Goal: Task Accomplishment & Management: Manage account settings

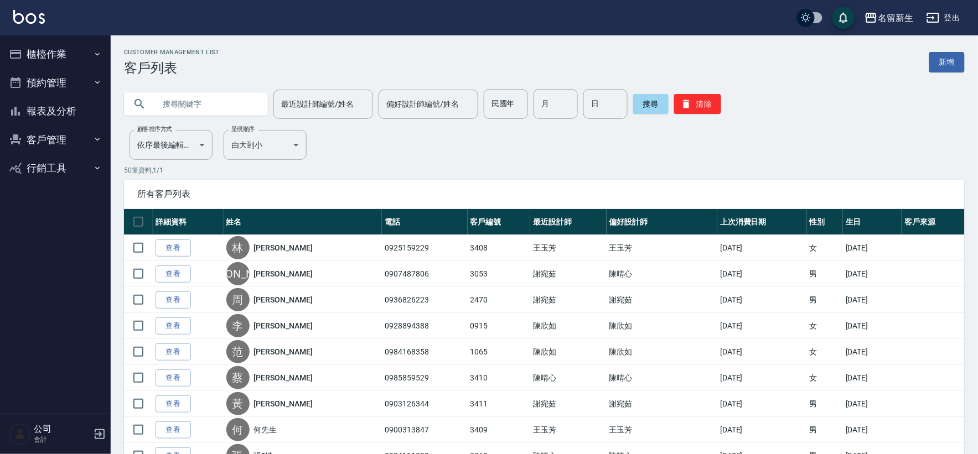
click at [191, 92] on input "text" at bounding box center [207, 104] width 104 height 30
type input "j"
type input "[PERSON_NAME]"
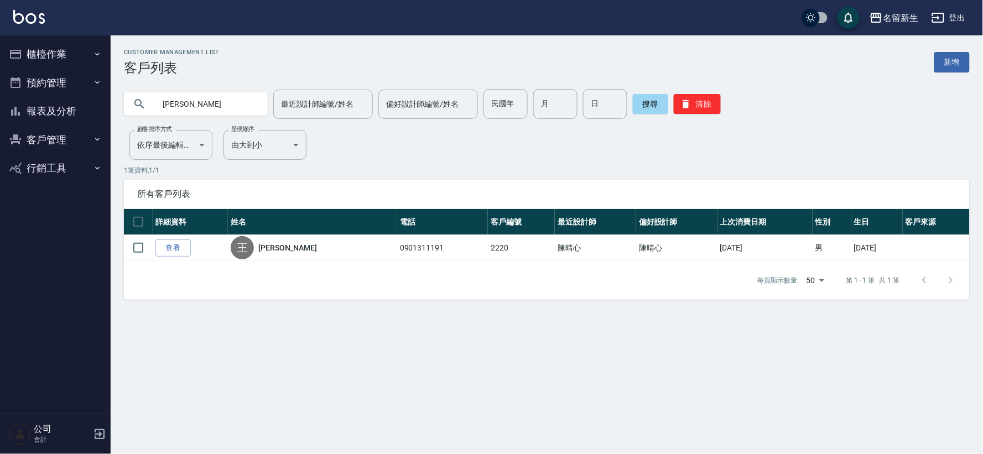
click at [37, 50] on button "櫃檯作業" at bounding box center [55, 54] width 102 height 29
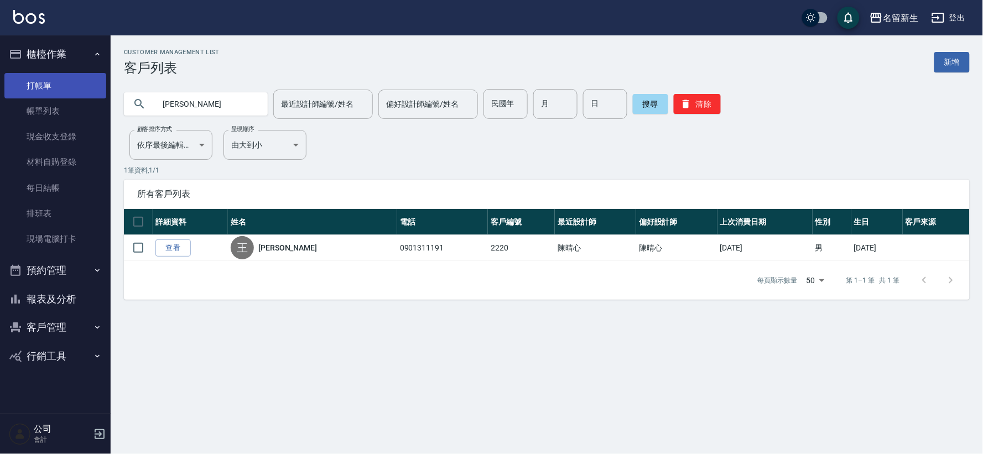
click at [53, 77] on link "打帳單" at bounding box center [55, 85] width 102 height 25
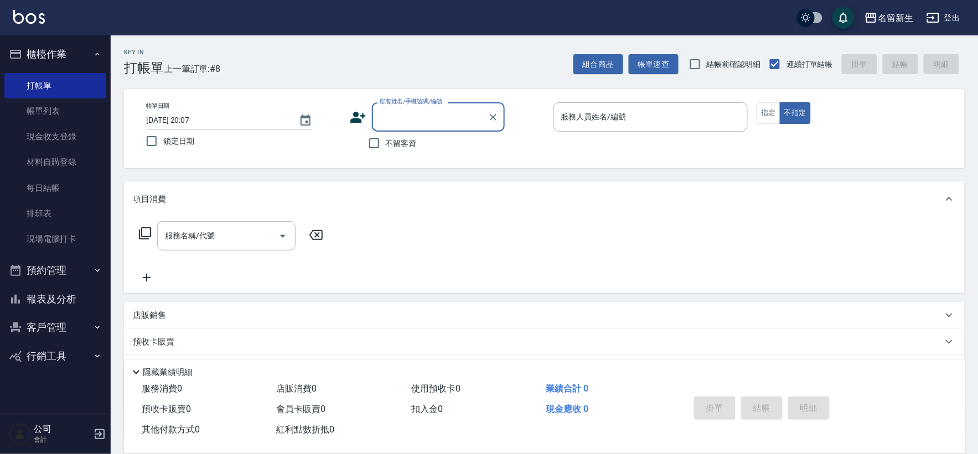
click at [359, 117] on icon at bounding box center [358, 117] width 17 height 17
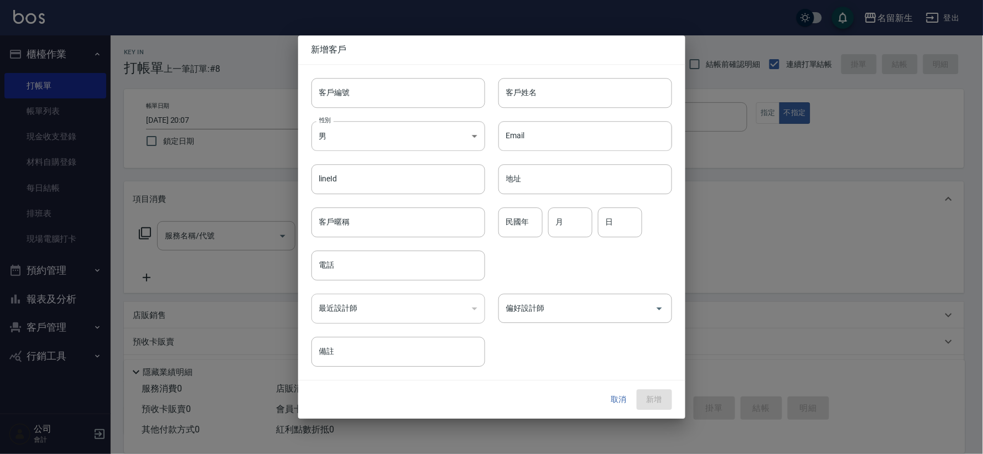
click at [367, 92] on input "客戶編號" at bounding box center [399, 93] width 174 height 30
type input "3436"
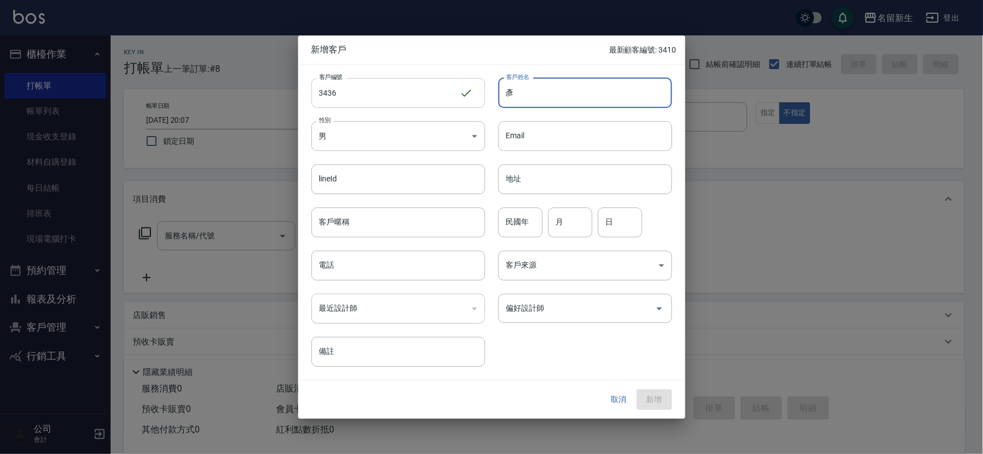
type input "驗"
type input "嚴?萍"
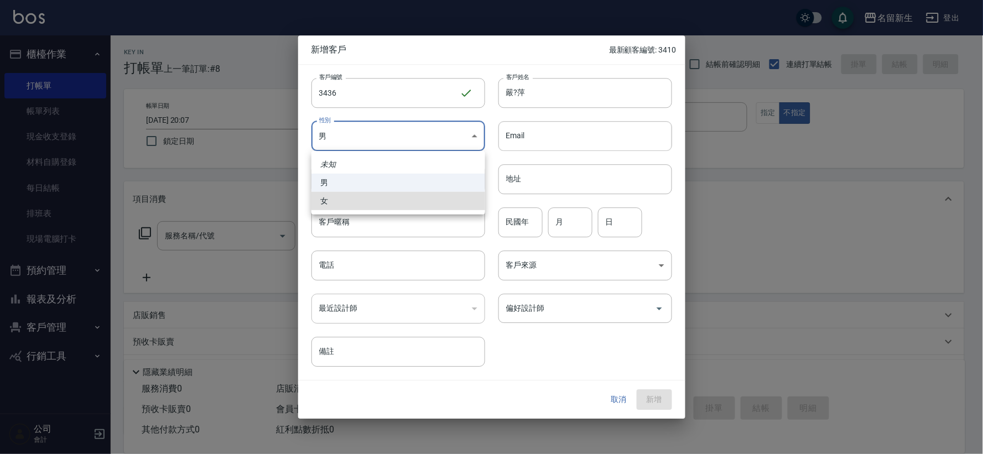
type input "FEMALE"
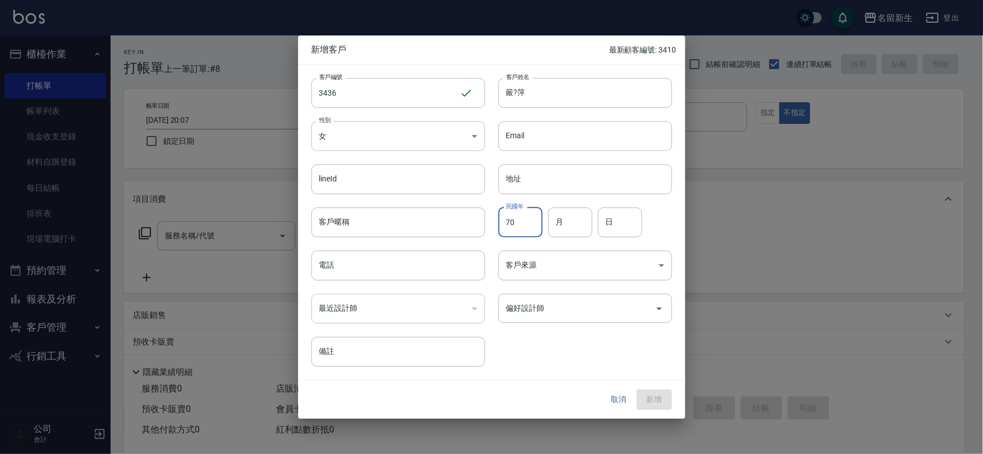
type input "70"
type input "03"
type input "31"
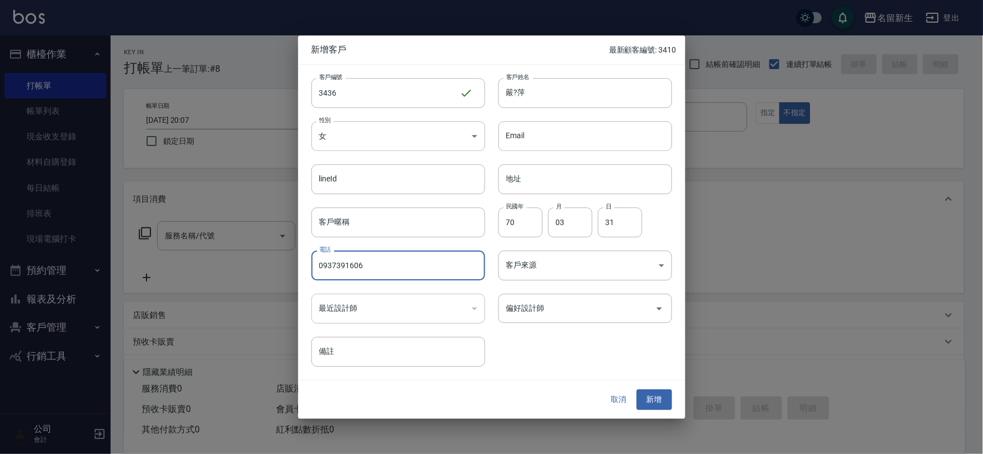
type input "0937391606"
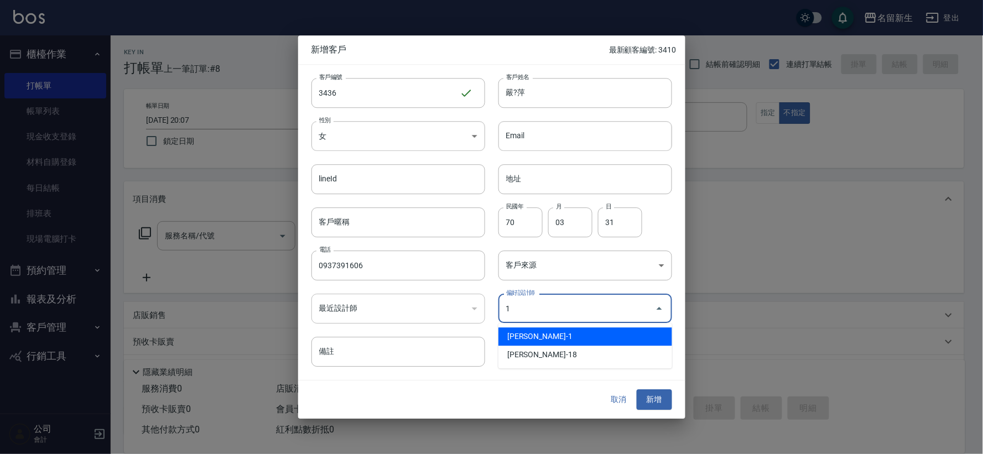
type input "王玉芳"
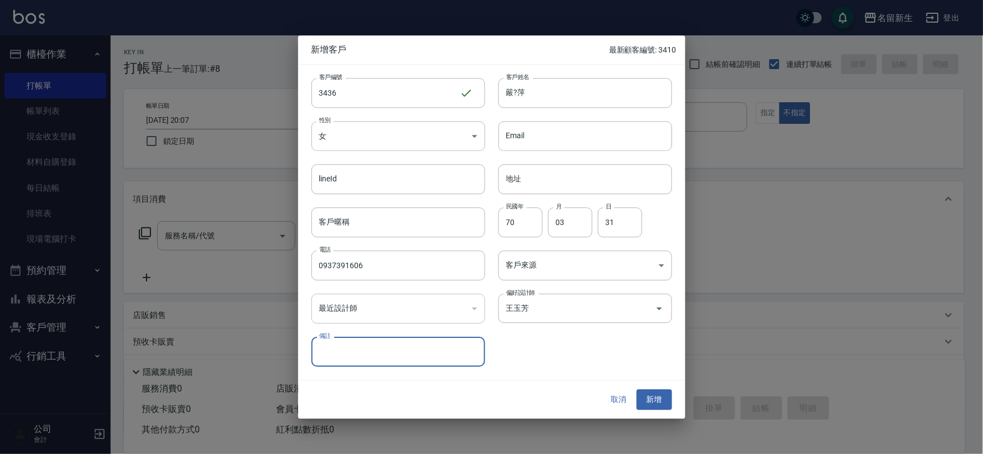
click at [637, 390] on button "新增" at bounding box center [654, 400] width 35 height 20
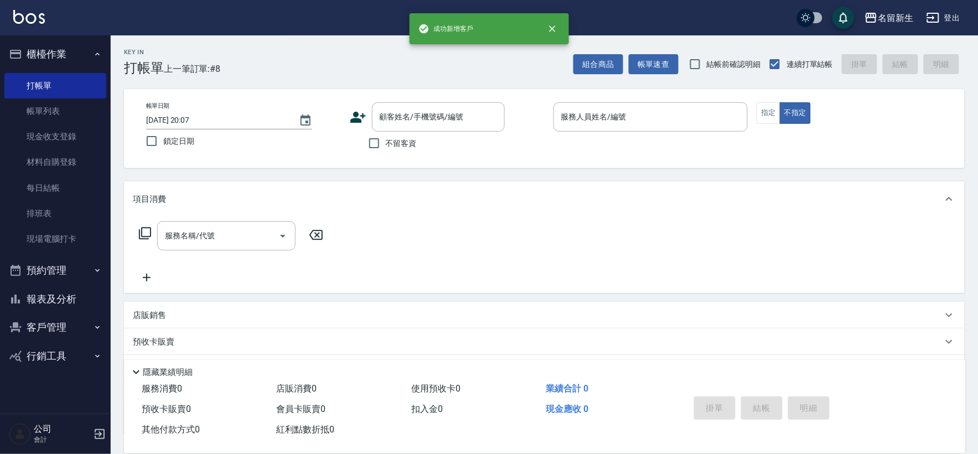
click at [354, 125] on icon at bounding box center [358, 117] width 17 height 17
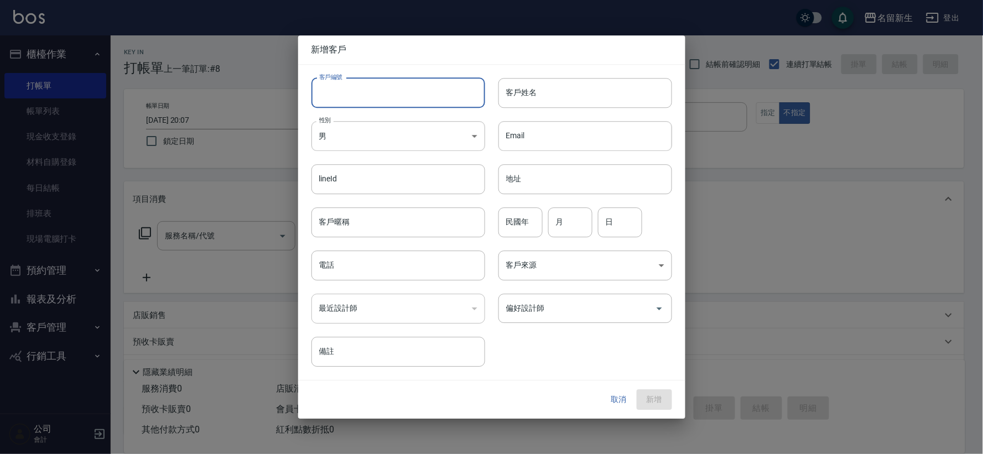
click at [366, 102] on input "客戶編號" at bounding box center [399, 93] width 174 height 30
type input "3435"
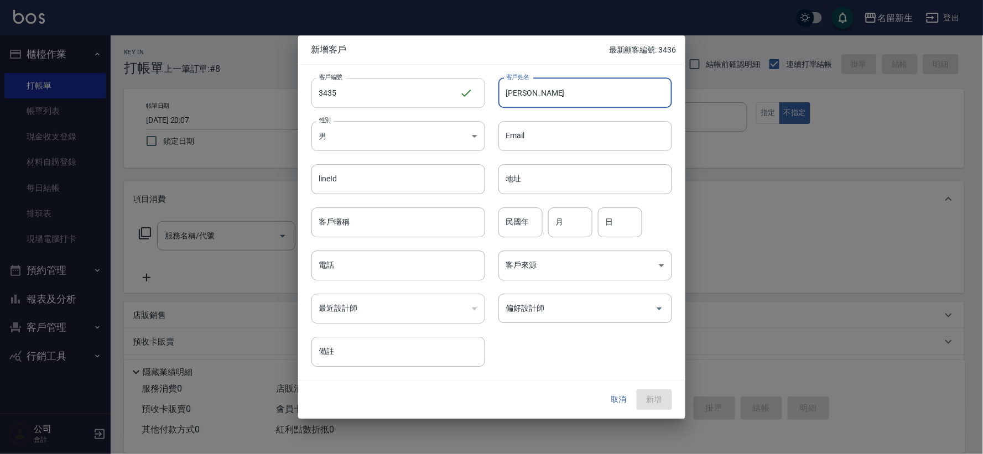
type input "曹碩芳"
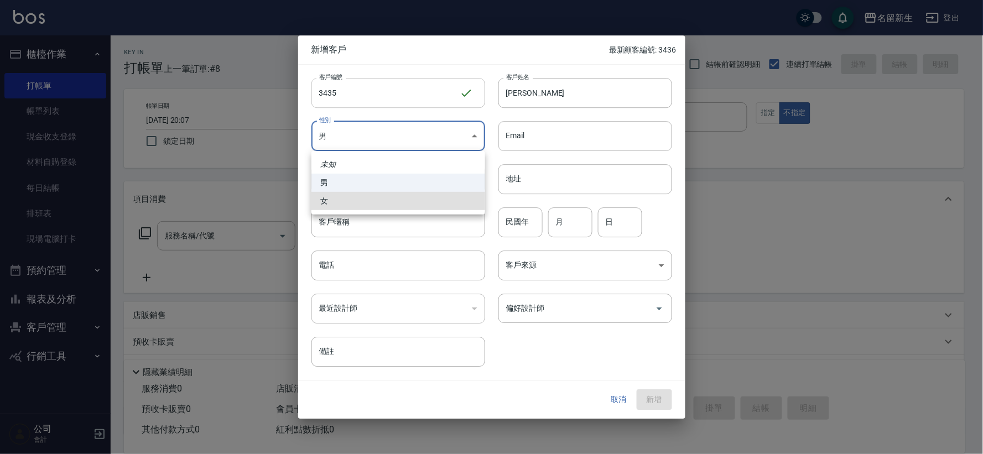
type input "FEMALE"
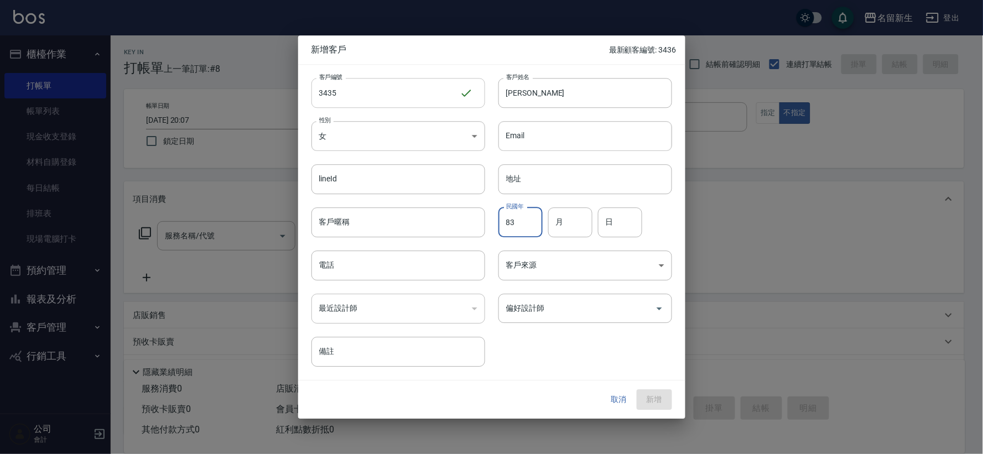
type input "83"
type input "09"
type input "29"
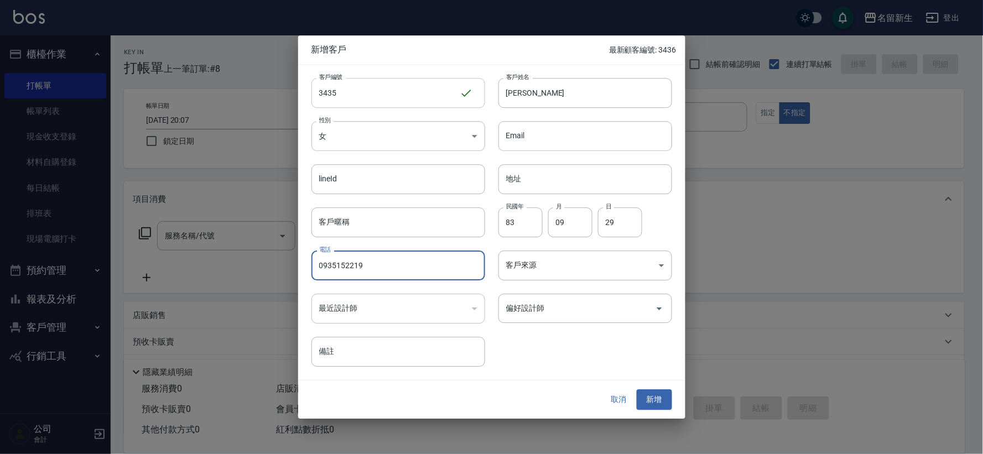
type input "0935152219"
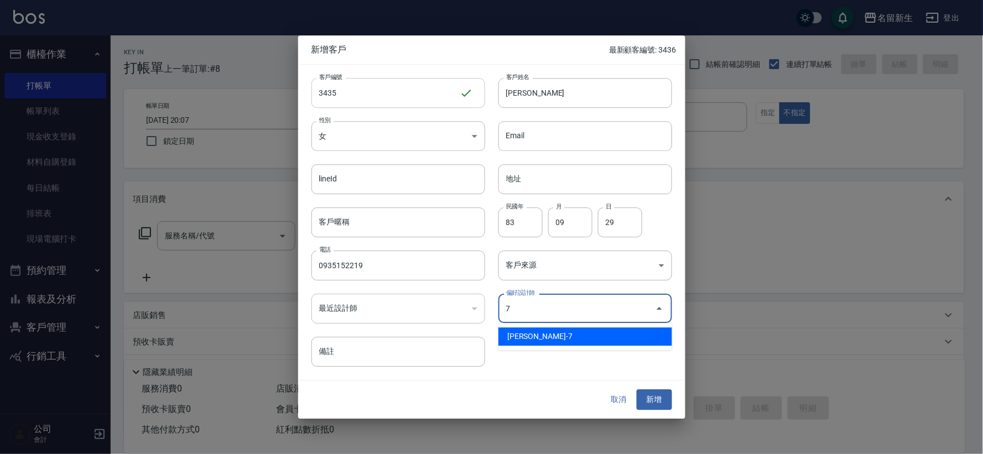
type input "陳晴心"
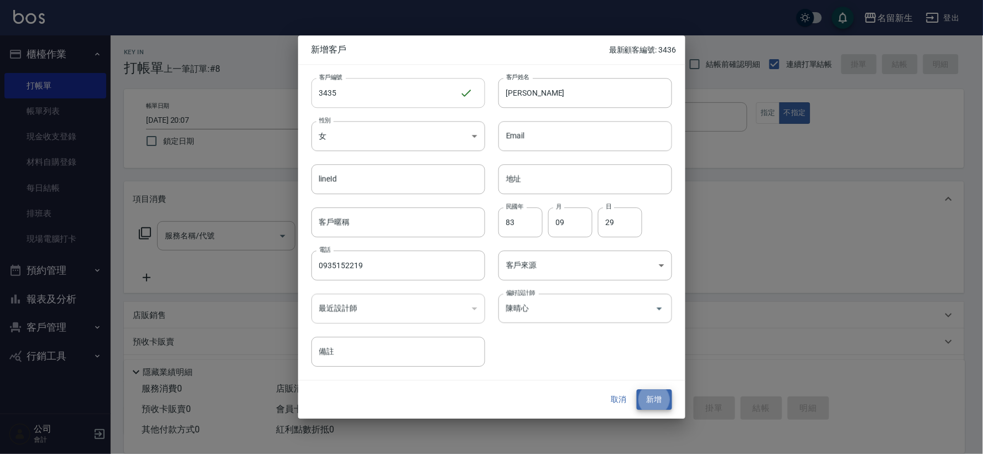
click at [637, 390] on button "新增" at bounding box center [654, 400] width 35 height 20
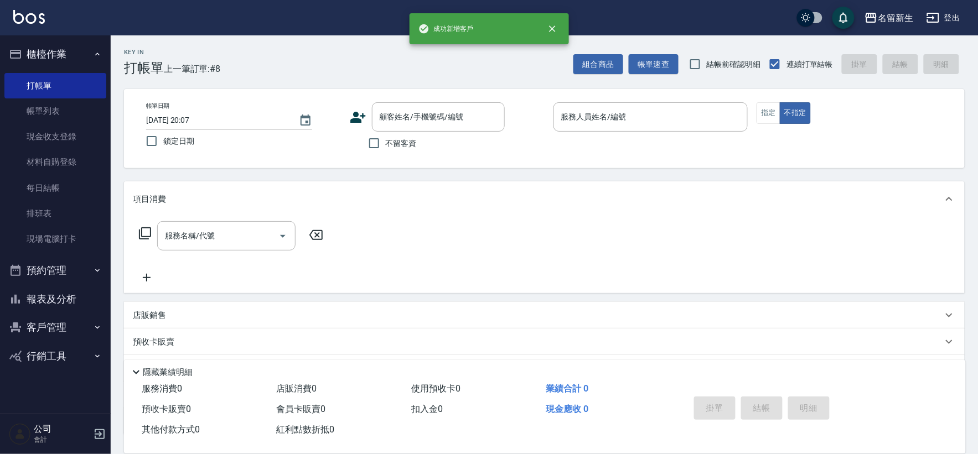
click at [359, 114] on icon at bounding box center [358, 117] width 17 height 17
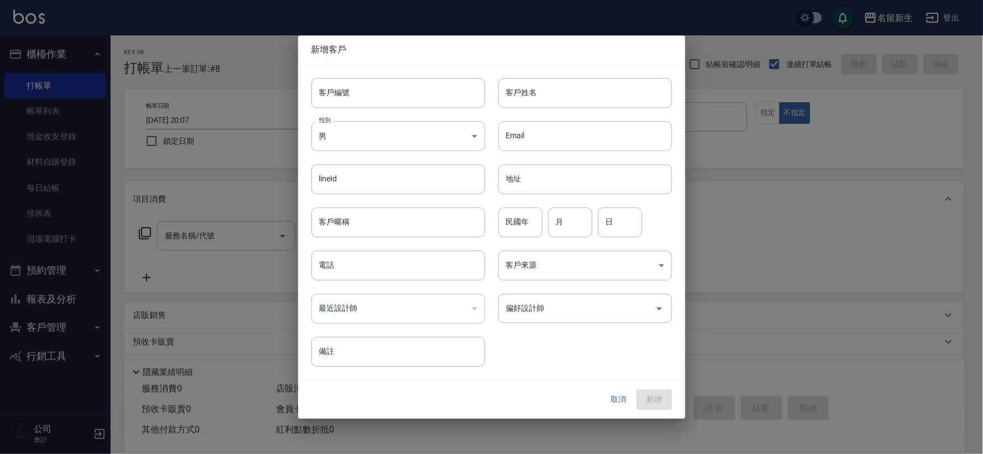
click at [375, 99] on input "客戶編號" at bounding box center [399, 93] width 174 height 30
type input "3434"
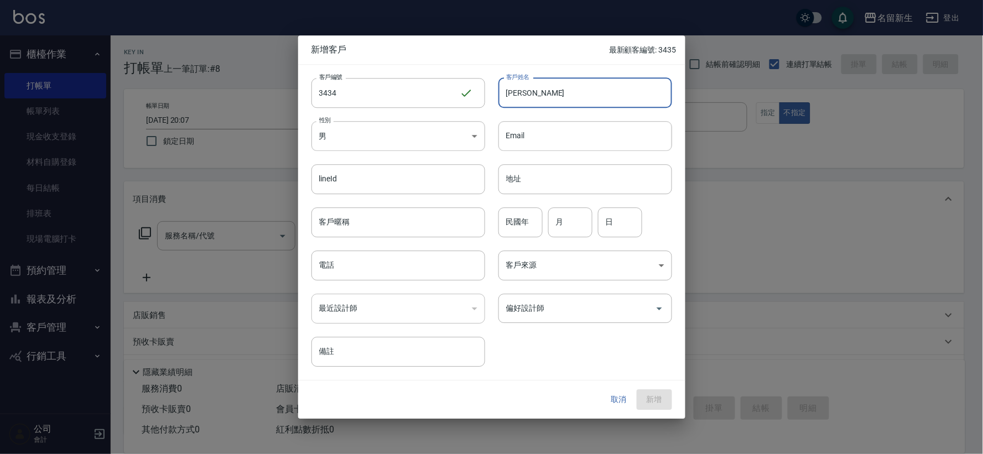
type input "李潔茹"
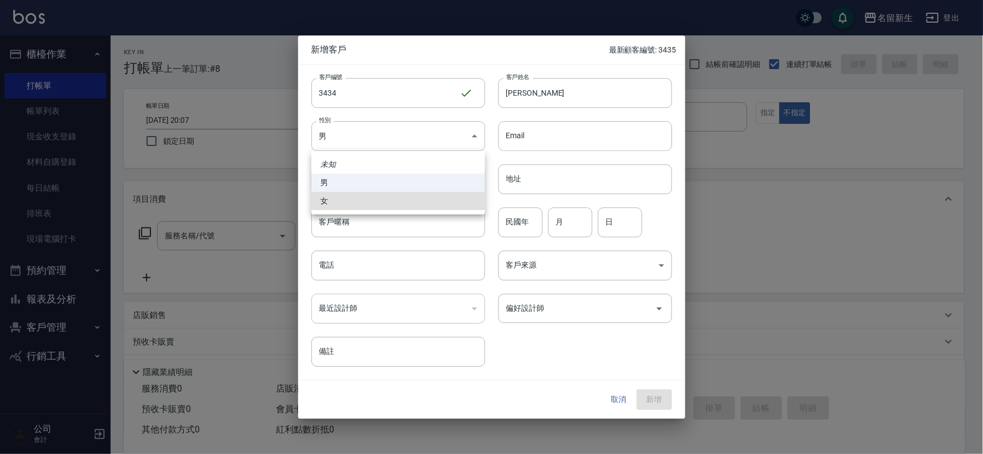
type input "FEMALE"
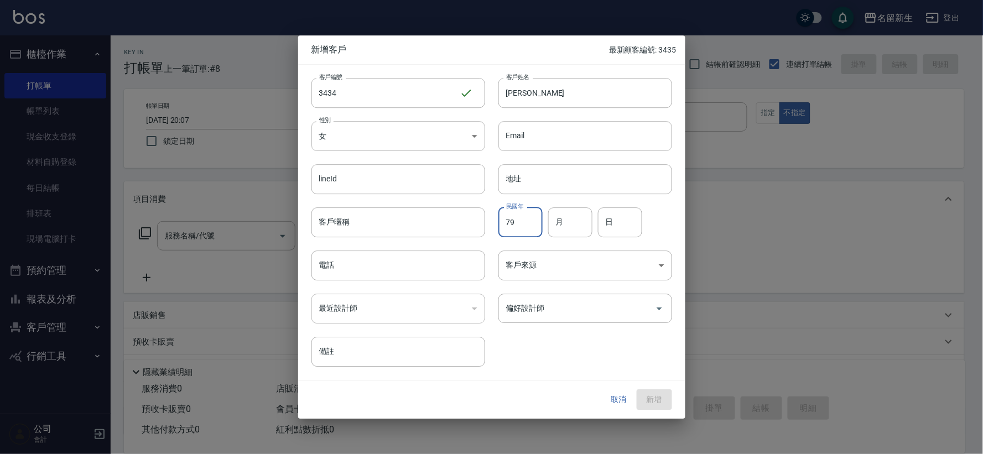
type input "79"
type input "06"
type input "09"
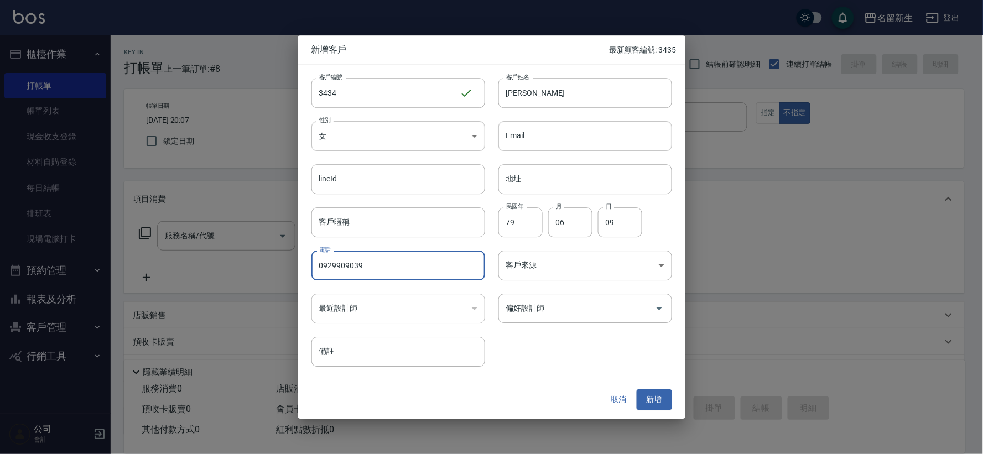
type input "0929909039"
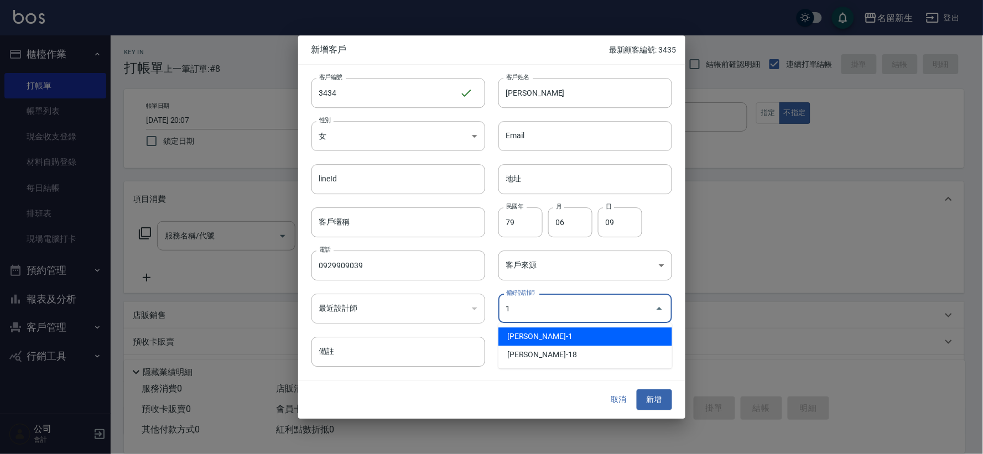
type input "王玉芳"
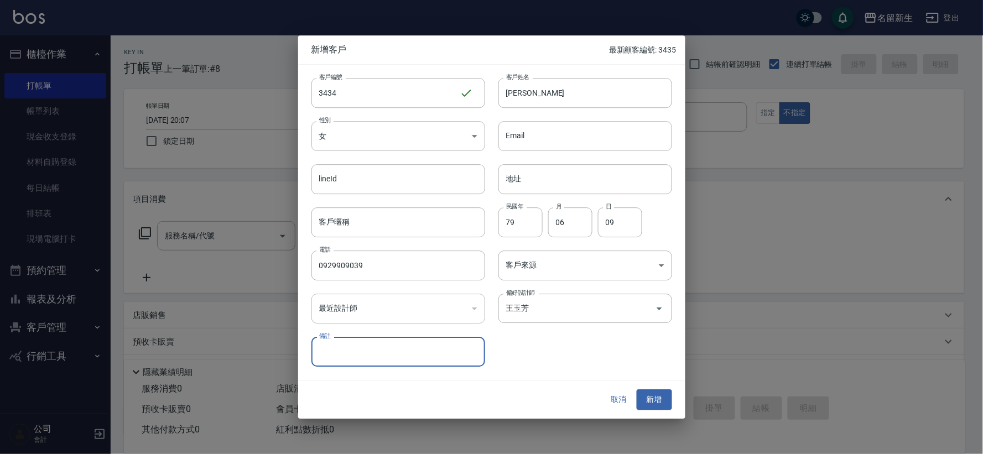
click at [637, 390] on button "新增" at bounding box center [654, 400] width 35 height 20
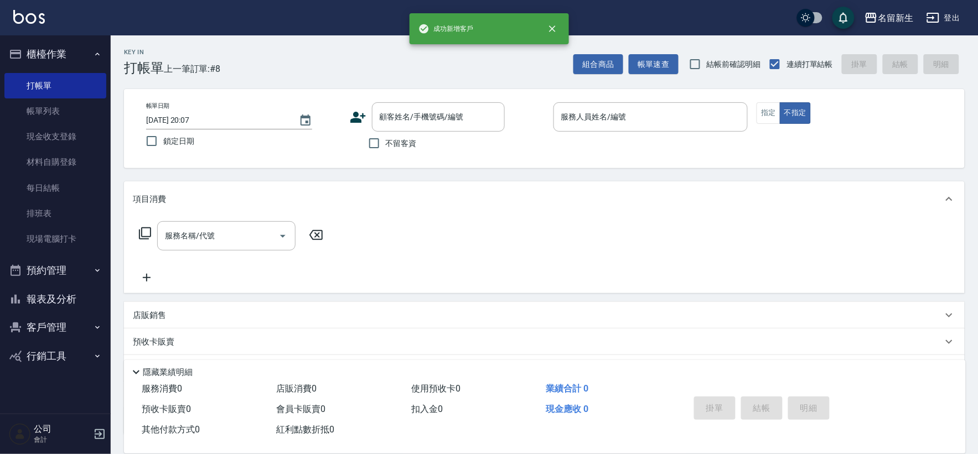
click at [358, 112] on icon at bounding box center [358, 117] width 17 height 17
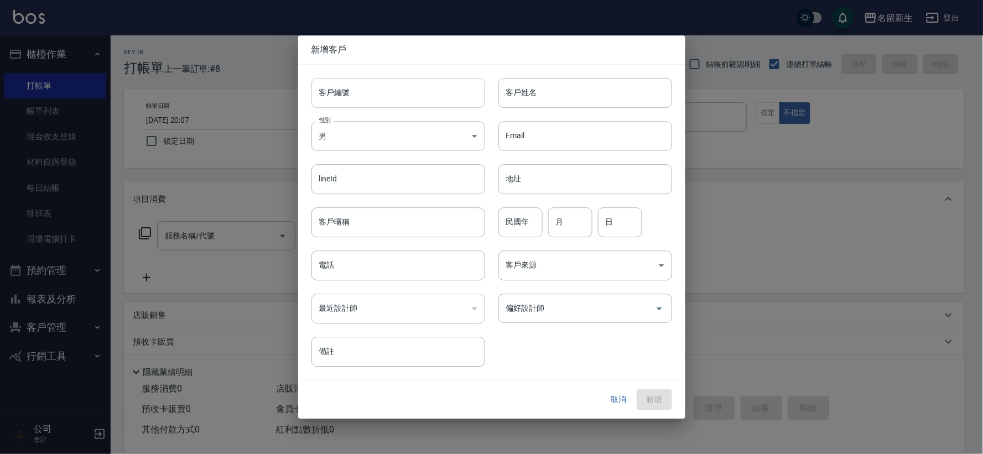
drag, startPoint x: 358, startPoint y: 112, endPoint x: 367, endPoint y: 91, distance: 23.5
click at [367, 91] on input "客戶編號" at bounding box center [399, 93] width 174 height 30
type input "3432"
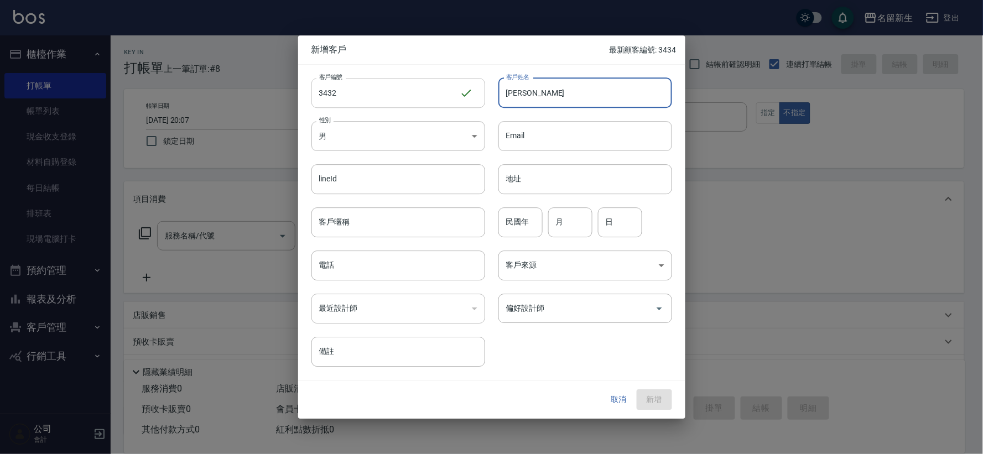
type input "邱芷琳"
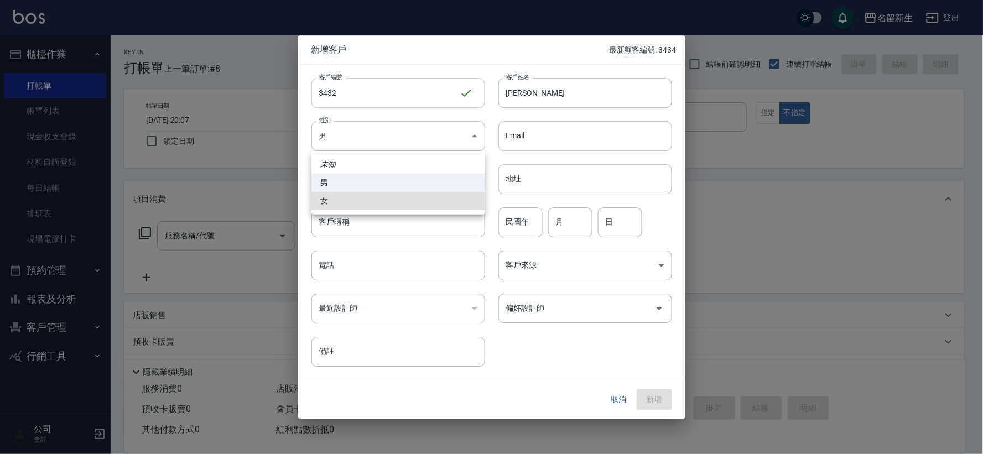
type input "FEMALE"
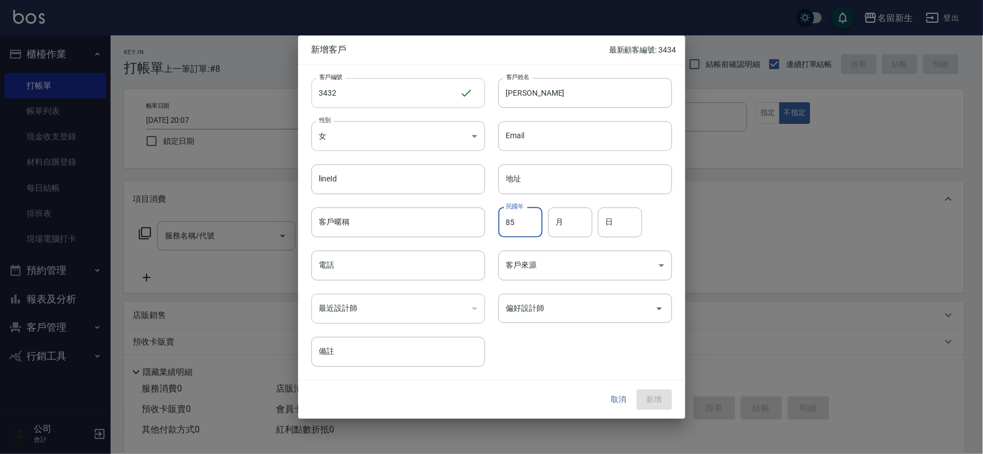
type input "85"
type input "11"
type input "04"
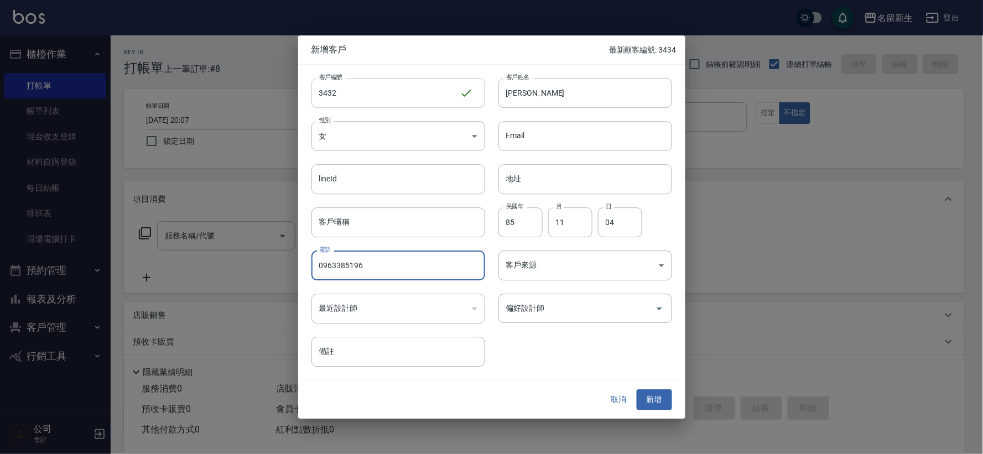
type input "0963385196"
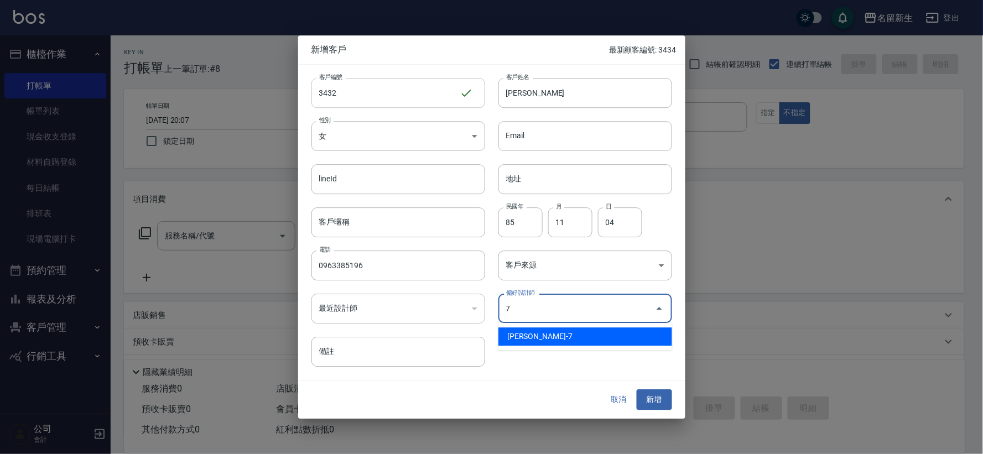
type input "陳晴心"
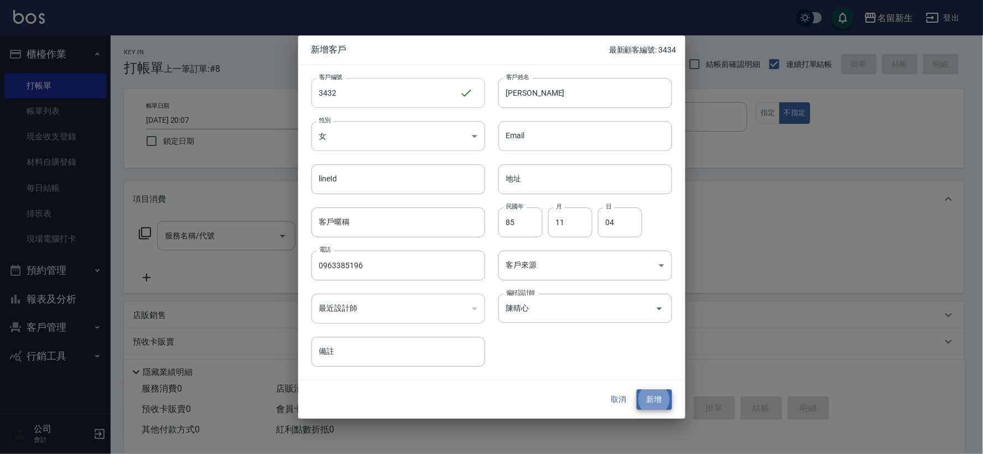
click at [637, 390] on button "新增" at bounding box center [654, 400] width 35 height 20
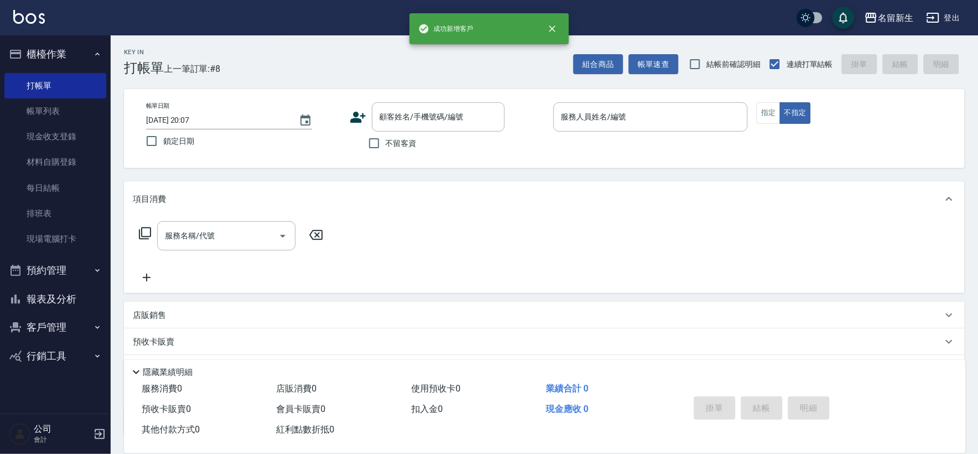
click at [349, 119] on div "帳單日期 2025/09/12 20:07 鎖定日期 顧客姓名/手機號碼/編號 顧客姓名/手機號碼/編號 不留客資 服務人員姓名/編號 服務人員姓名/編號 指…" at bounding box center [544, 128] width 814 height 53
click at [356, 109] on icon at bounding box center [358, 117] width 17 height 17
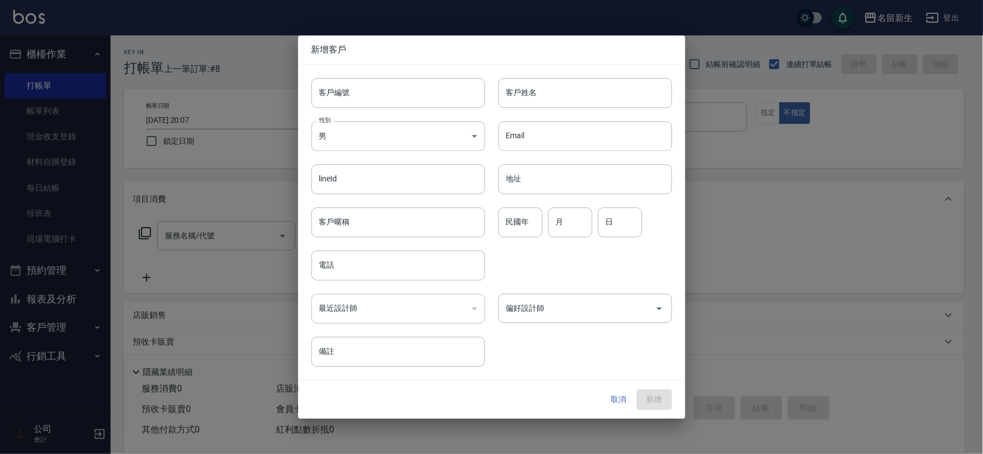
click at [356, 90] on input "客戶編號" at bounding box center [399, 93] width 174 height 30
type input "3433"
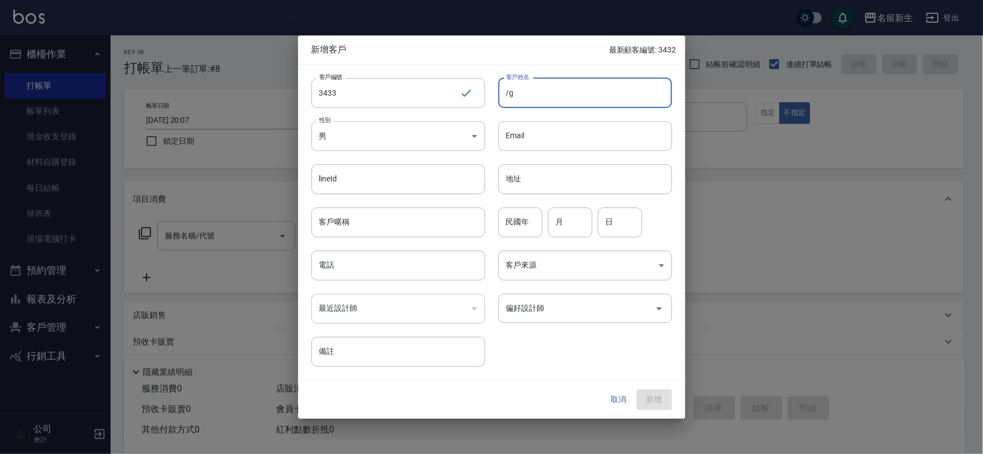
type input "/"
type input "?淑娟"
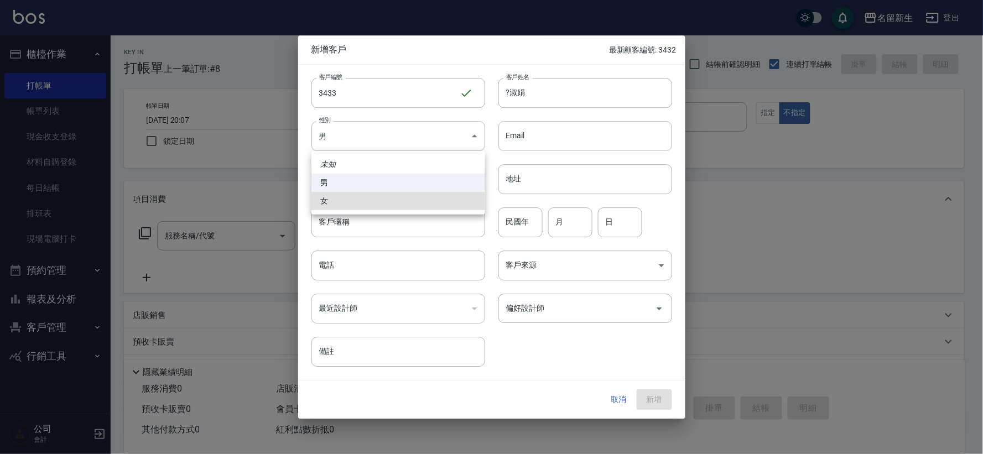
type input "FEMALE"
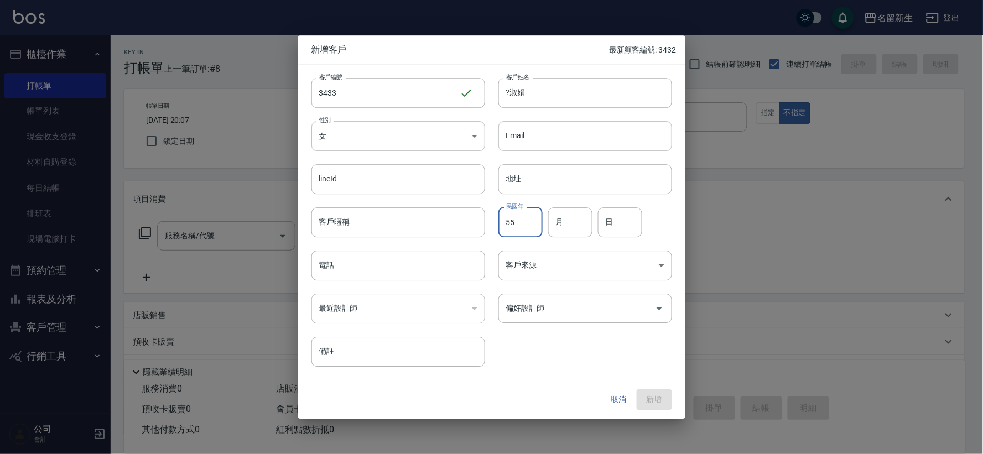
type input "55"
type input "09"
type input "02"
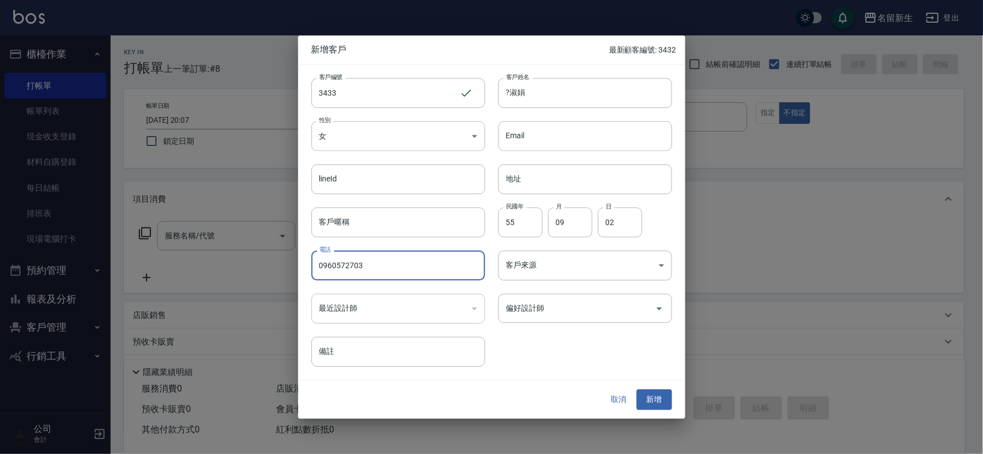
type input "0960572703"
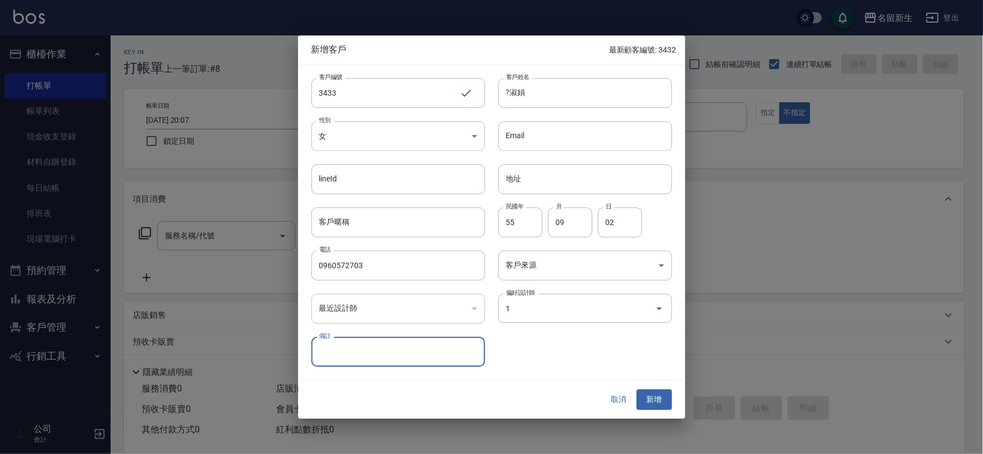
type input "王玉芳"
click at [637, 390] on button "新增" at bounding box center [654, 400] width 35 height 20
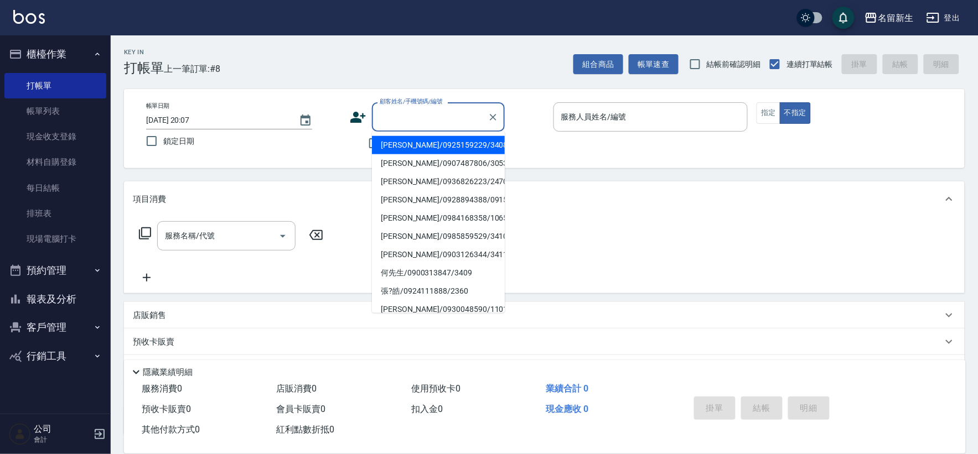
click at [427, 117] on input "顧客姓名/手機號碼/編號" at bounding box center [430, 116] width 106 height 19
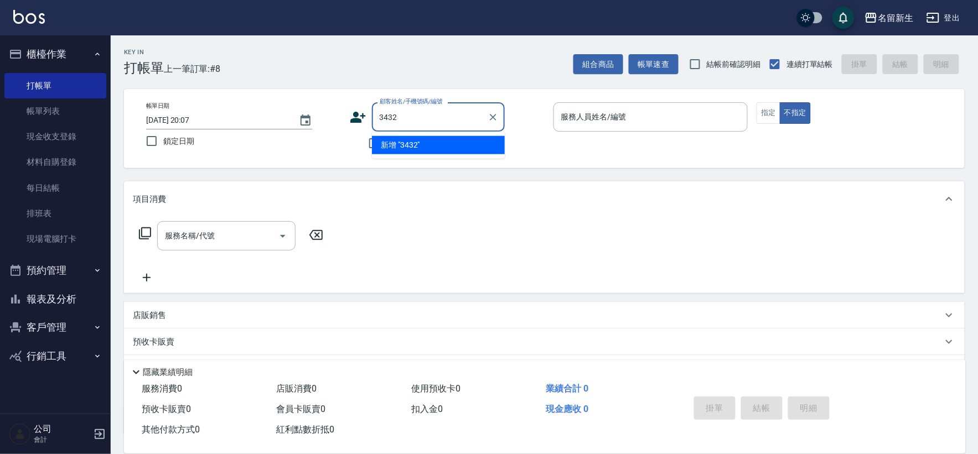
type input "3432"
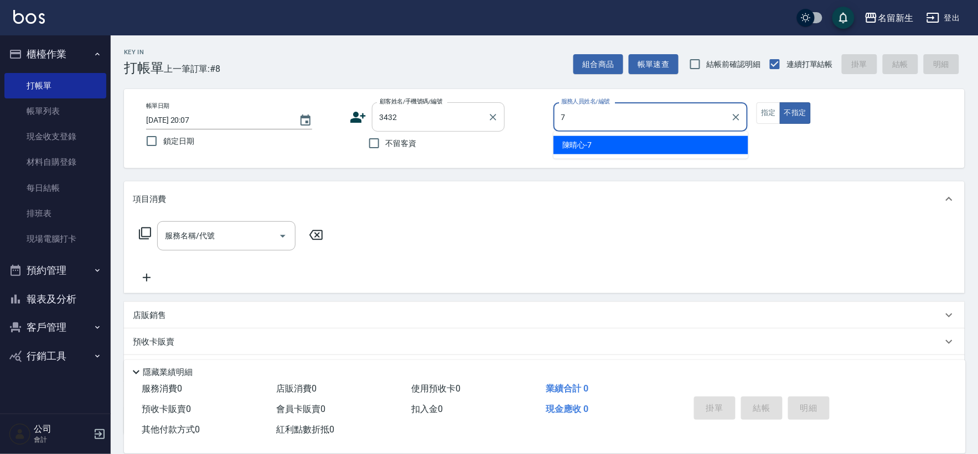
type input "陳晴心-7"
type button "false"
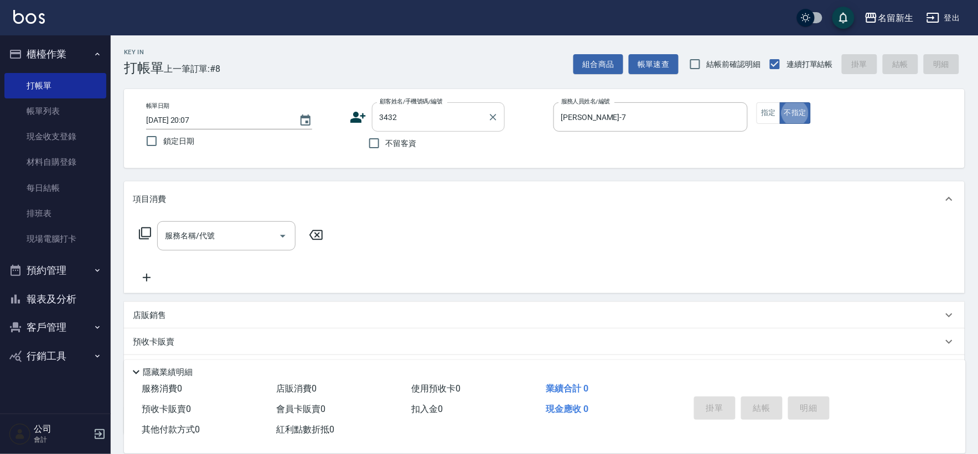
type input "邱芷琳/0963385196/3432"
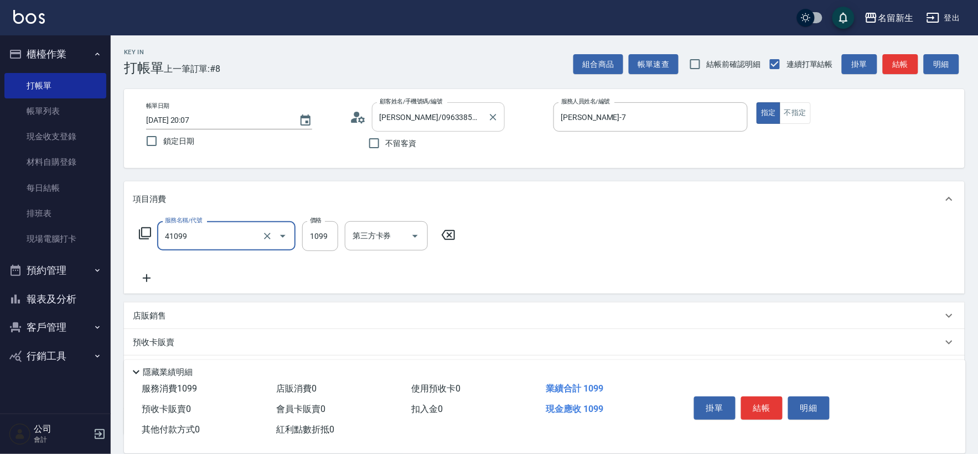
type input "公司活動/早鳥(41099)"
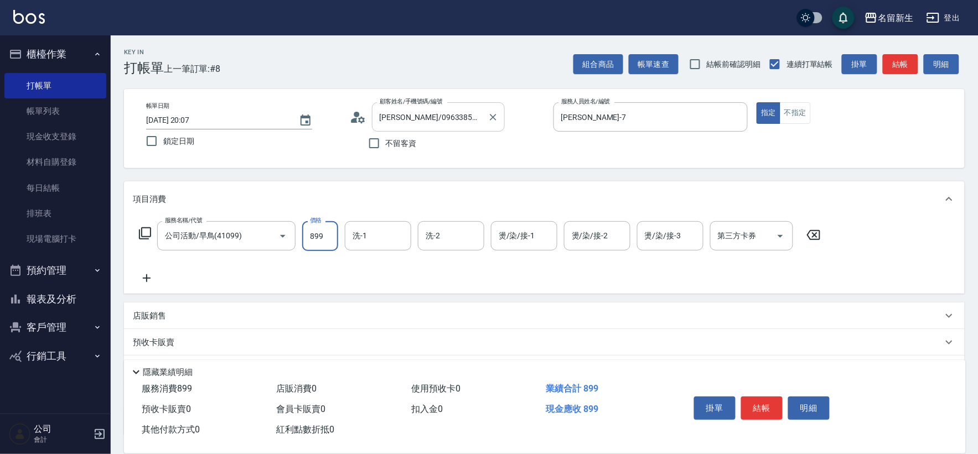
type input "899"
type input "宋彥鑫-18"
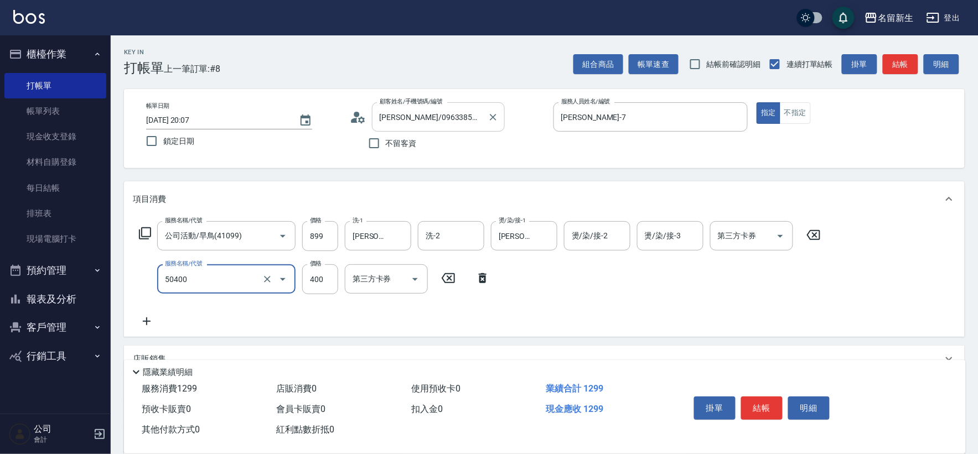
type input "原價1~400護髮(50400)"
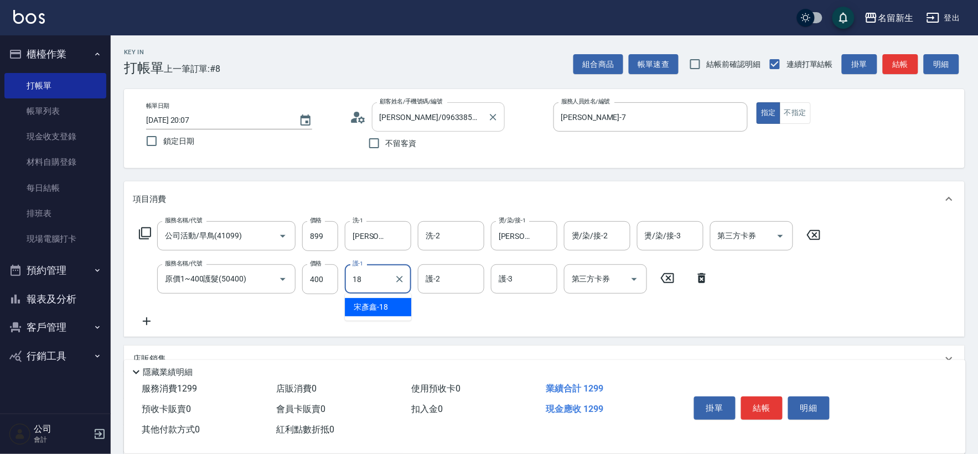
type input "宋彥鑫-18"
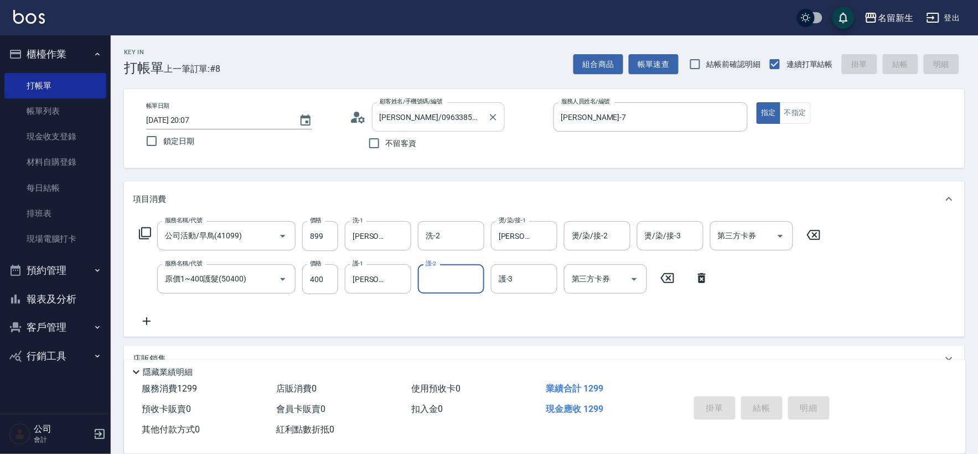
type input "2025/09/12 20:10"
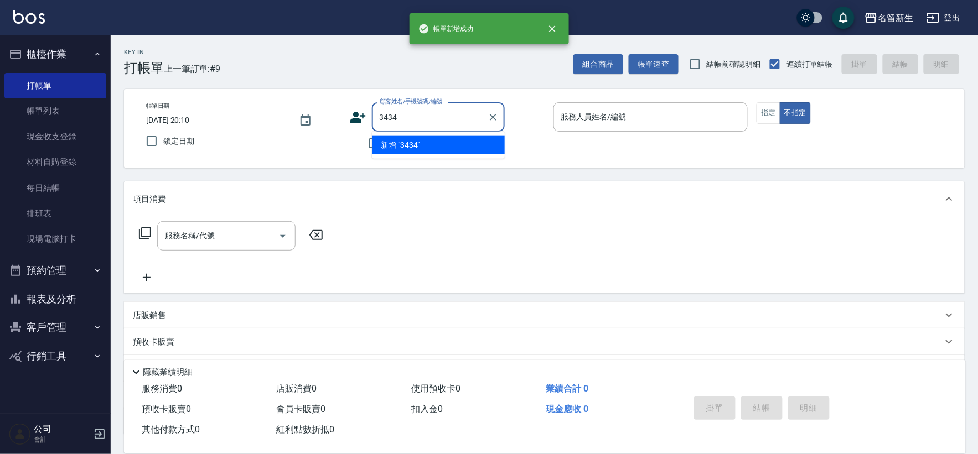
type input "3434"
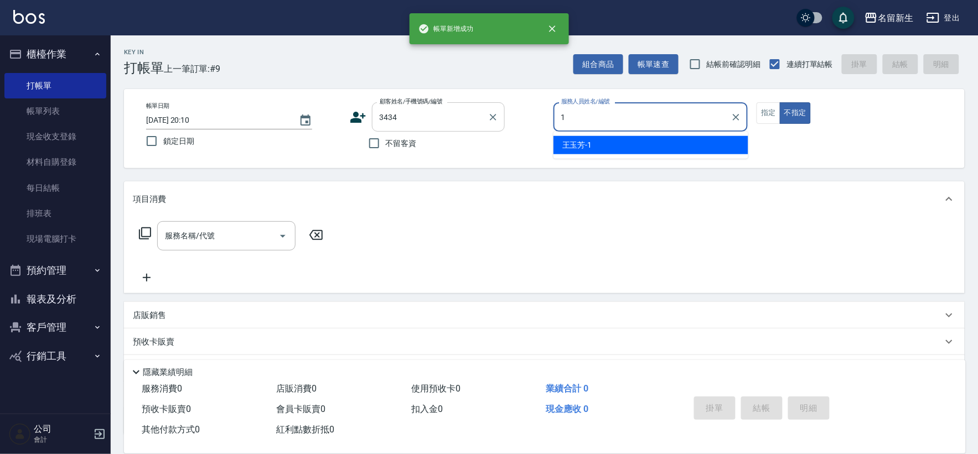
type input "王玉芳-1"
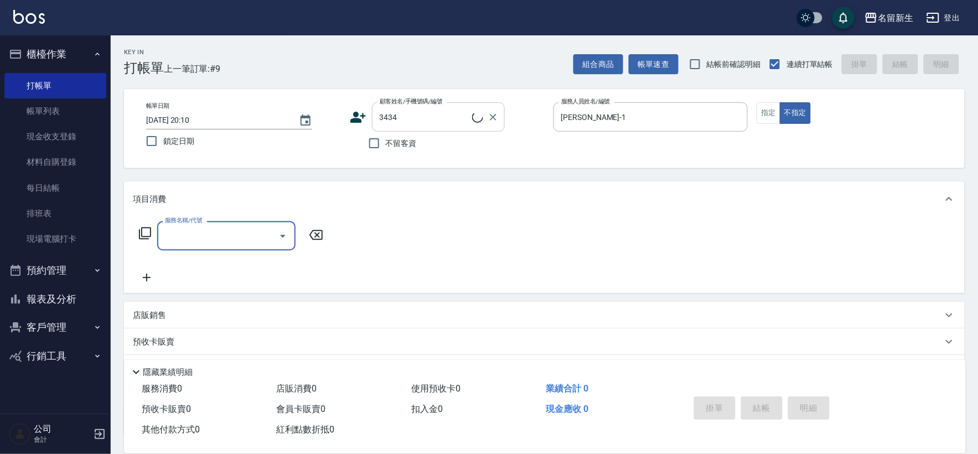
type input "1"
type input "李潔茹/0929909039/3434"
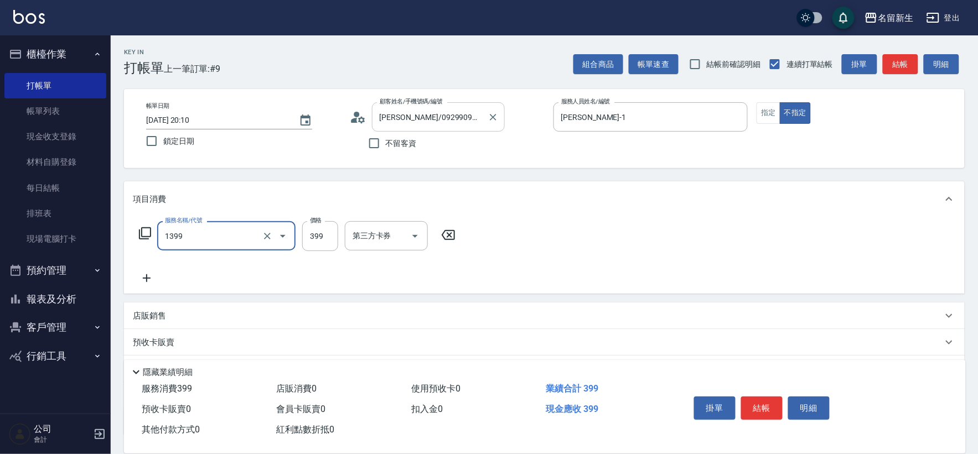
type input "健康洗髮(1399)"
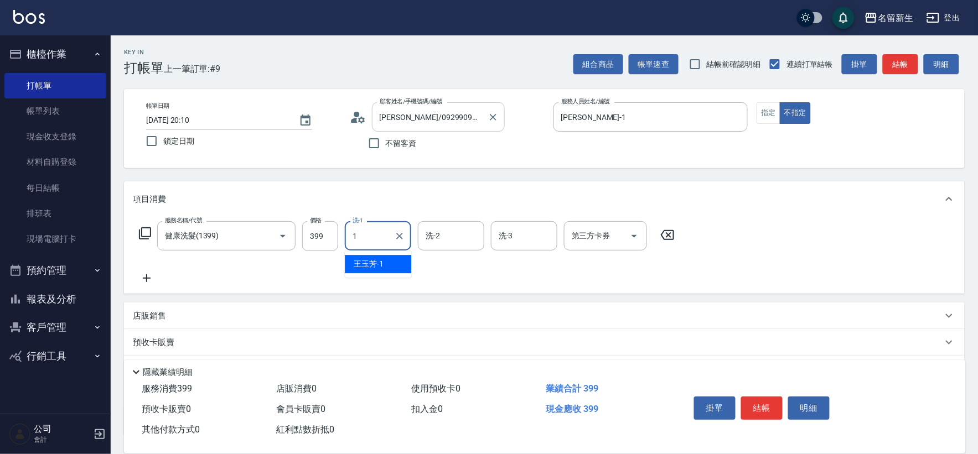
type input "王玉芳-1"
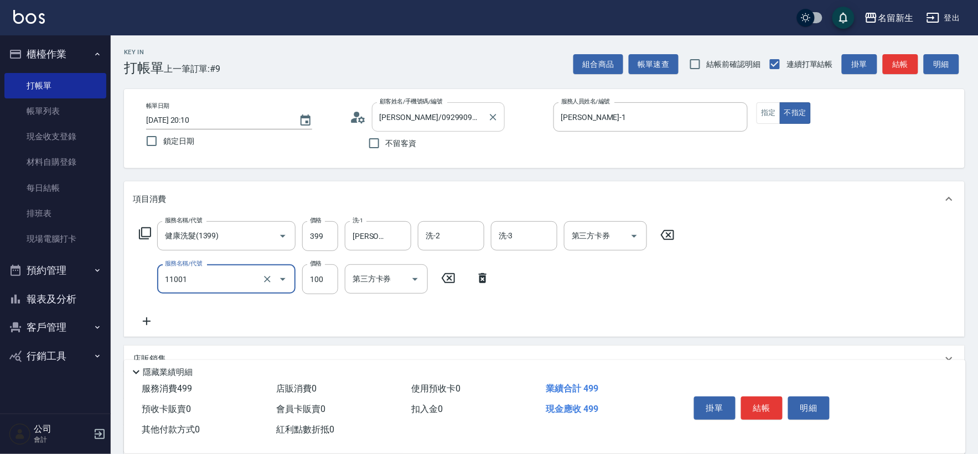
type input "瞬護(11001)"
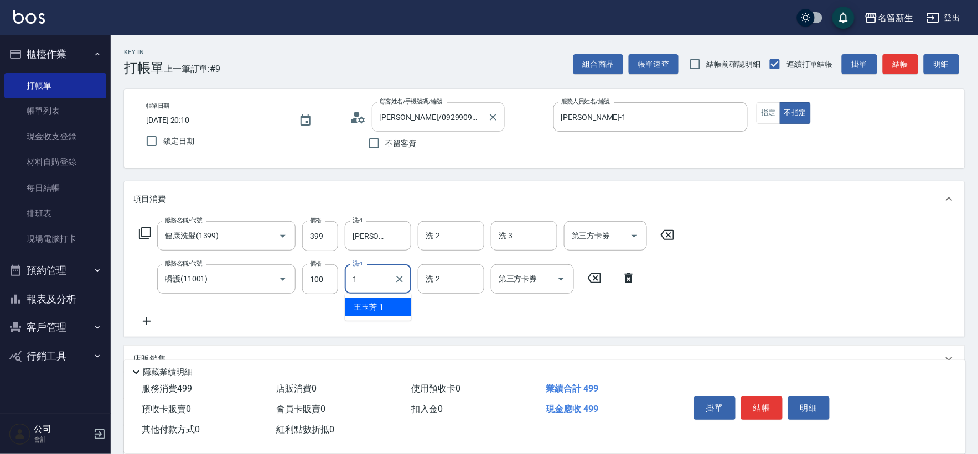
type input "王玉芳-1"
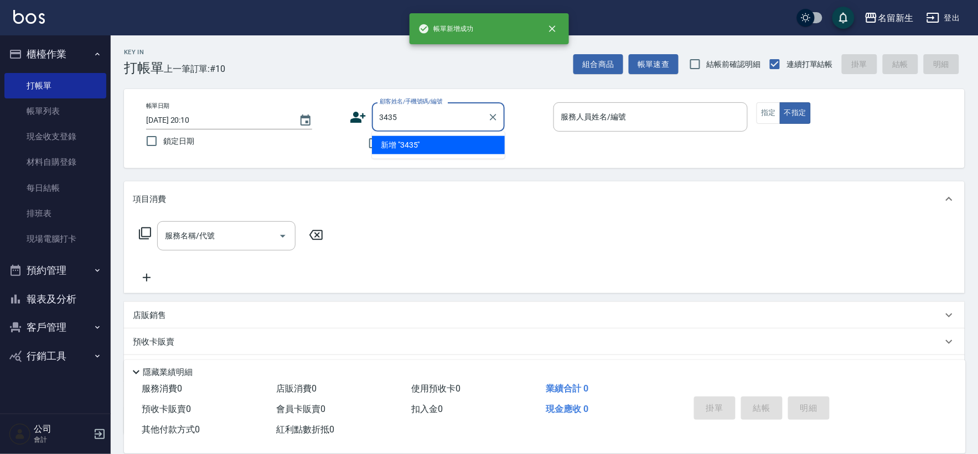
type input "3435"
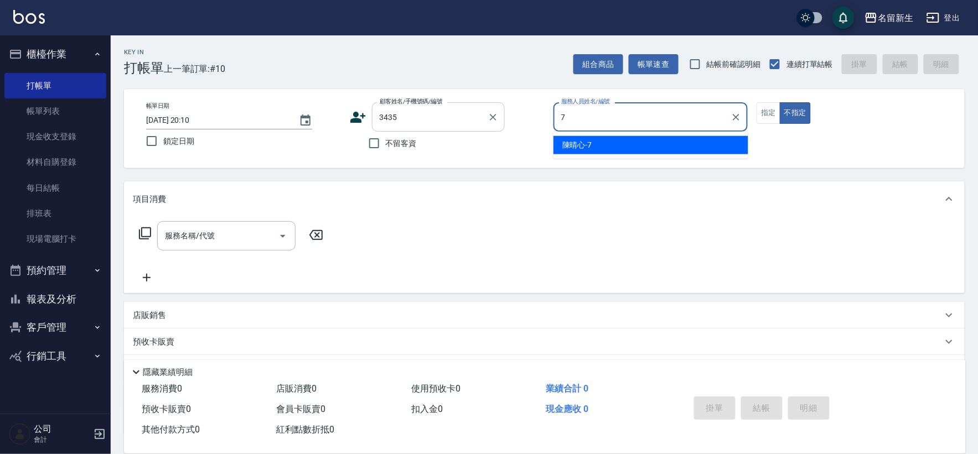
type input "陳晴心-7"
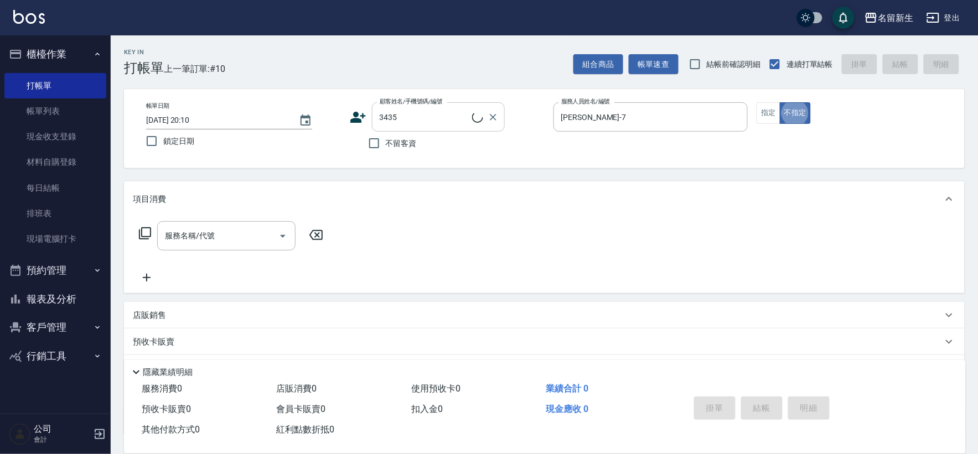
type input "曹碩芳/0935152219/3435"
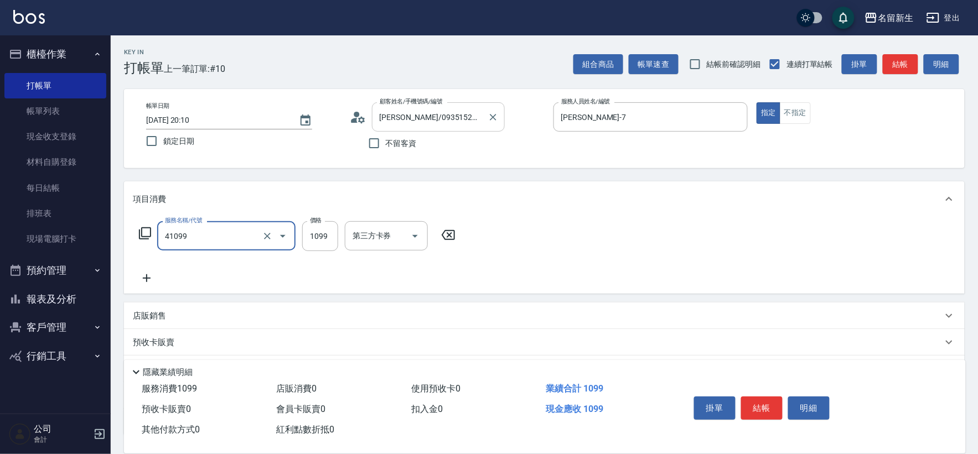
type input "公司活動/早鳥(41099)"
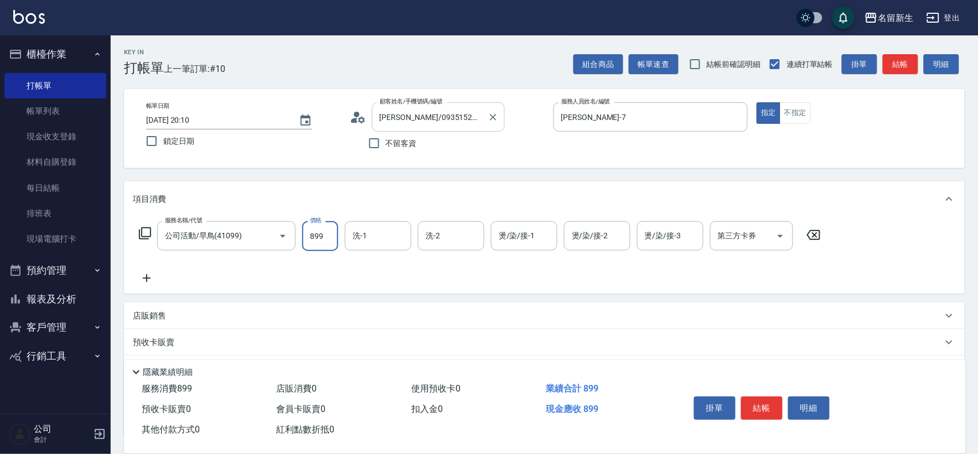
type input "899"
type input "宋彥鑫-18"
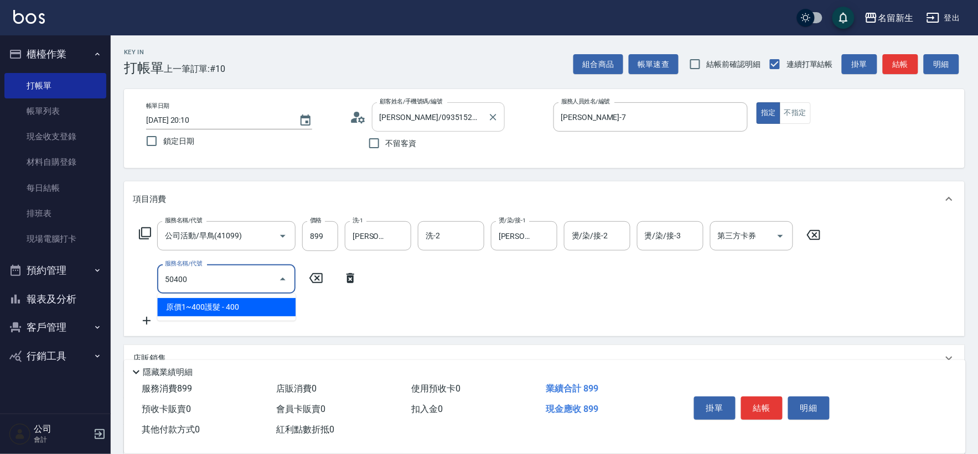
type input "原價1~400護髮(50400)"
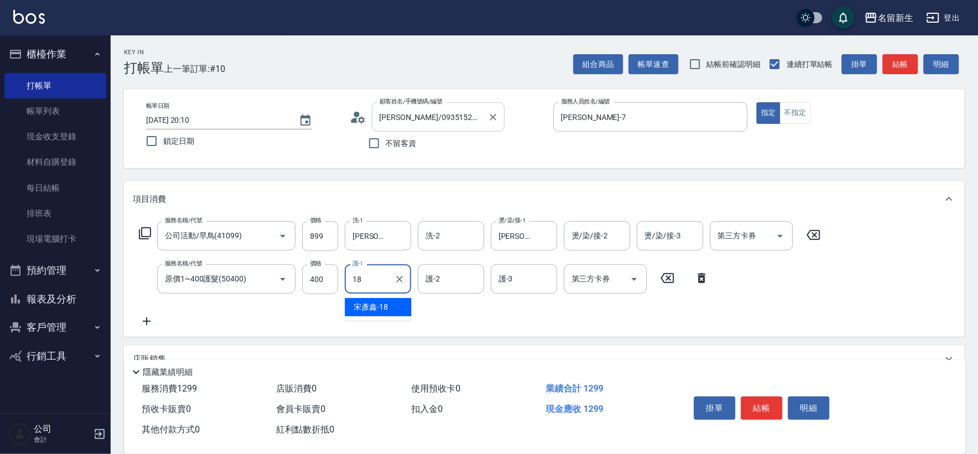
type input "宋彥鑫-18"
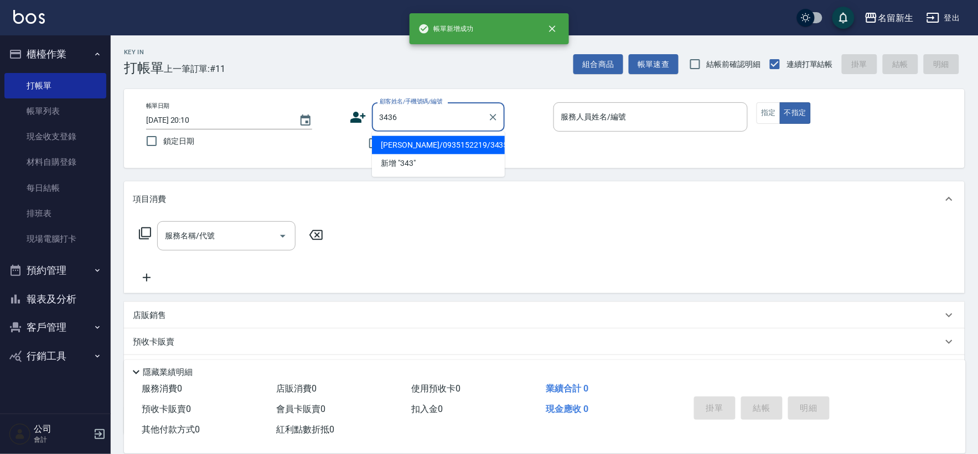
type input "3436"
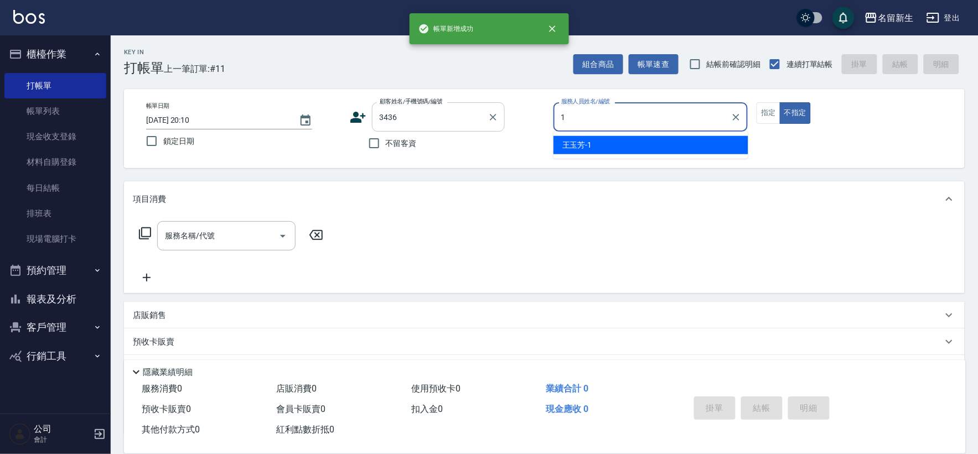
type input "王玉芳-1"
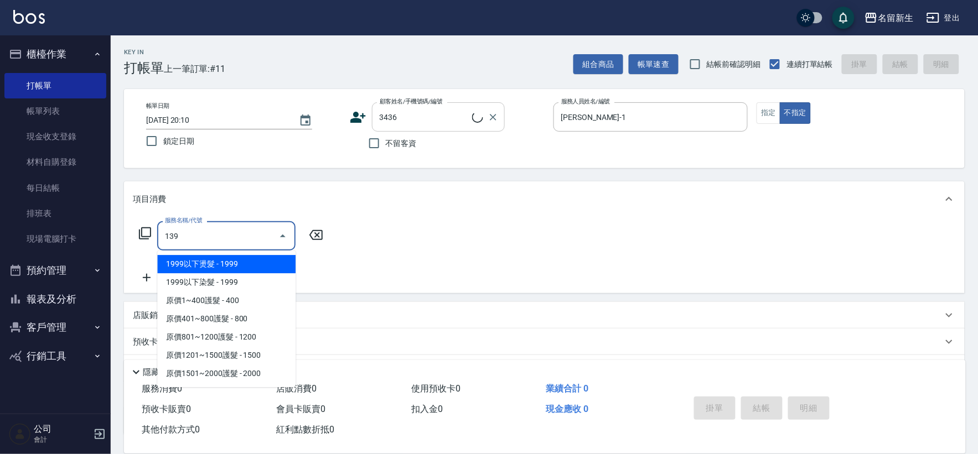
type input "1399"
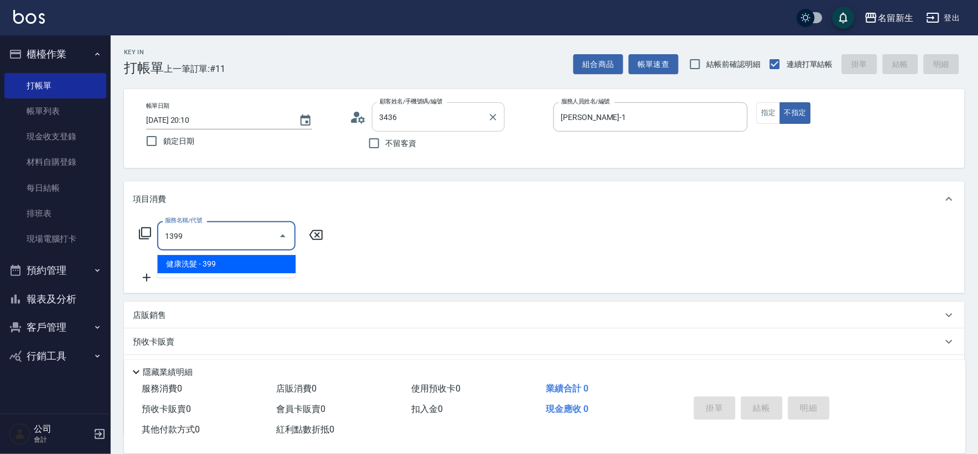
type input "嚴?萍/0937391606/3436"
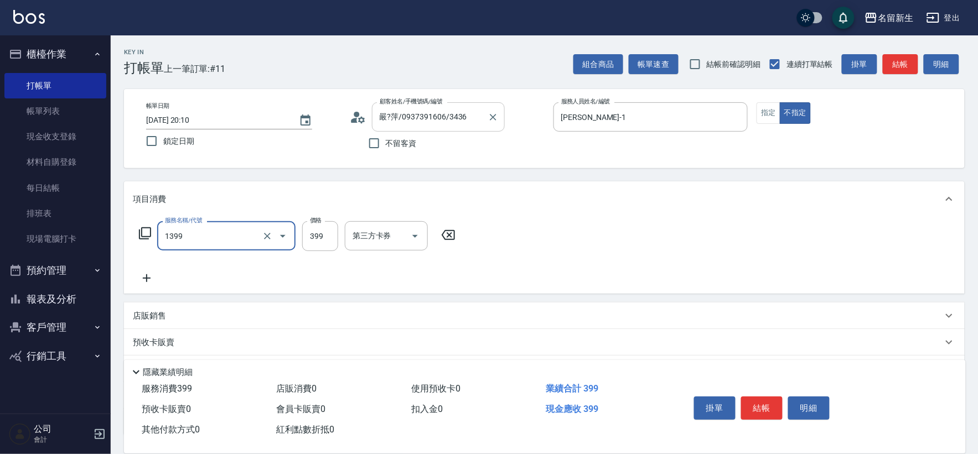
type input "健康洗髮(1399)"
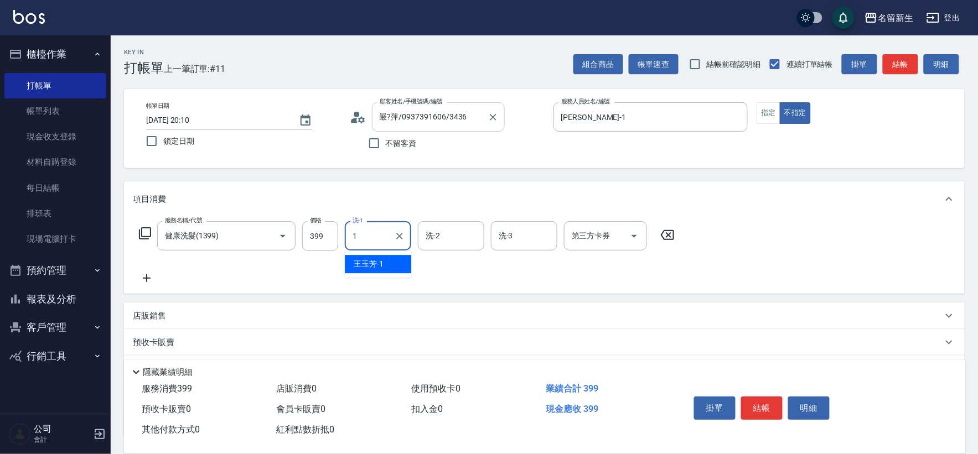
type input "王玉芳-1"
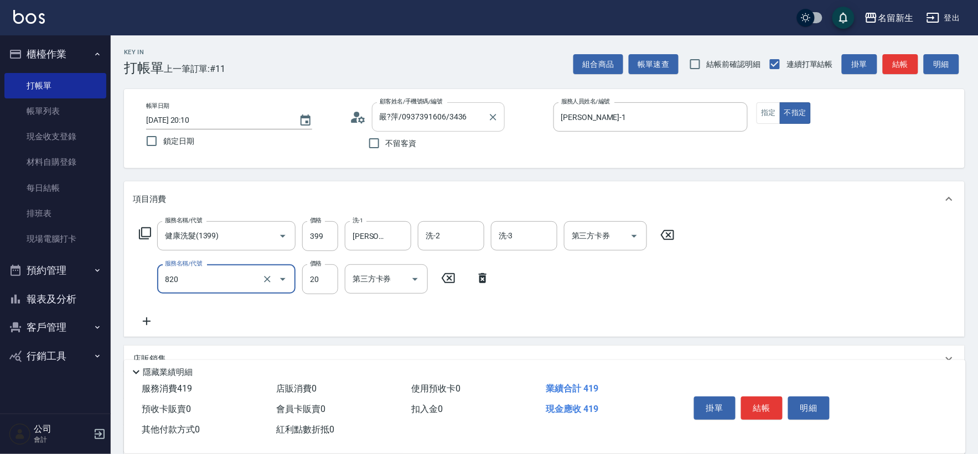
type input "潤絲(820)"
type input "王玉芳-1"
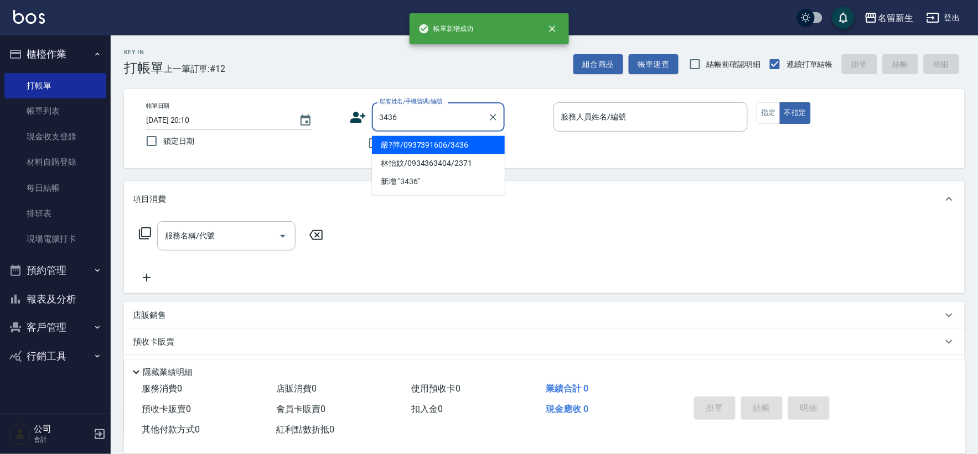
type input "嚴?萍/0937391606/3436"
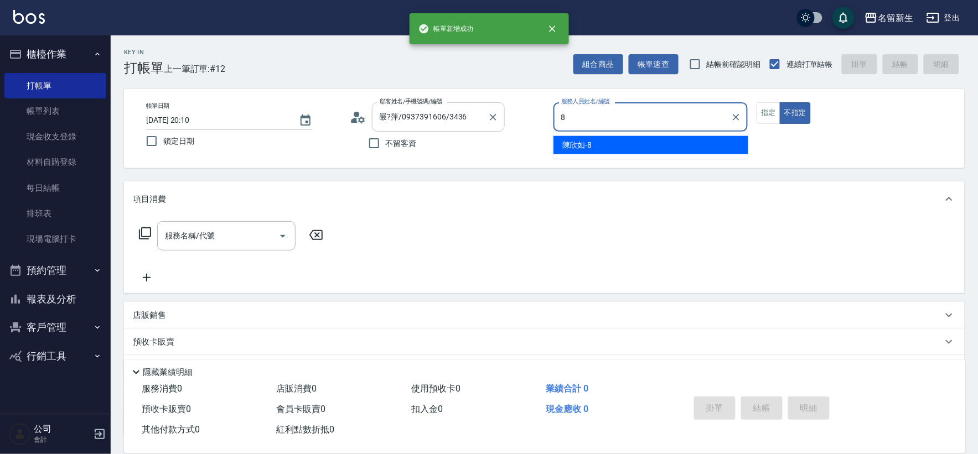
type input "陳欣如-8"
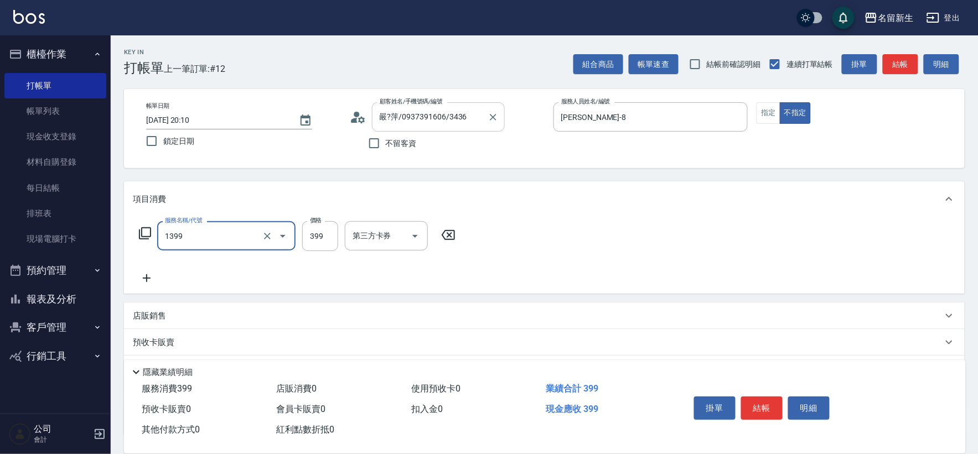
type input "健康洗髮(1399)"
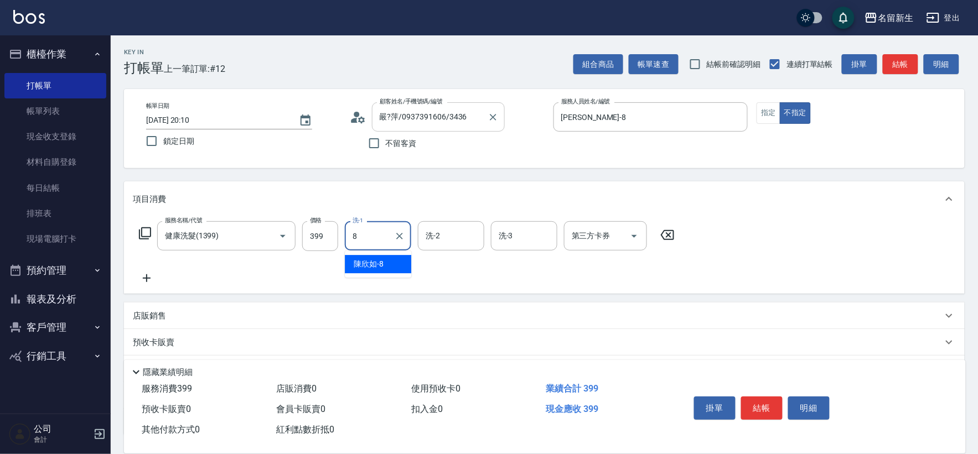
type input "陳欣如-8"
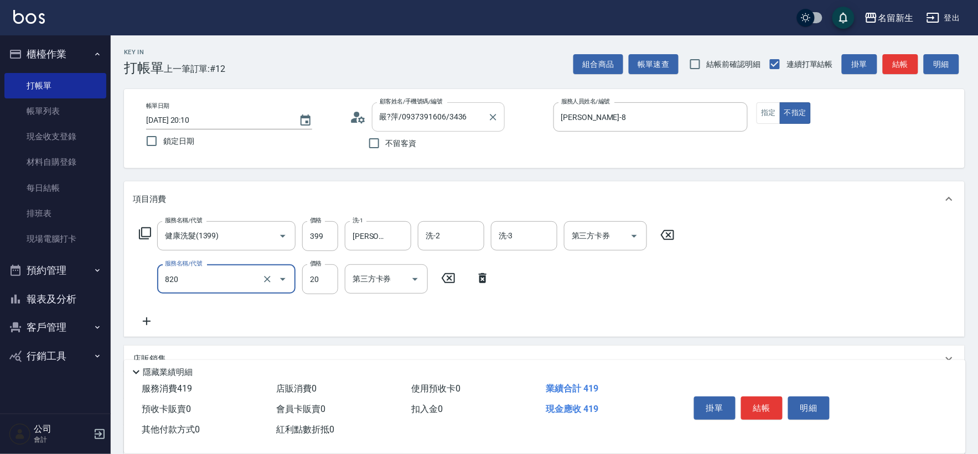
type input "潤絲(820)"
type input "王玉芳-1"
click at [392, 278] on button "Clear" at bounding box center [399, 279] width 15 height 15
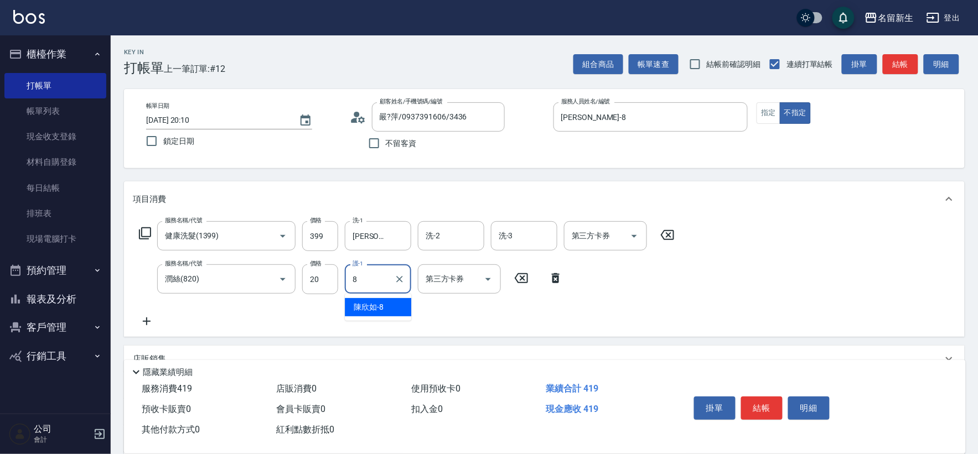
type input "陳欣如-8"
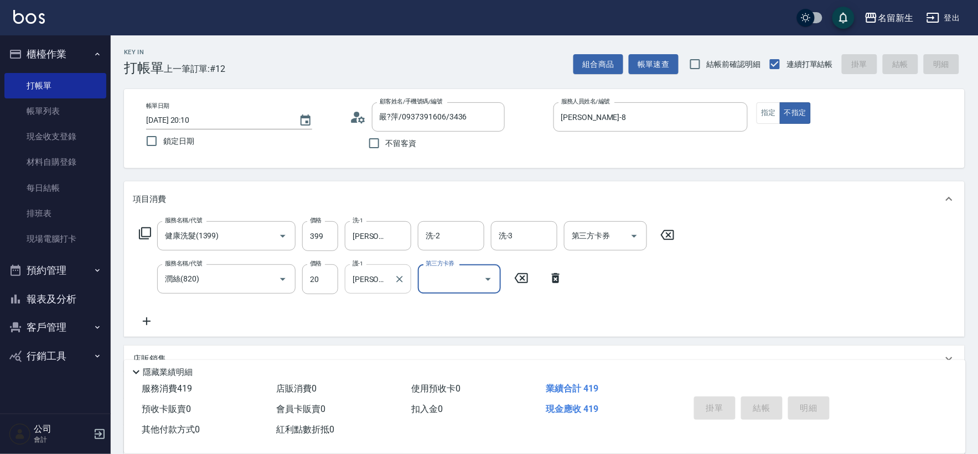
type input "2025/09/12 20:11"
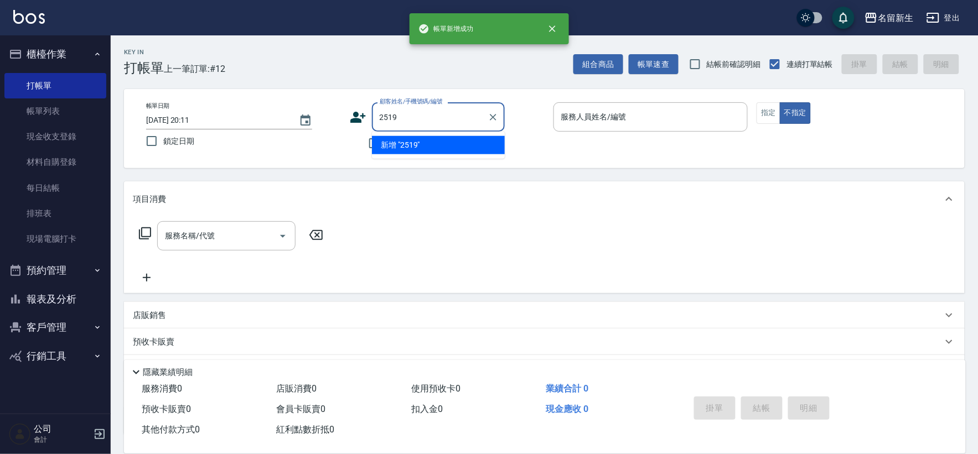
type input "2519"
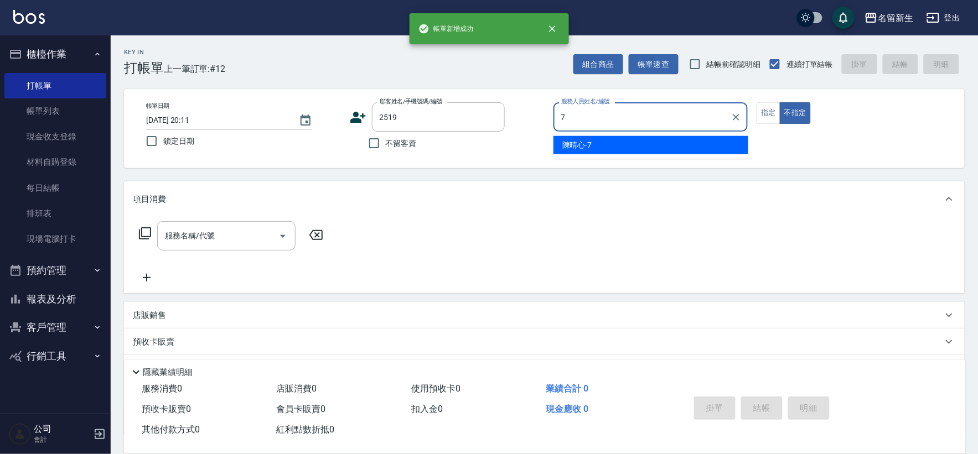
type input "陳晴心-7"
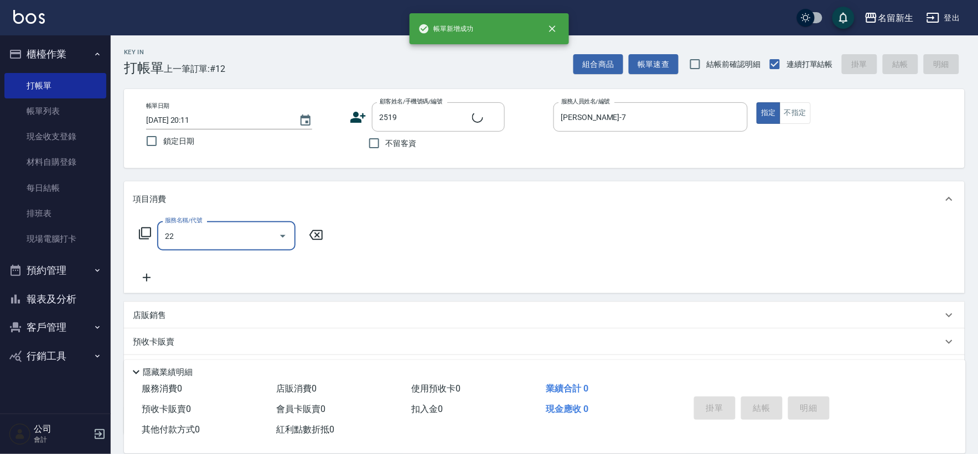
type input "225"
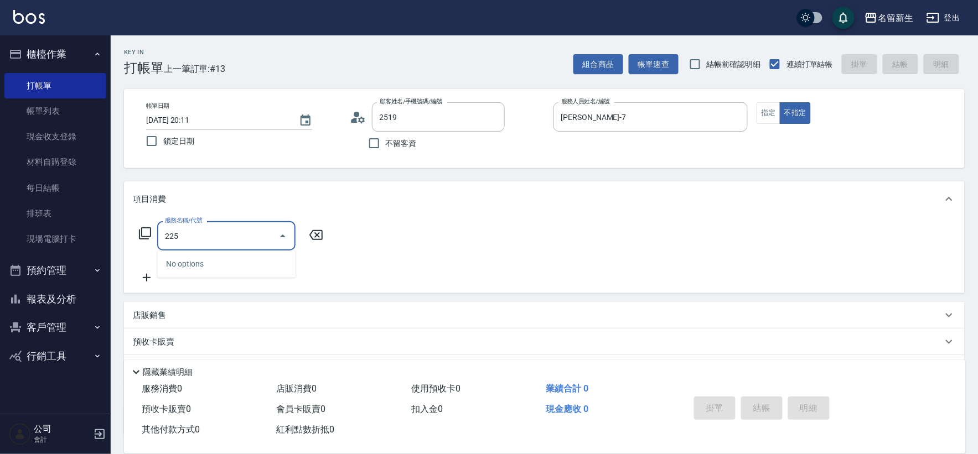
type input "耿子晏/0909710040/2519"
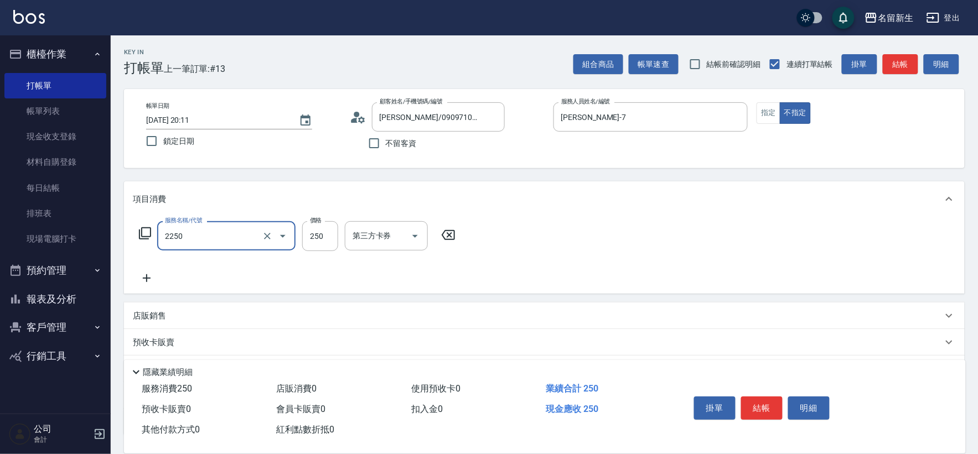
type input "剪髮(2250)"
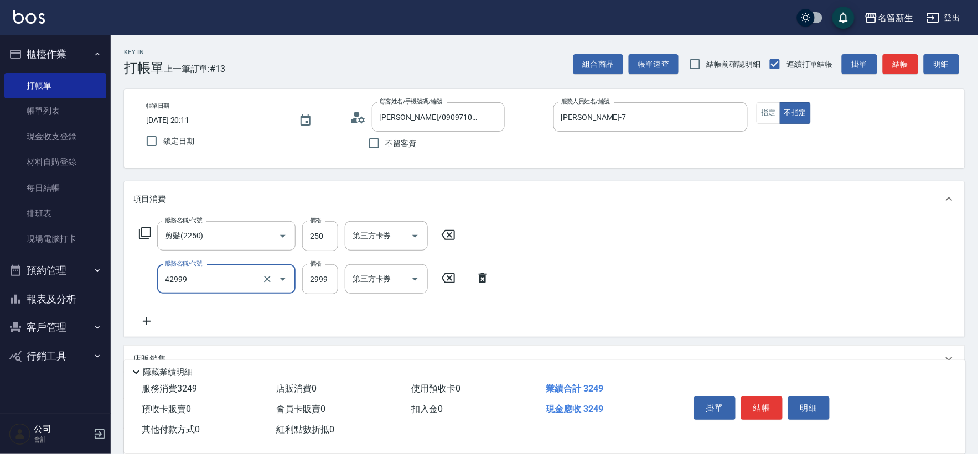
type input "漂染肩上2999以上(42999)"
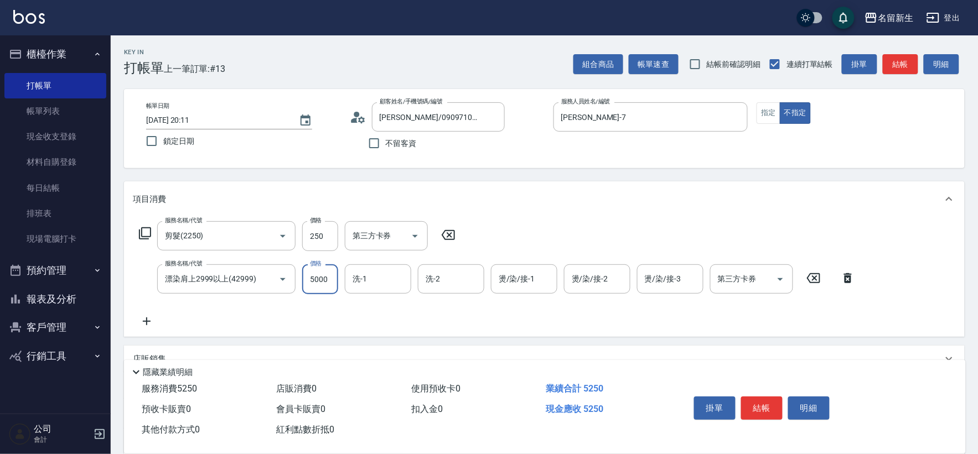
type input "5000"
type input "宋彥鑫-18"
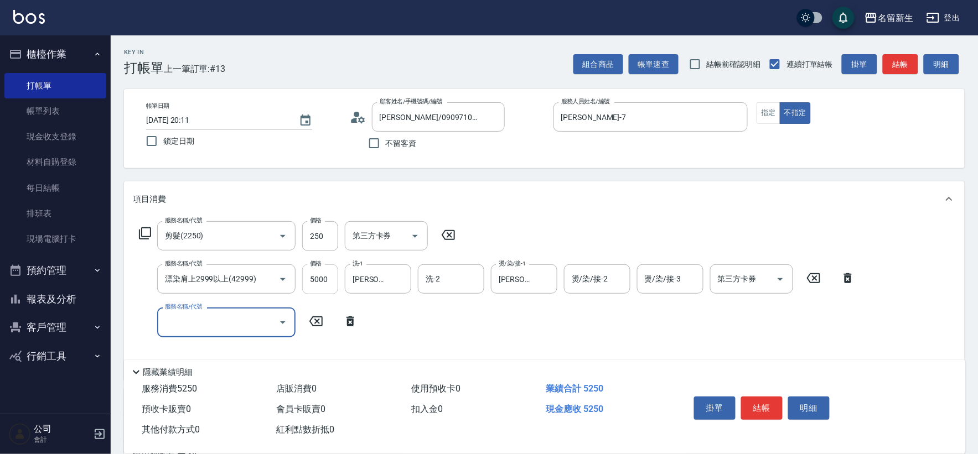
click at [327, 281] on input "5000" at bounding box center [320, 280] width 36 height 30
type input "5500"
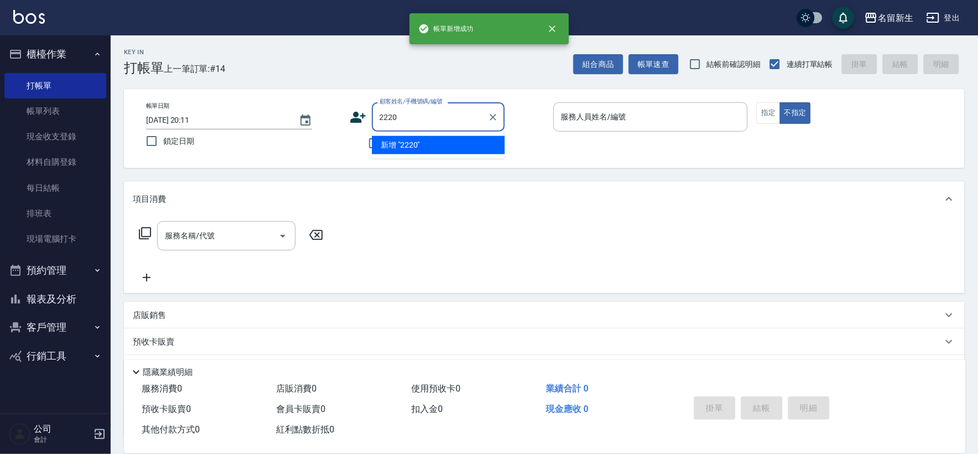
type input "2220"
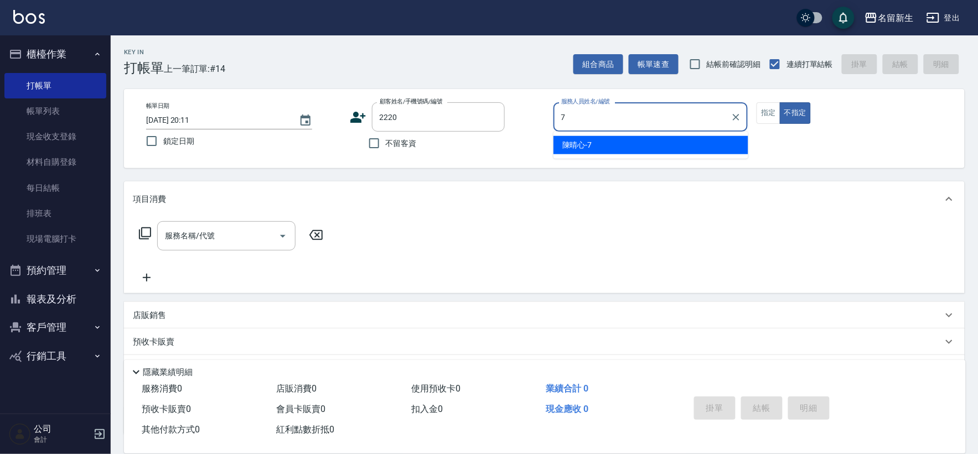
type input "陳晴心-7"
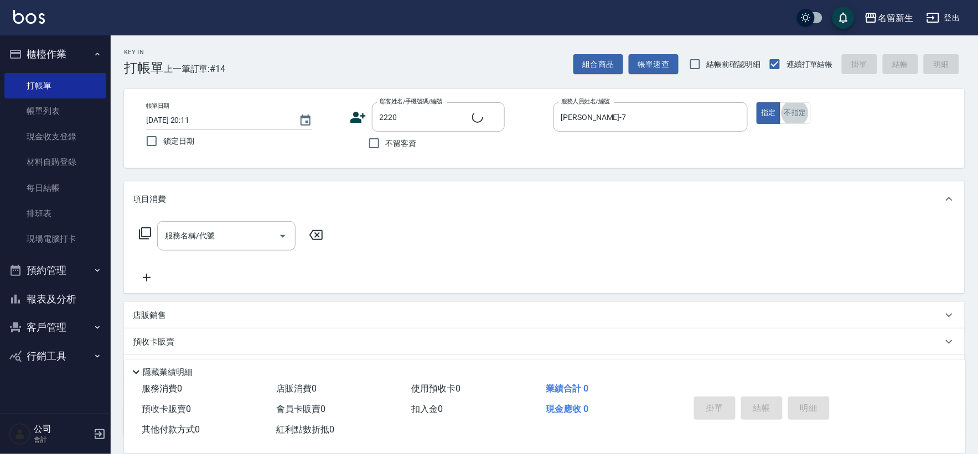
type input "王一聖/0901311191/2220"
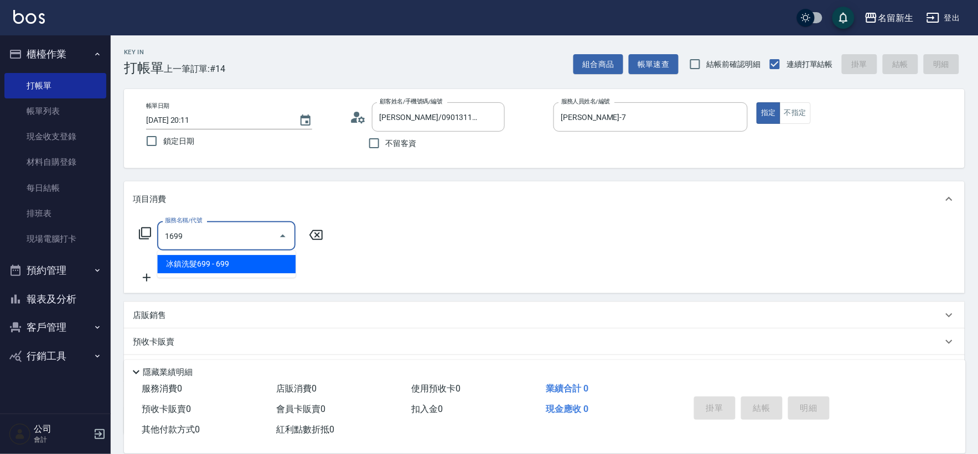
type input "冰鎮洗髮699(1699)"
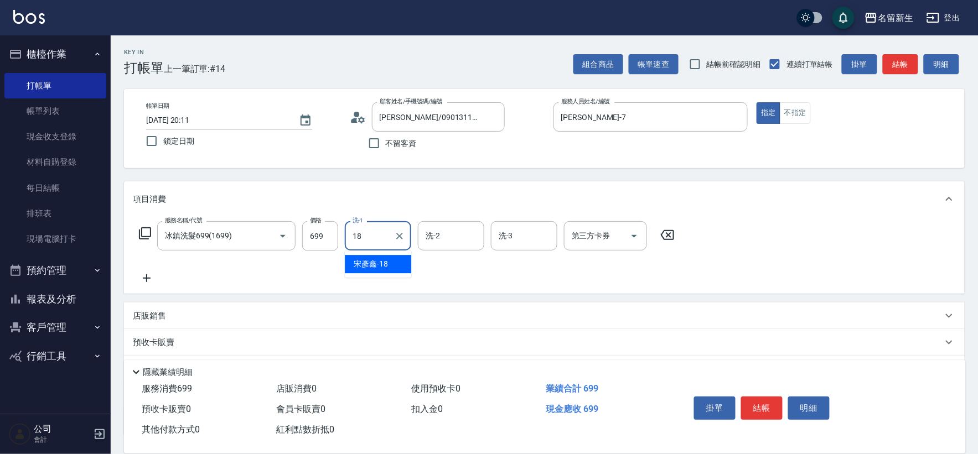
type input "宋彥鑫-18"
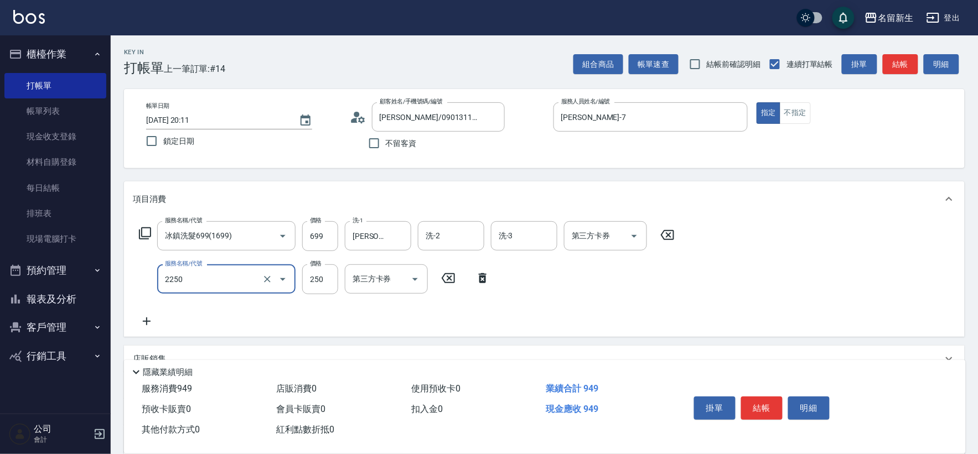
type input "剪髮(2250)"
type input "200"
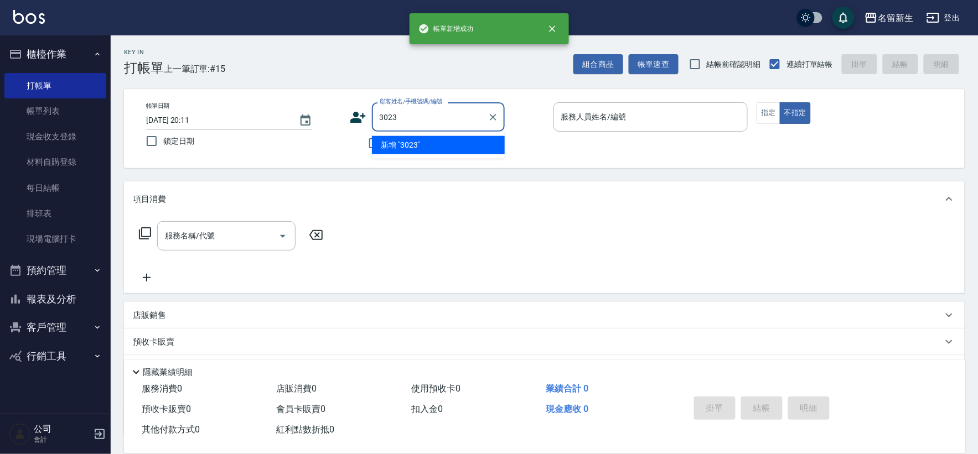
type input "3023"
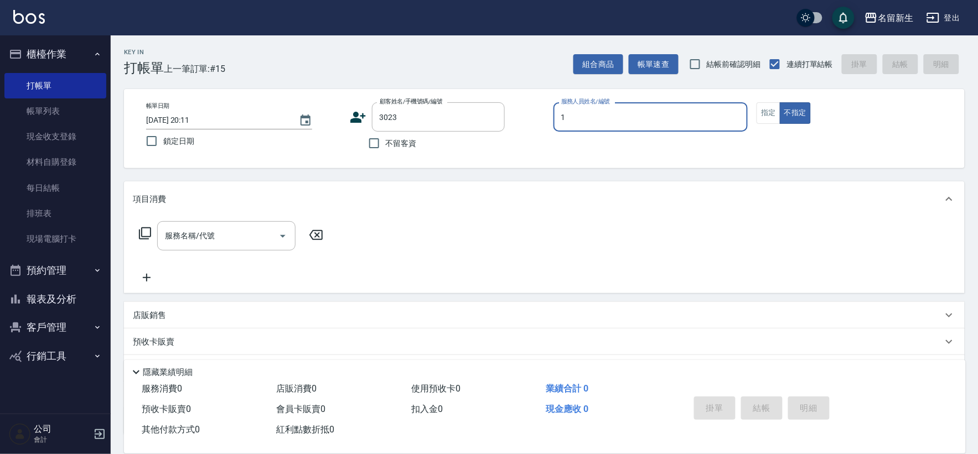
type input "1"
type input "鄭佑均/0988302706/3023"
type input "王玉芳-1"
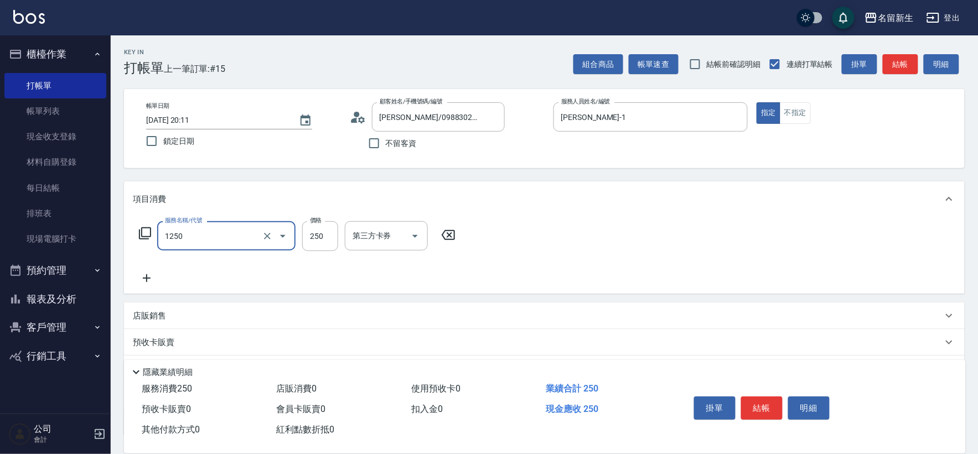
type input "洗髮250(1250)"
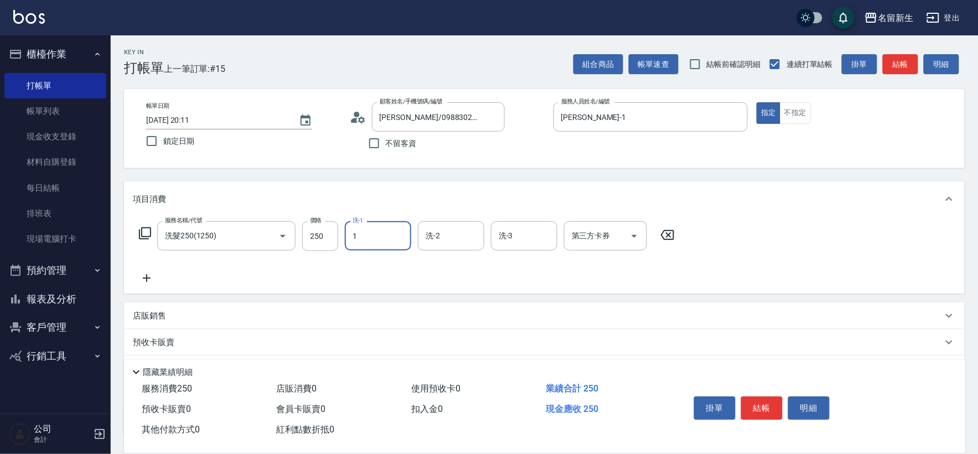
type input "王玉芳-1"
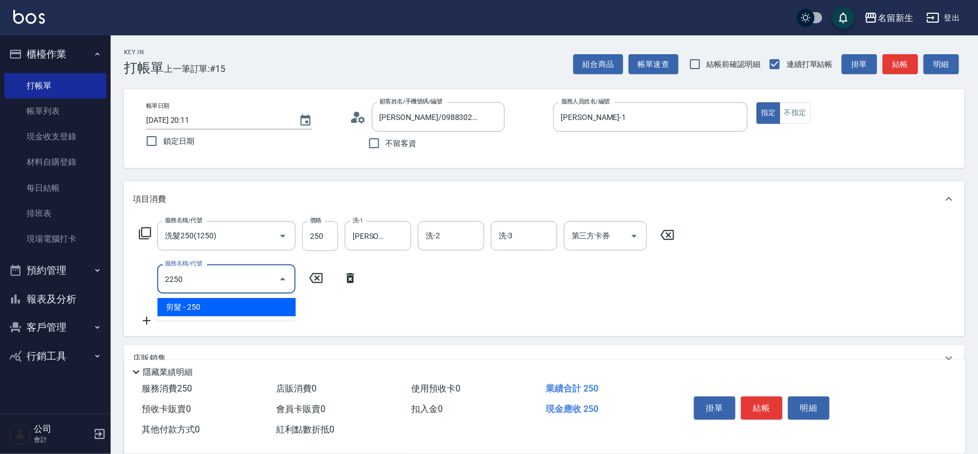
type input "剪髮(2250)"
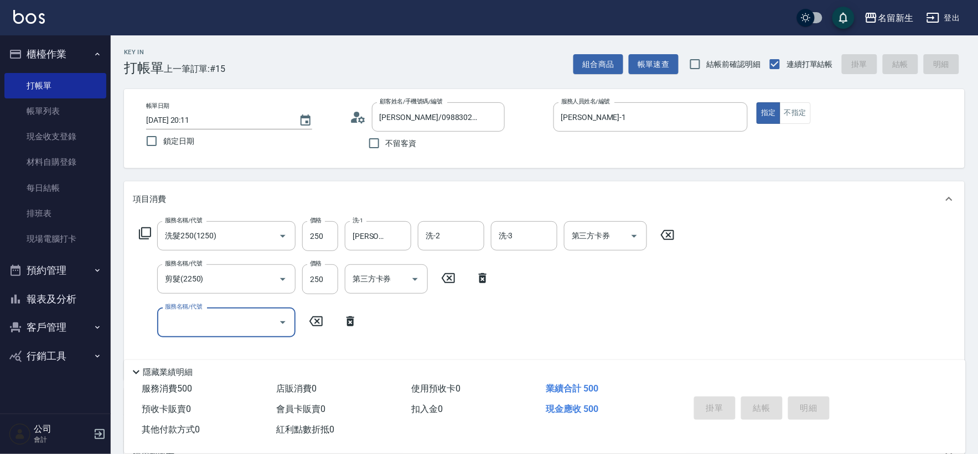
type input "2025/09/12 20:12"
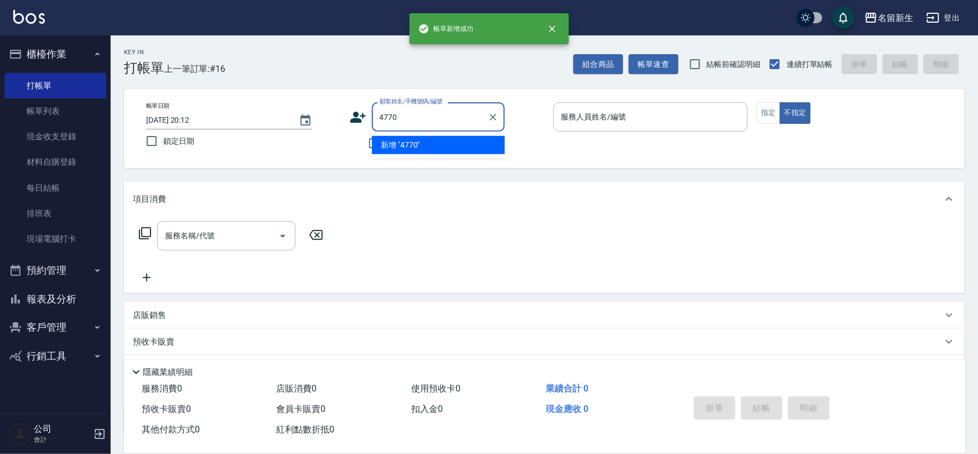
type input "4770"
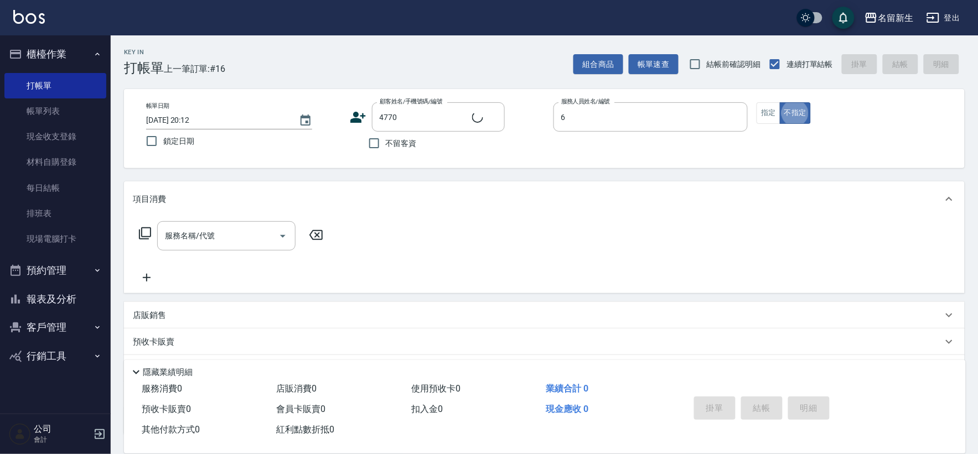
type input "謝宛茹-6"
type input "江嘉蕙/0907514945/4770"
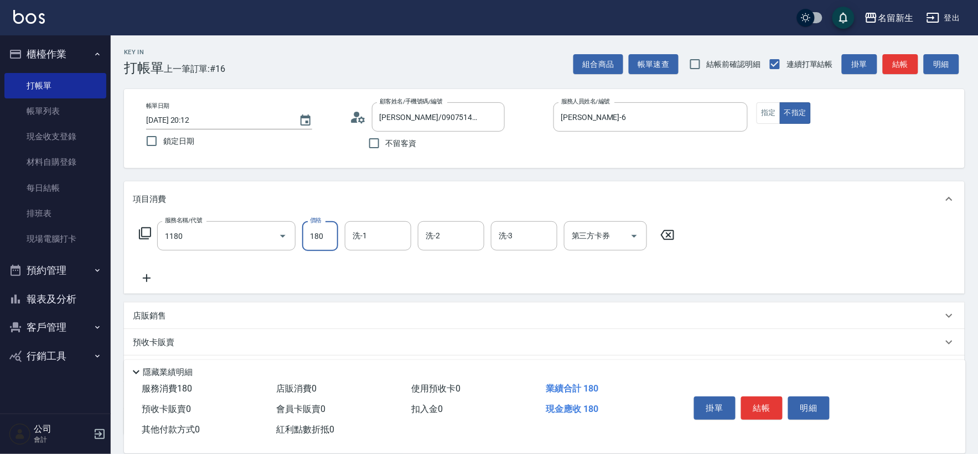
type input "洗髮(不指定活動)(1180)"
type input "宋彥鑫-18"
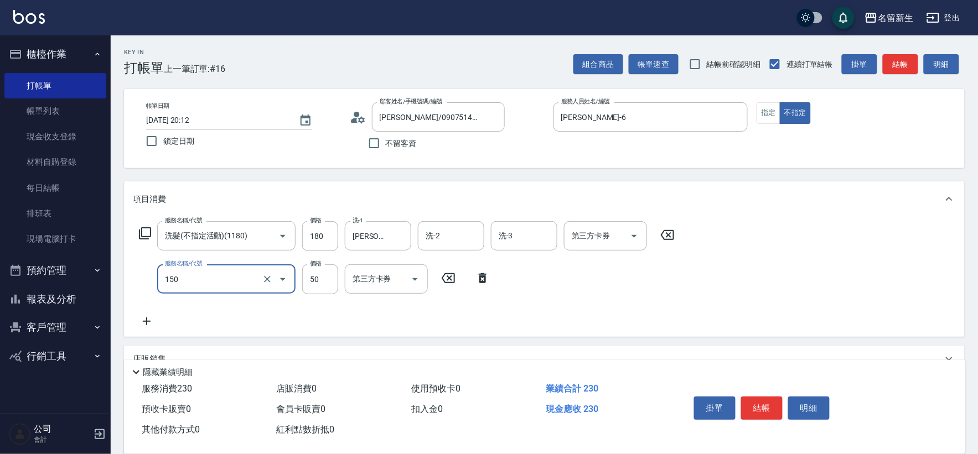
type input "精油(150)"
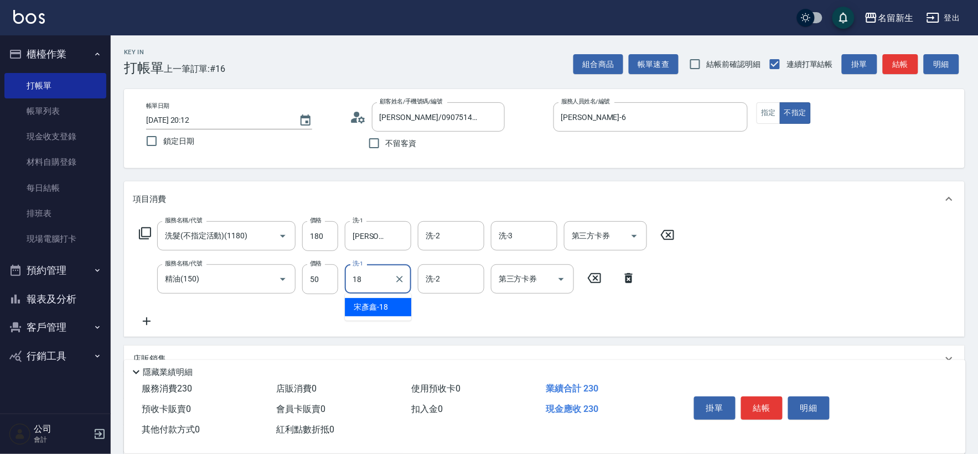
type input "宋彥鑫-18"
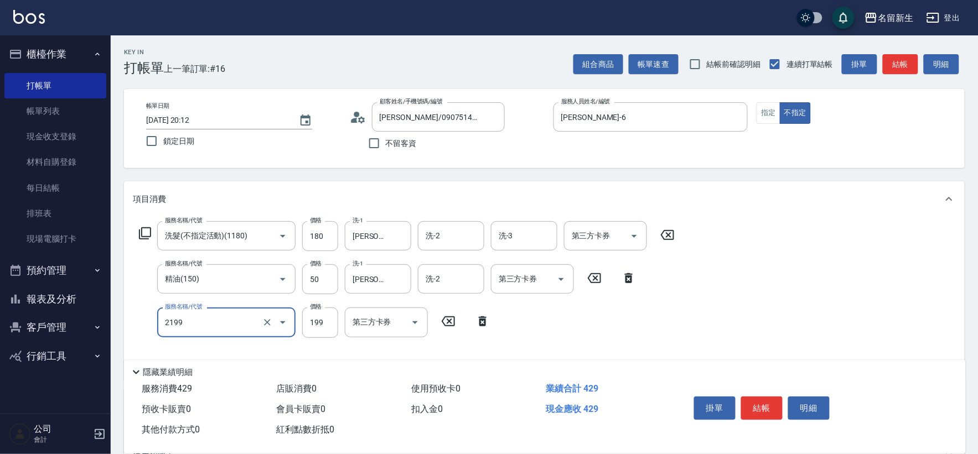
type input "不指定剪髮活動(2199)"
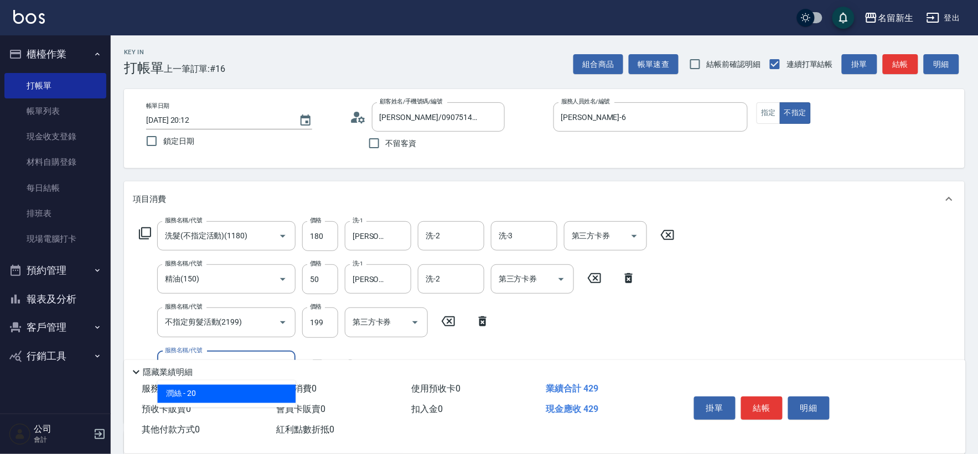
type input "潤絲(820)"
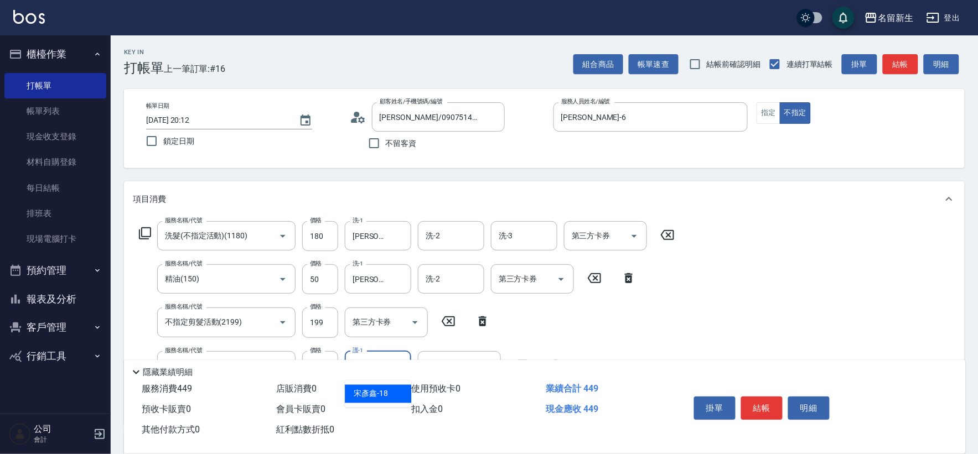
type input "宋彥鑫-18"
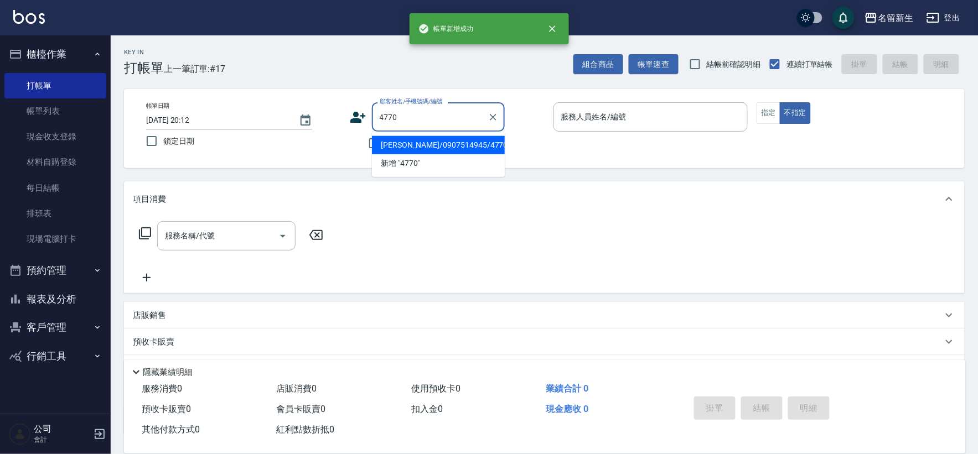
type input "江嘉蕙/0907514945/4770"
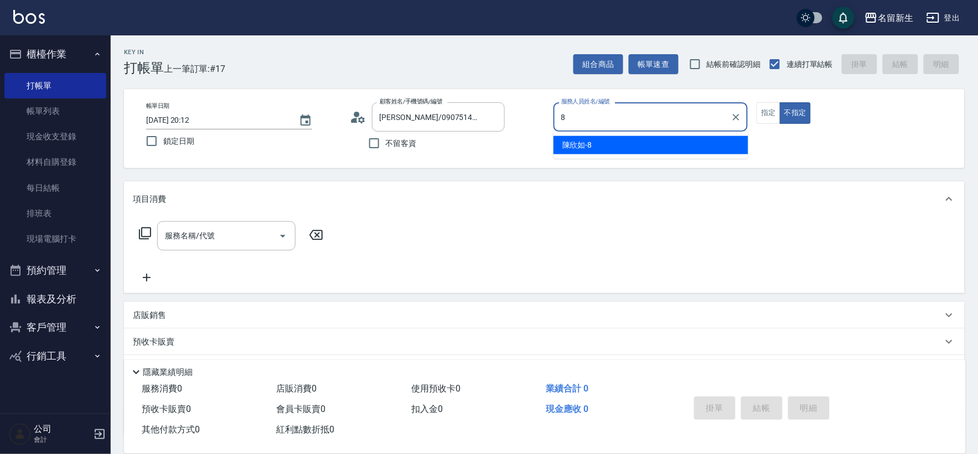
type input "陳欣如-8"
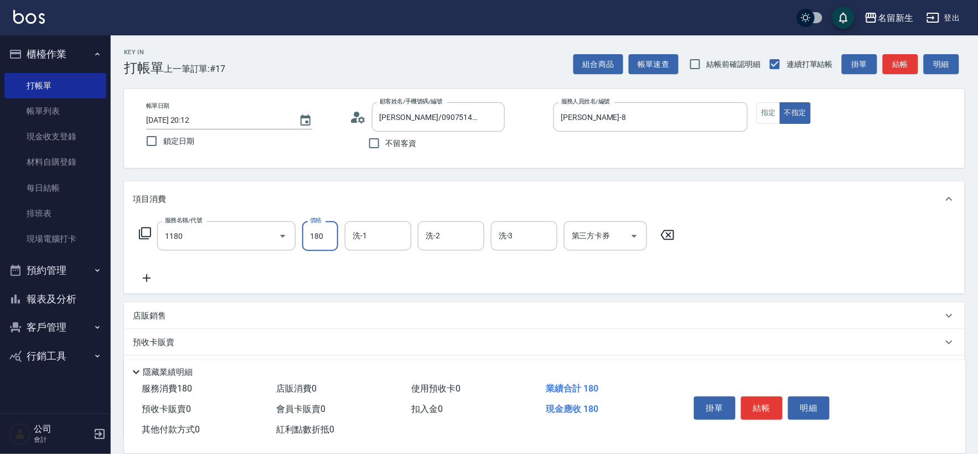
type input "洗髮(不指定活動)(1180)"
type input "陳欣如-8"
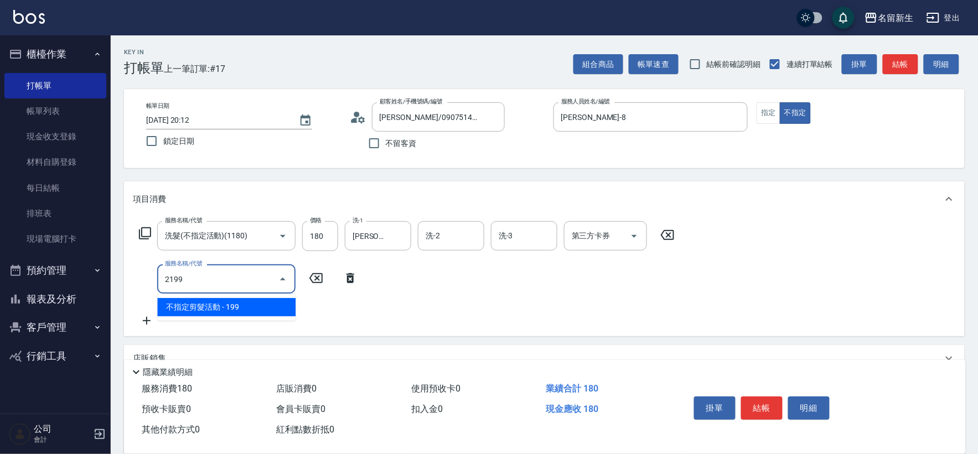
type input "不指定剪髮活動(2199)"
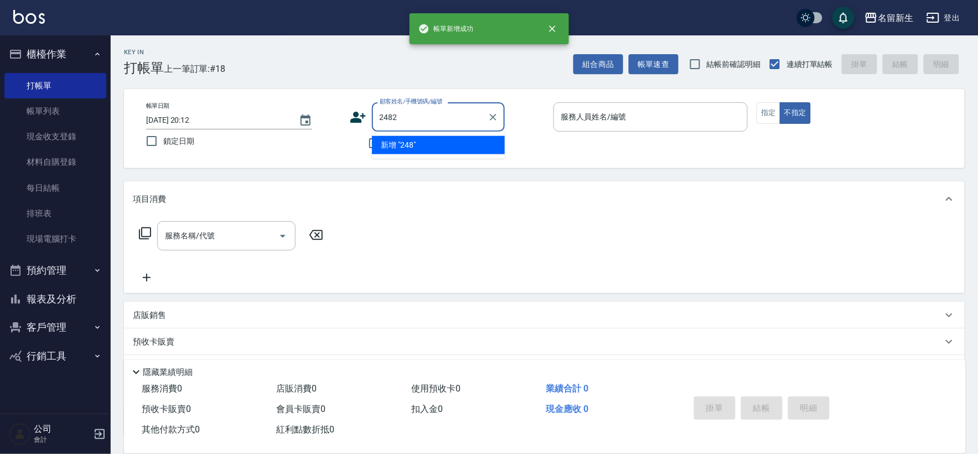
type input "2482"
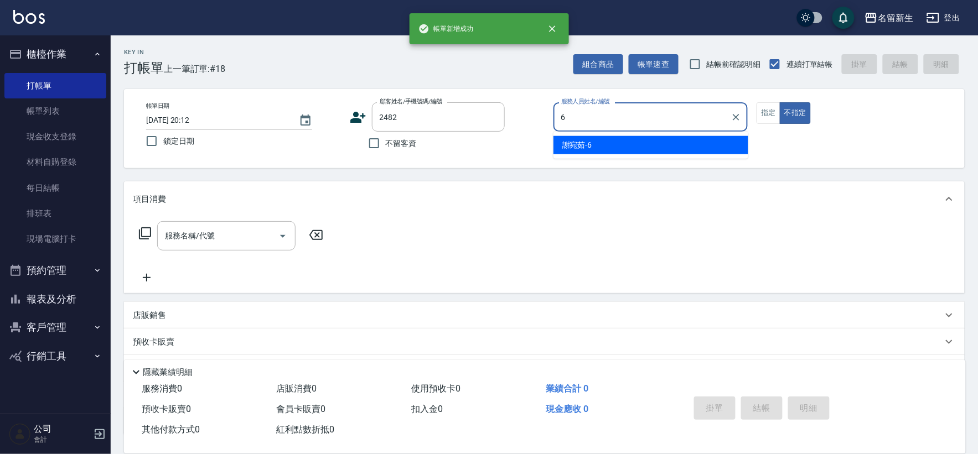
type input "謝宛茹-6"
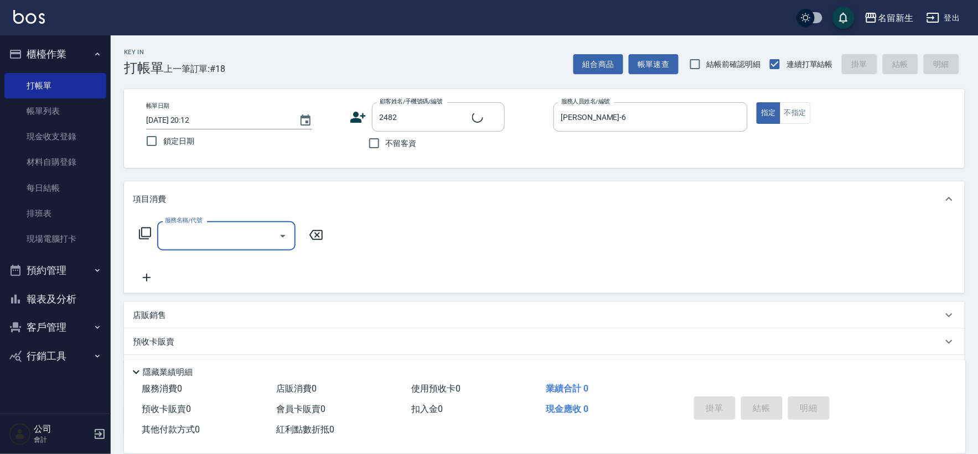
type input "蔡仲倫/0909332822/2482"
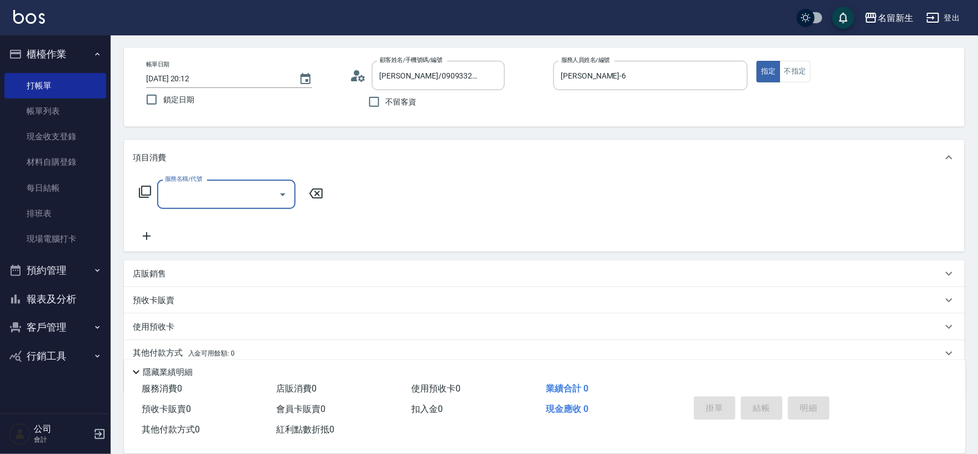
scroll to position [61, 0]
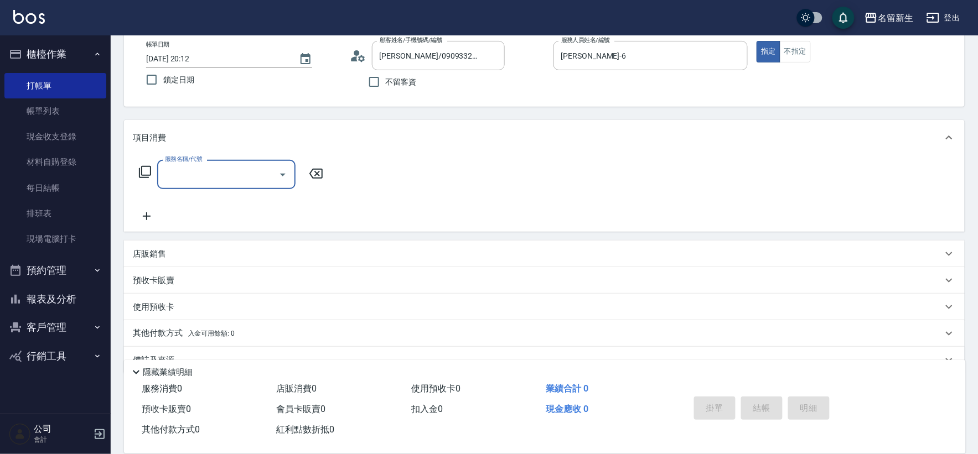
click at [179, 256] on div "店販銷售" at bounding box center [538, 254] width 810 height 12
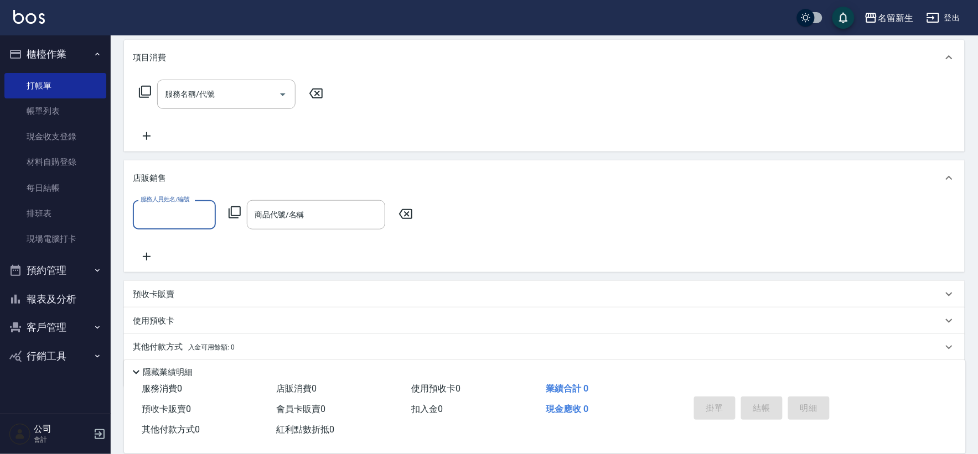
scroll to position [147, 0]
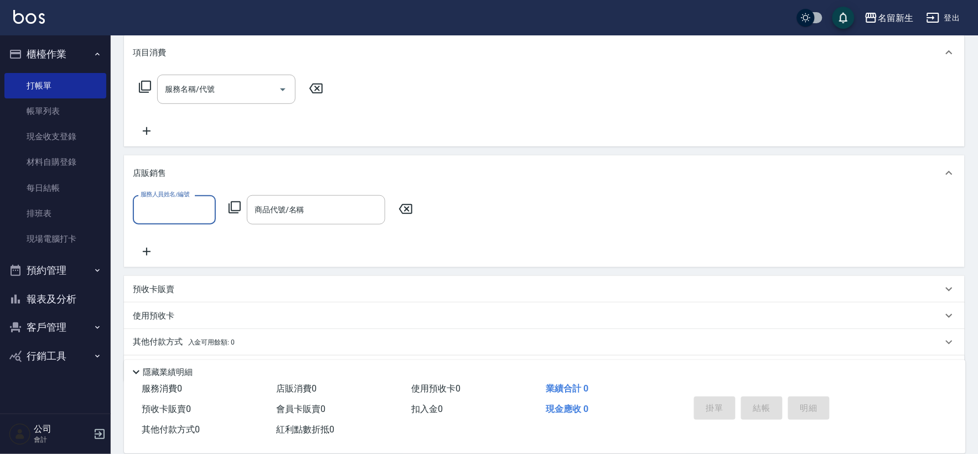
click at [176, 216] on input "服務人員姓名/編號" at bounding box center [174, 209] width 73 height 19
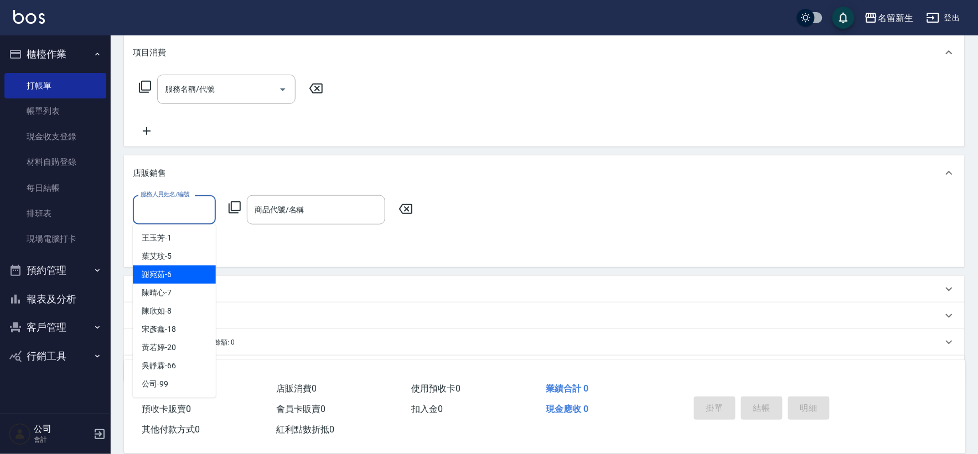
drag, startPoint x: 183, startPoint y: 271, endPoint x: 245, endPoint y: 209, distance: 88.0
click at [183, 272] on div "謝宛茹 -6" at bounding box center [174, 275] width 83 height 18
type input "謝宛茹-6"
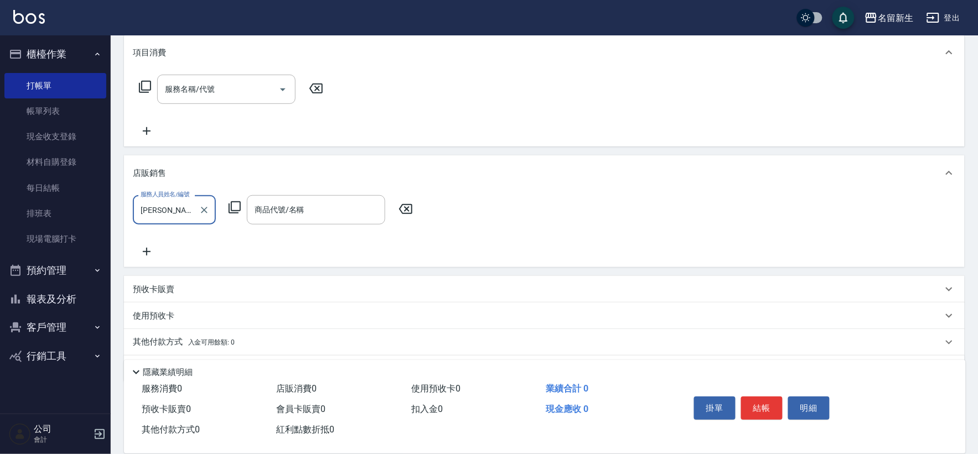
click at [235, 211] on icon at bounding box center [234, 207] width 13 height 13
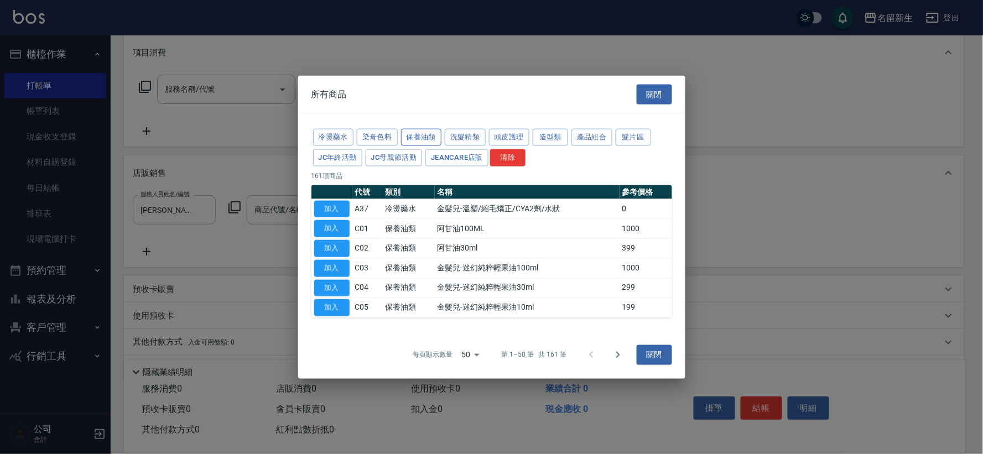
click at [430, 137] on button "保養油類" at bounding box center [421, 137] width 41 height 17
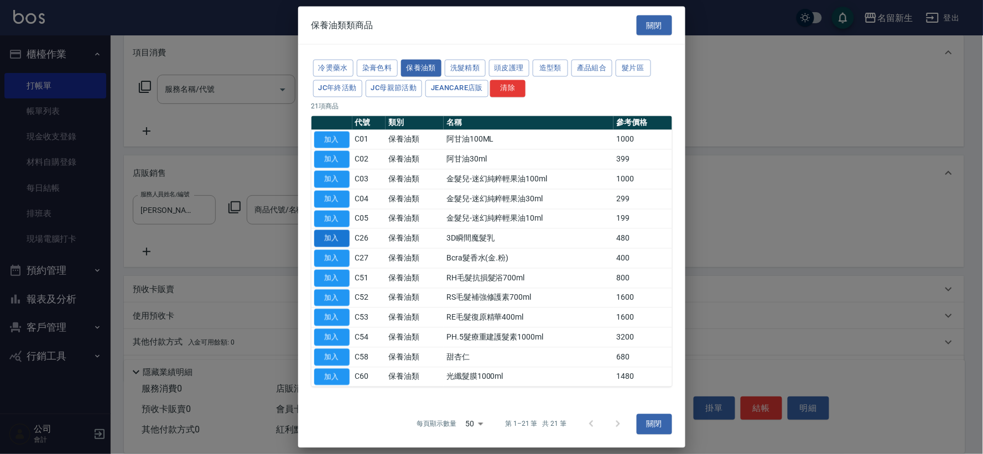
click at [339, 236] on button "加入" at bounding box center [331, 238] width 35 height 17
type input "3D瞬間魔髮乳"
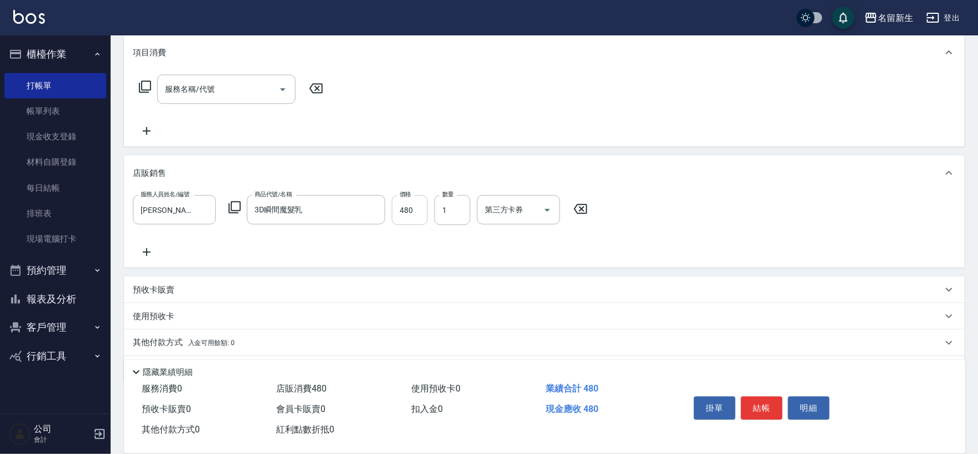
click at [402, 219] on input "480" at bounding box center [410, 210] width 36 height 30
type input "680"
click at [428, 214] on div "服務人員姓名/編號 謝宛茹-6 服務人員姓名/編號 商品代號/名稱 3D瞬間魔髮乳 商品代號/名稱 價格 680 價格 數量 1 數量 第三方卡券 第三方卡券" at bounding box center [364, 210] width 462 height 30
click at [432, 209] on div "服務人員姓名/編號 謝宛茹-6 服務人員姓名/編號 商品代號/名稱 3D瞬間魔髮乳 商品代號/名稱 價格 680 價格 數量 1 數量 第三方卡券 第三方卡券" at bounding box center [364, 210] width 462 height 30
click at [439, 208] on input "1" at bounding box center [452, 210] width 36 height 30
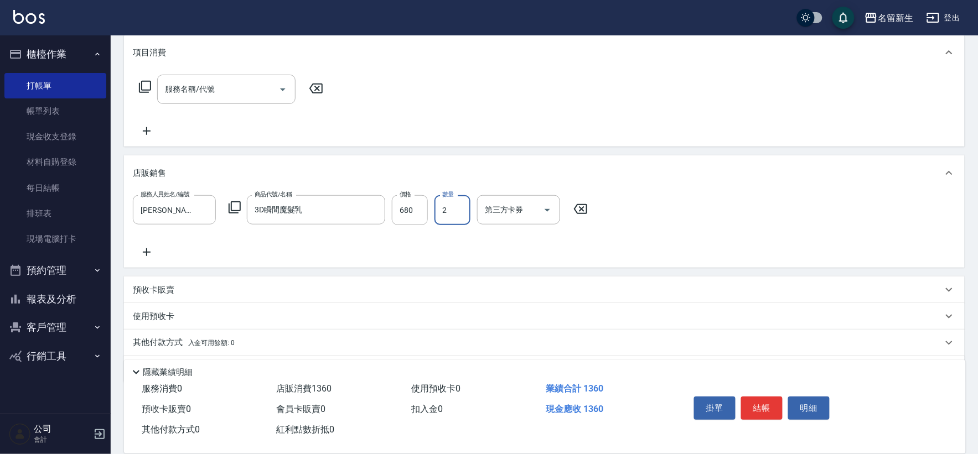
type input "2"
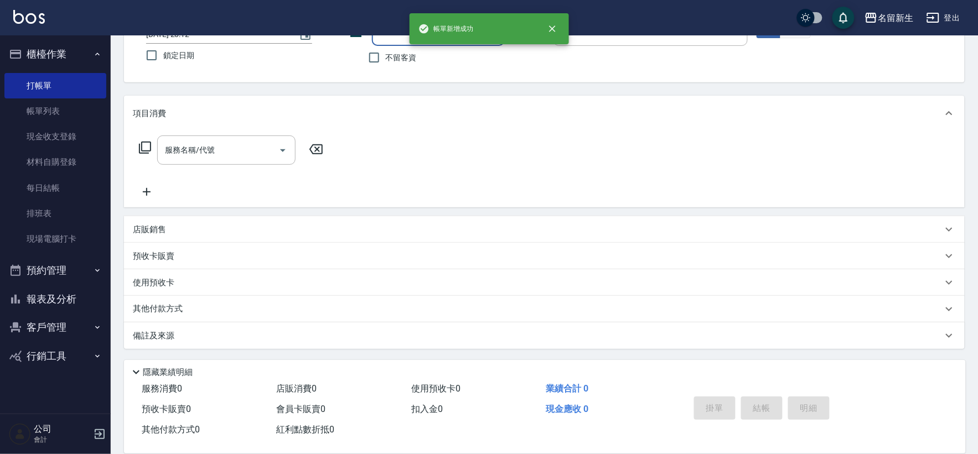
scroll to position [0, 0]
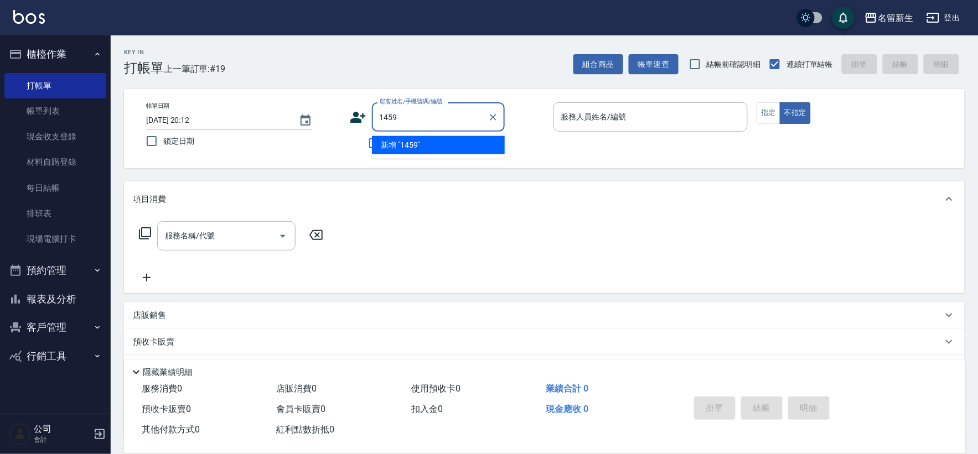
type input "1459"
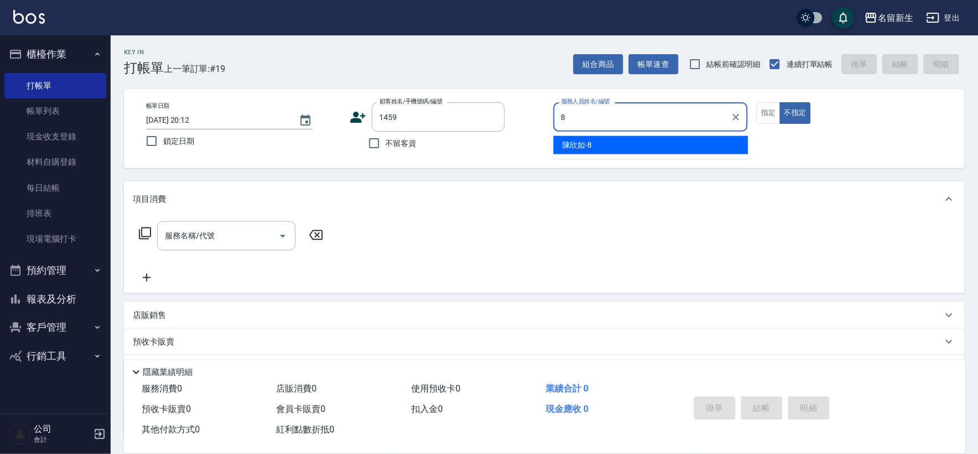
type input "陳欣如-8"
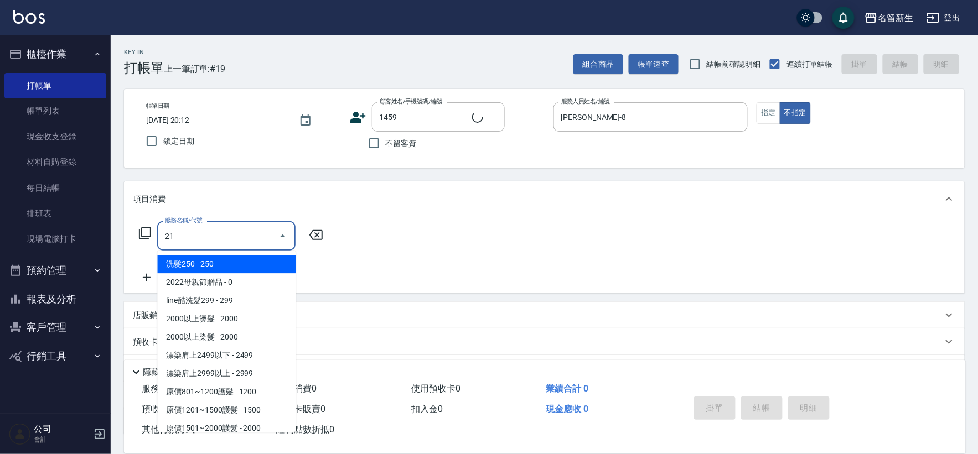
type input "219"
type input "黃宥睿/0967354422/1459"
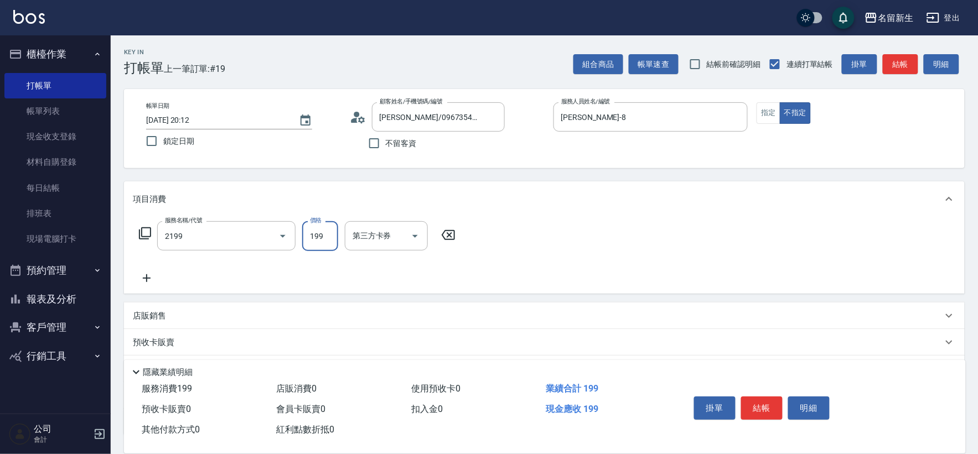
type input "不指定剪髮活動(2199)"
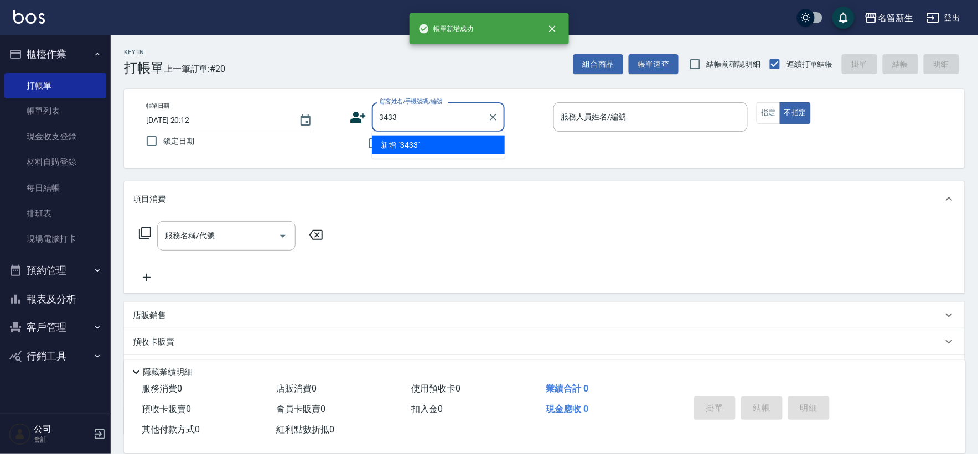
type input "3433"
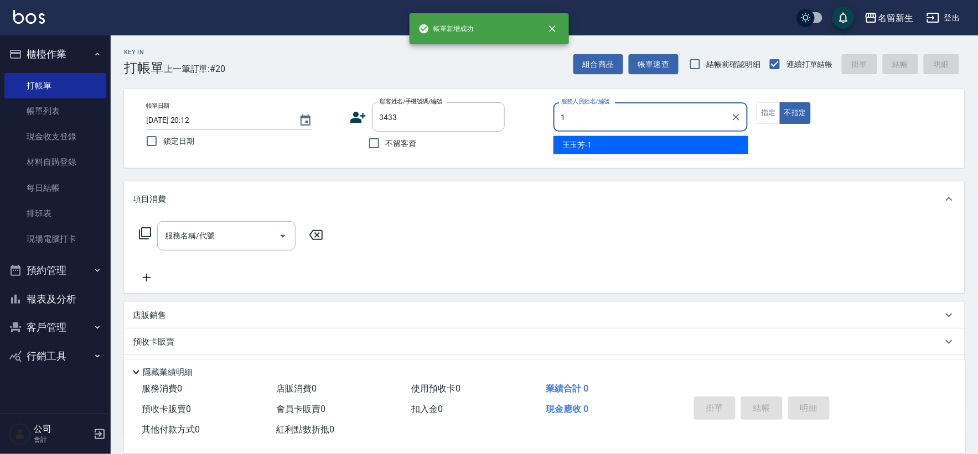
type input "王玉芳-1"
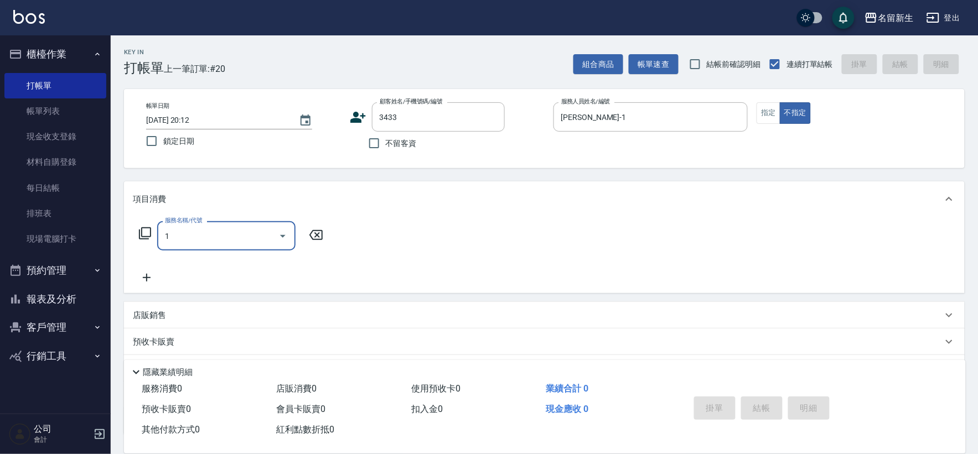
type input "11"
type input "?淑娟/0960572703/3433"
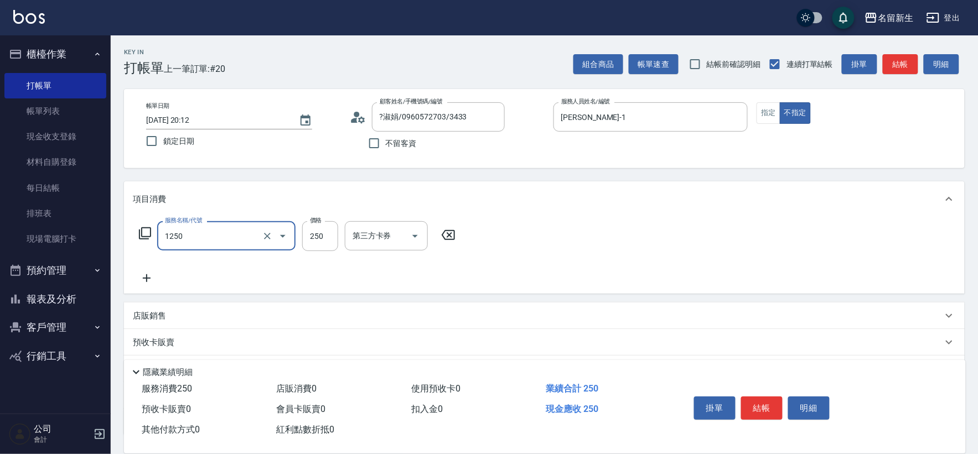
type input "洗髮250(1250)"
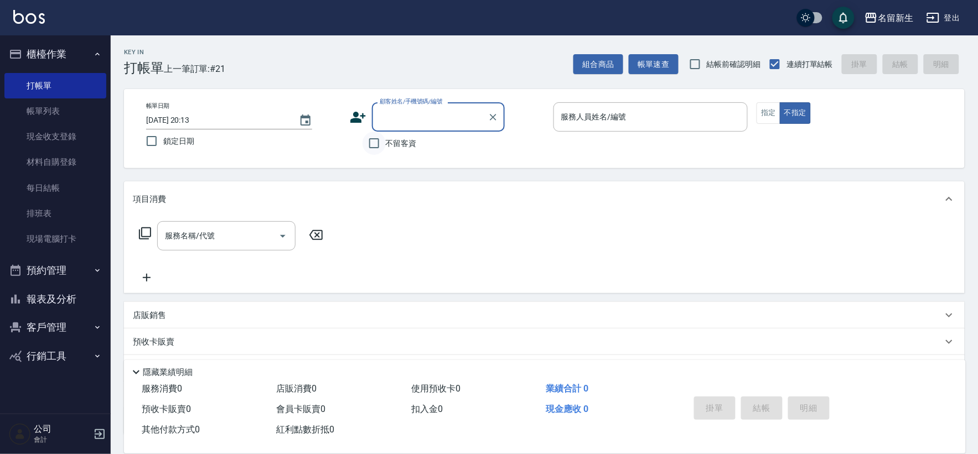
click at [380, 152] on input "不留客資" at bounding box center [373, 143] width 23 height 23
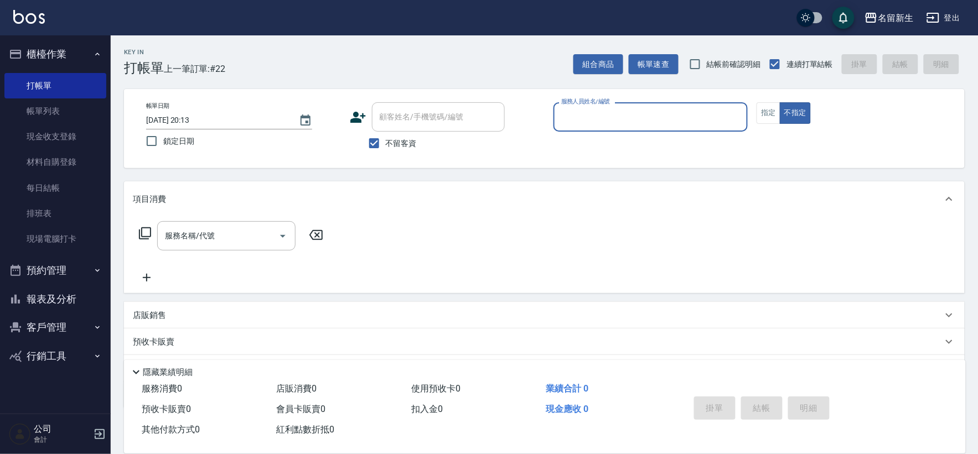
click at [61, 299] on button "報表及分析" at bounding box center [55, 299] width 102 height 29
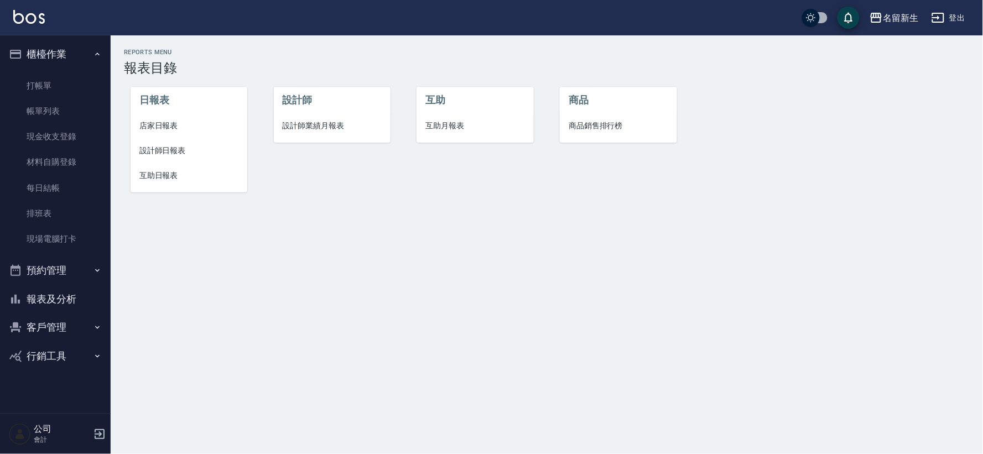
drag, startPoint x: 140, startPoint y: 129, endPoint x: 144, endPoint y: 124, distance: 6.3
click at [141, 128] on span "店家日報表" at bounding box center [188, 126] width 99 height 12
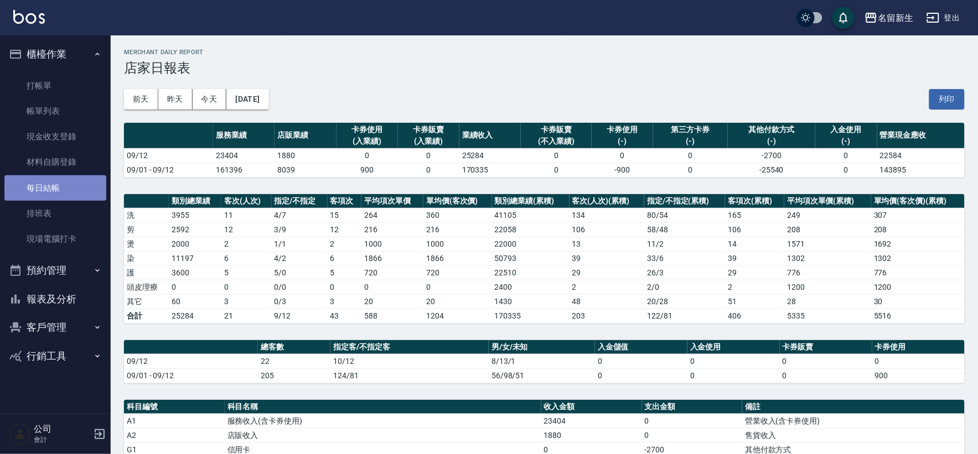
click at [61, 184] on link "每日結帳" at bounding box center [55, 187] width 102 height 25
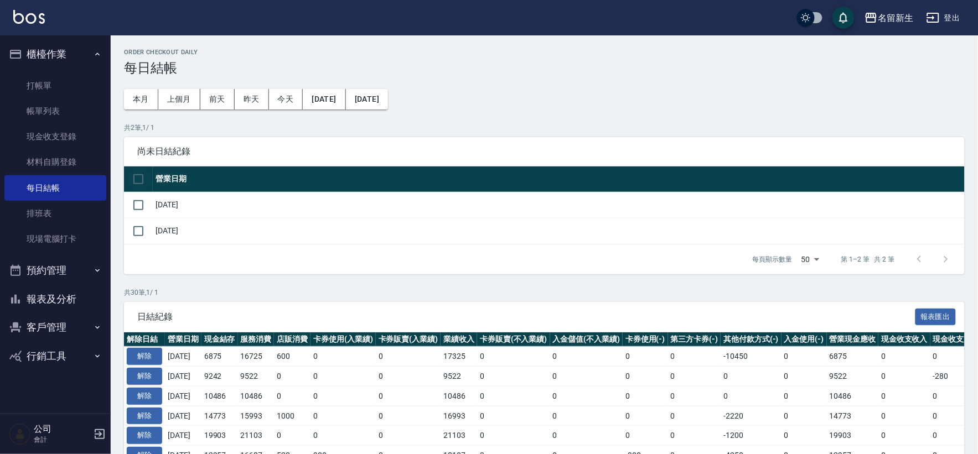
click at [141, 172] on input "checkbox" at bounding box center [138, 179] width 23 height 23
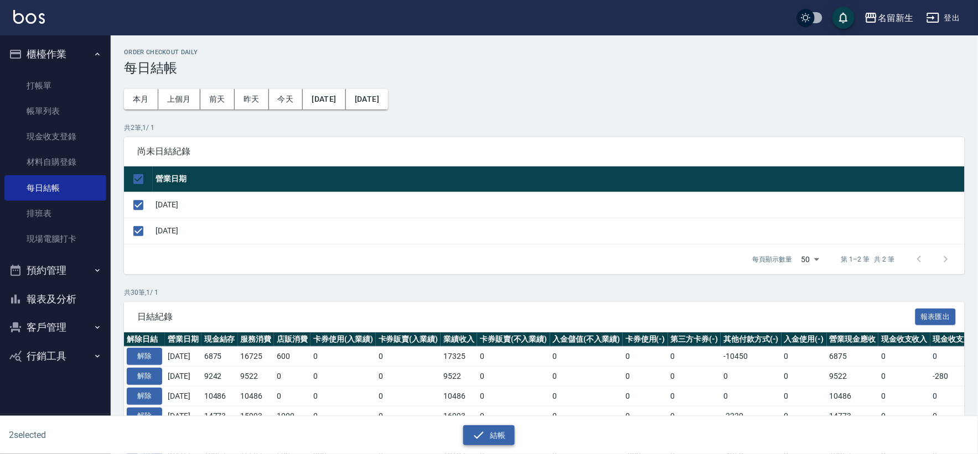
click at [493, 440] on button "結帳" at bounding box center [488, 436] width 51 height 20
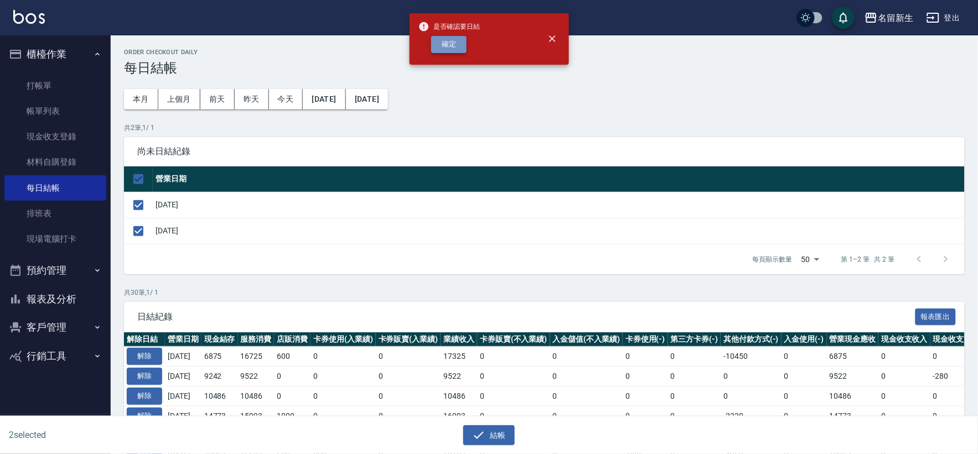
click at [442, 51] on button "確定" at bounding box center [448, 44] width 35 height 17
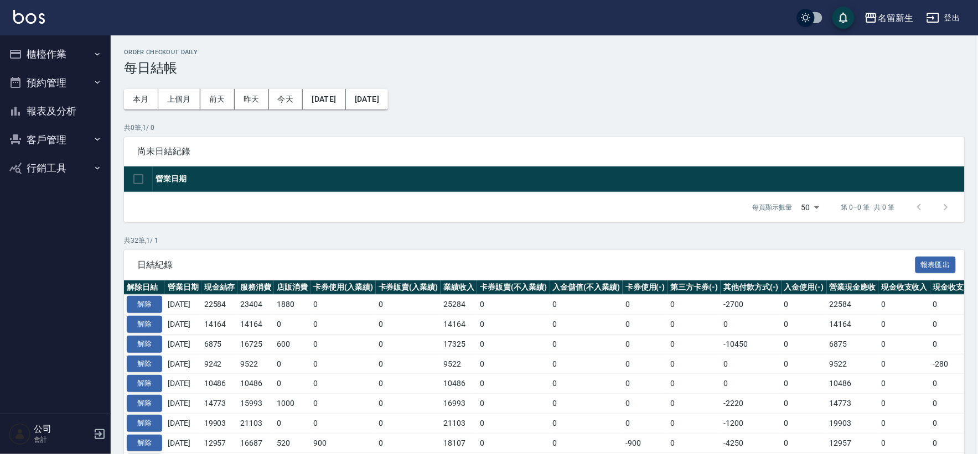
click at [81, 113] on button "報表及分析" at bounding box center [55, 111] width 102 height 29
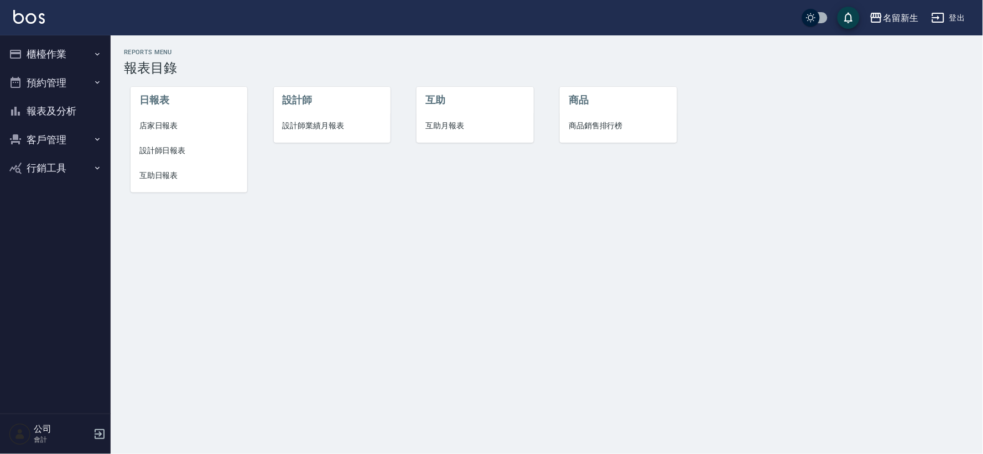
click at [310, 128] on span "設計師業績月報表" at bounding box center [332, 126] width 99 height 12
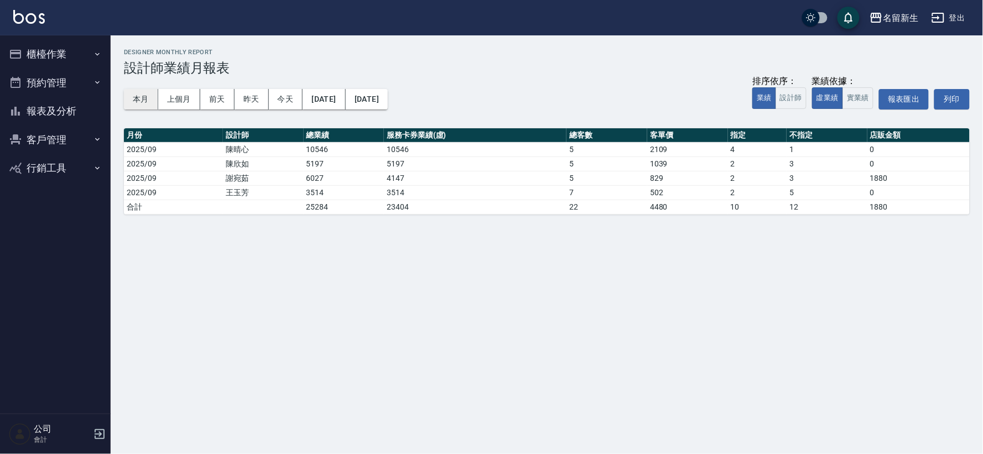
click at [142, 92] on button "本月" at bounding box center [141, 99] width 34 height 20
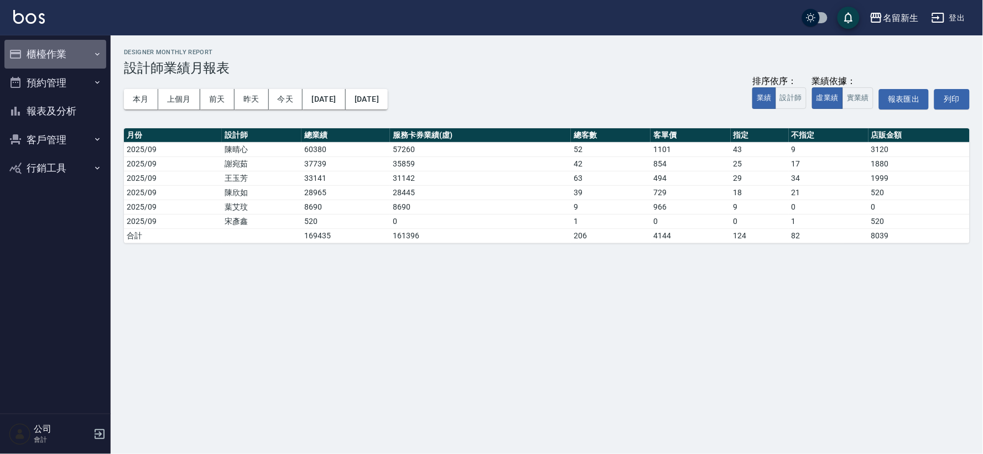
click at [76, 64] on button "櫃檯作業" at bounding box center [55, 54] width 102 height 29
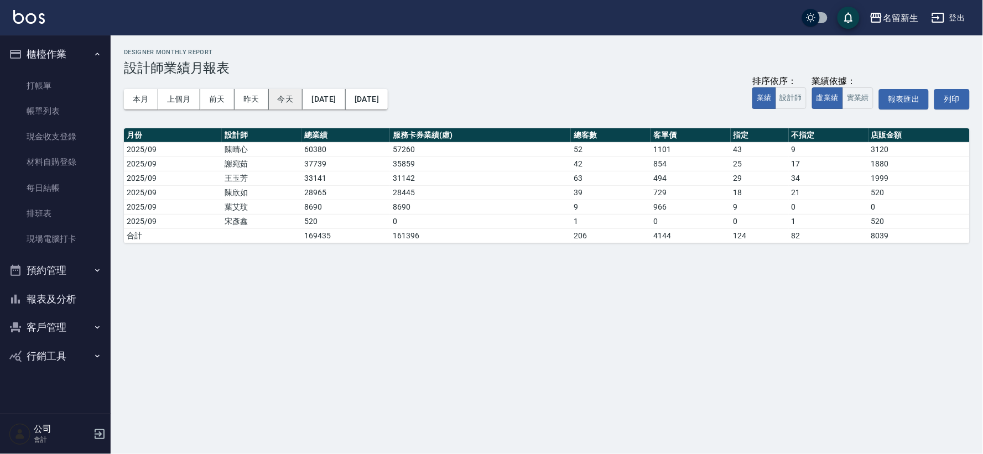
click at [289, 100] on button "今天" at bounding box center [286, 99] width 34 height 20
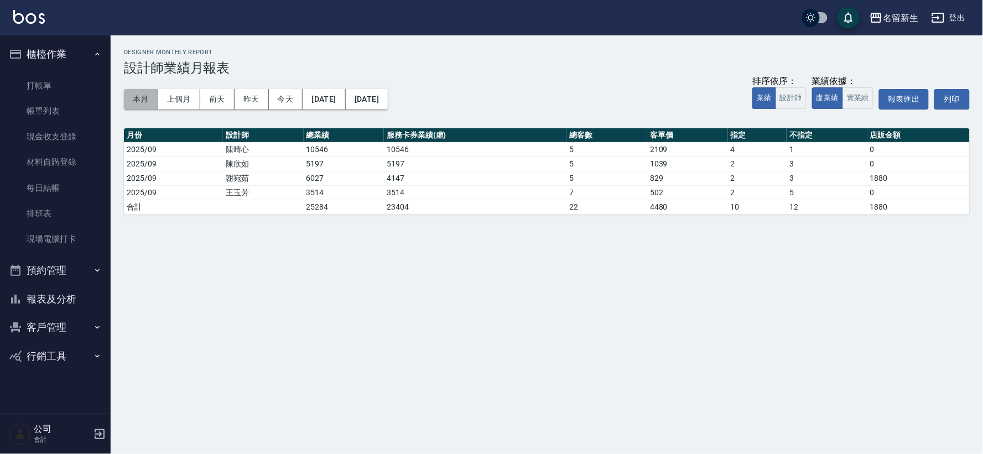
click at [136, 100] on button "本月" at bounding box center [141, 99] width 34 height 20
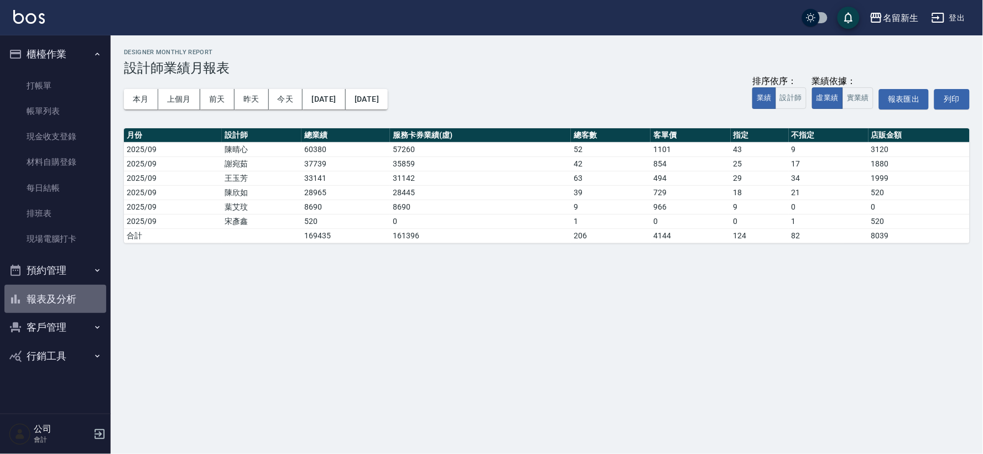
click at [63, 292] on button "報表及分析" at bounding box center [55, 299] width 102 height 29
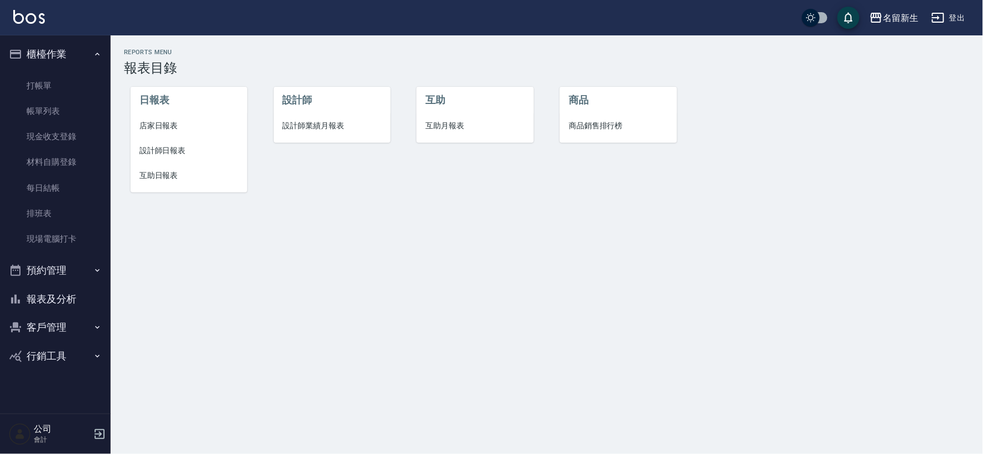
click at [174, 174] on span "互助日報表" at bounding box center [188, 176] width 99 height 12
